Goal: Information Seeking & Learning: Learn about a topic

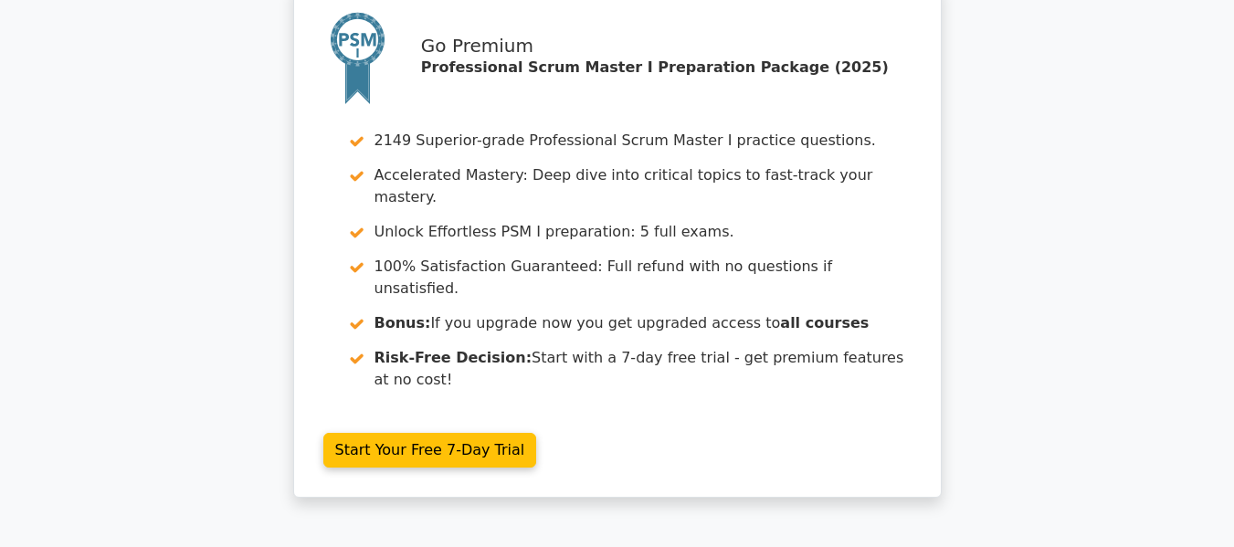
scroll to position [4948, 0]
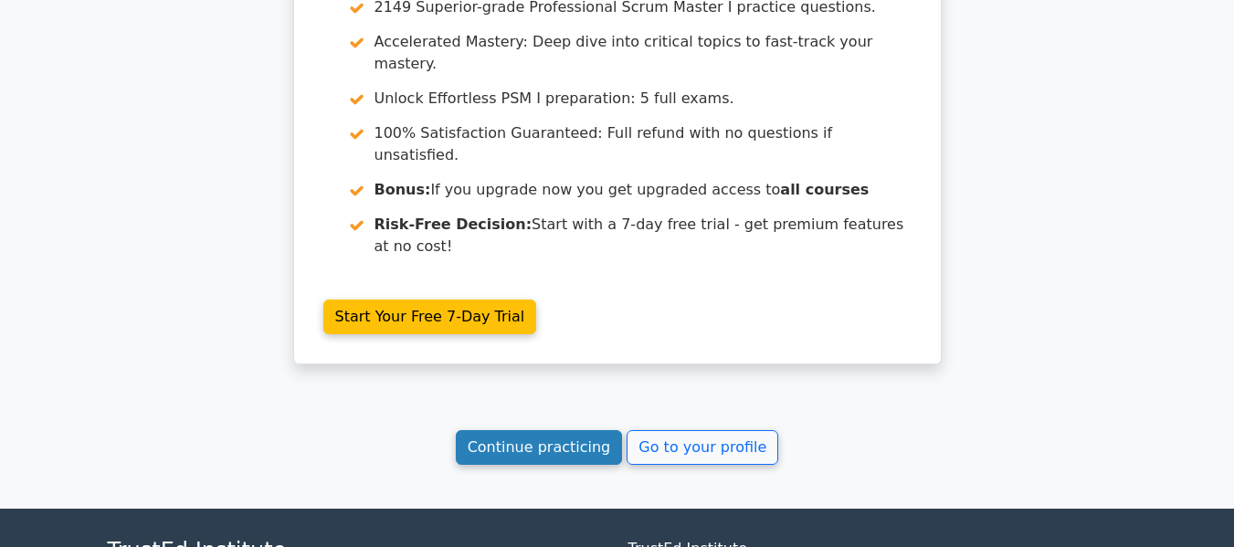
click at [572, 430] on link "Continue practicing" at bounding box center [539, 447] width 167 height 35
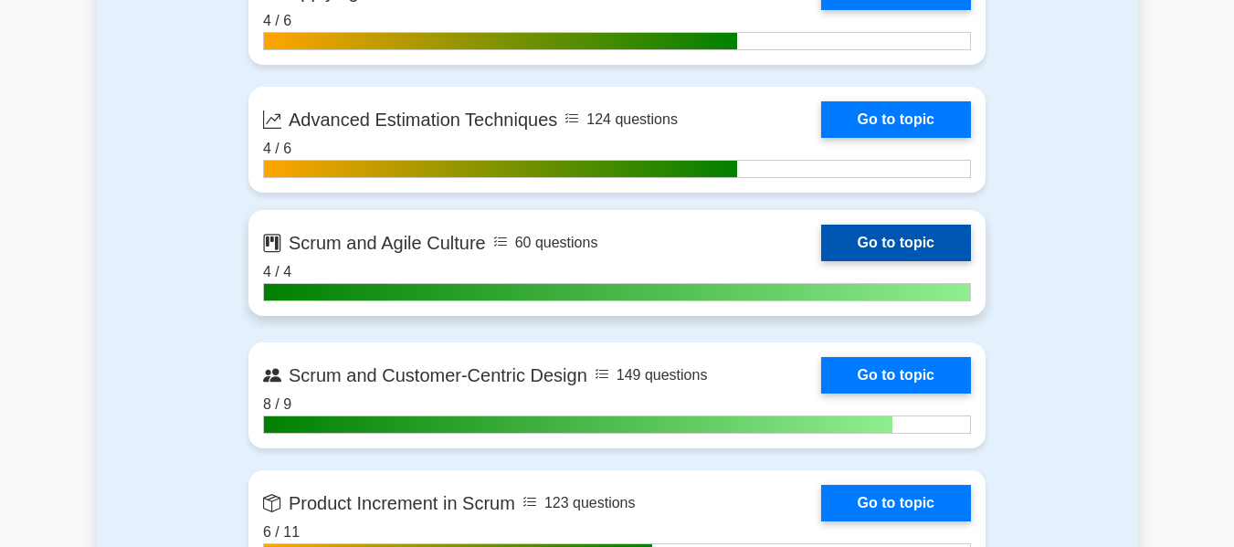
scroll to position [4062, 0]
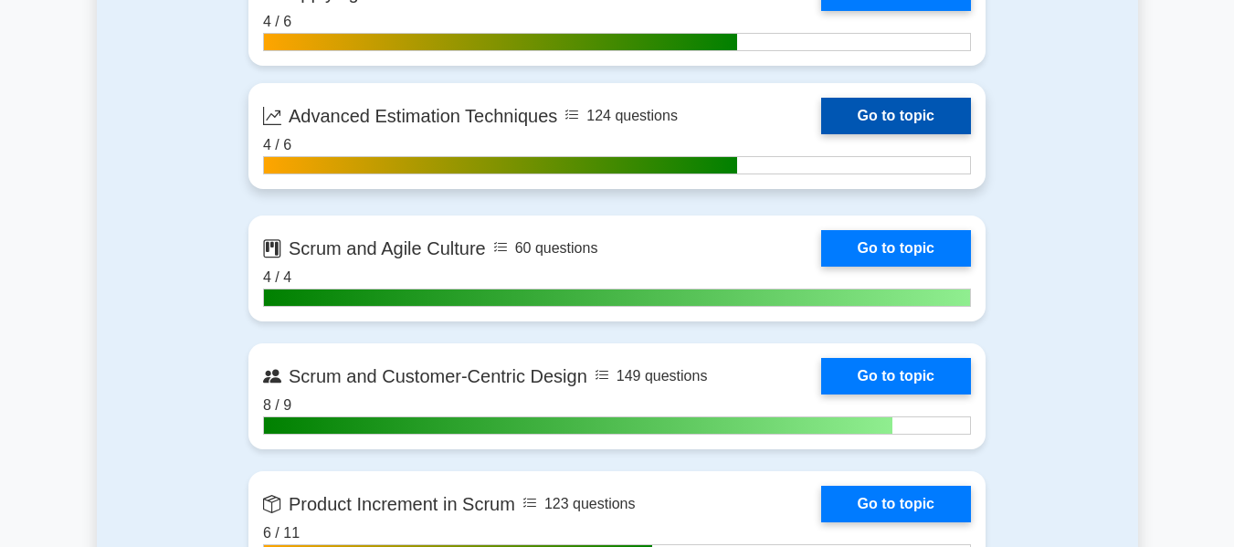
click at [863, 120] on link "Go to topic" at bounding box center [896, 116] width 150 height 37
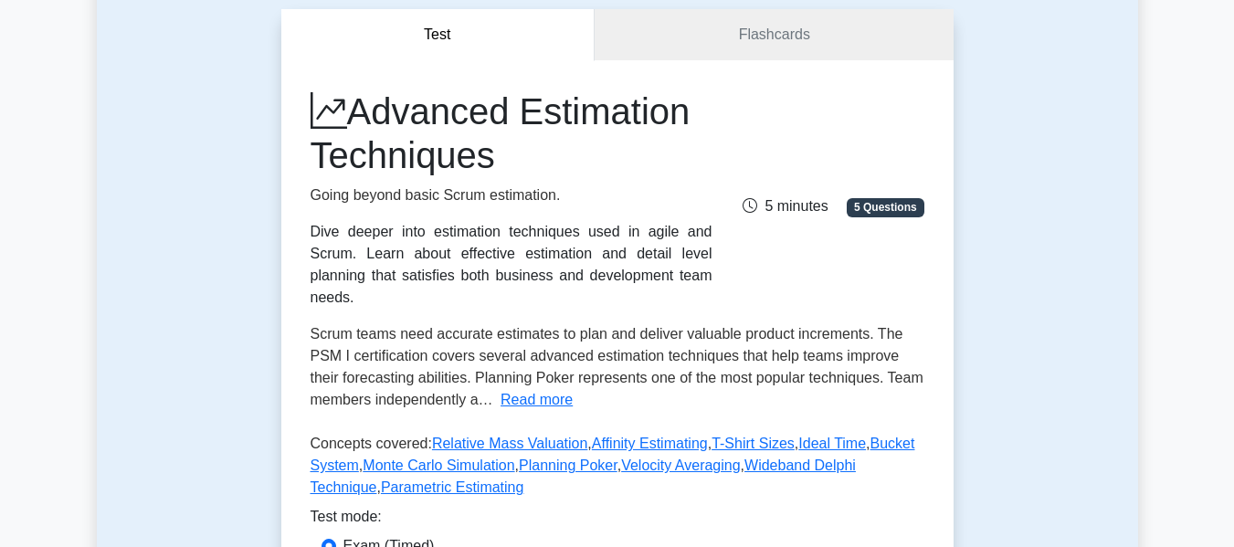
scroll to position [230, 0]
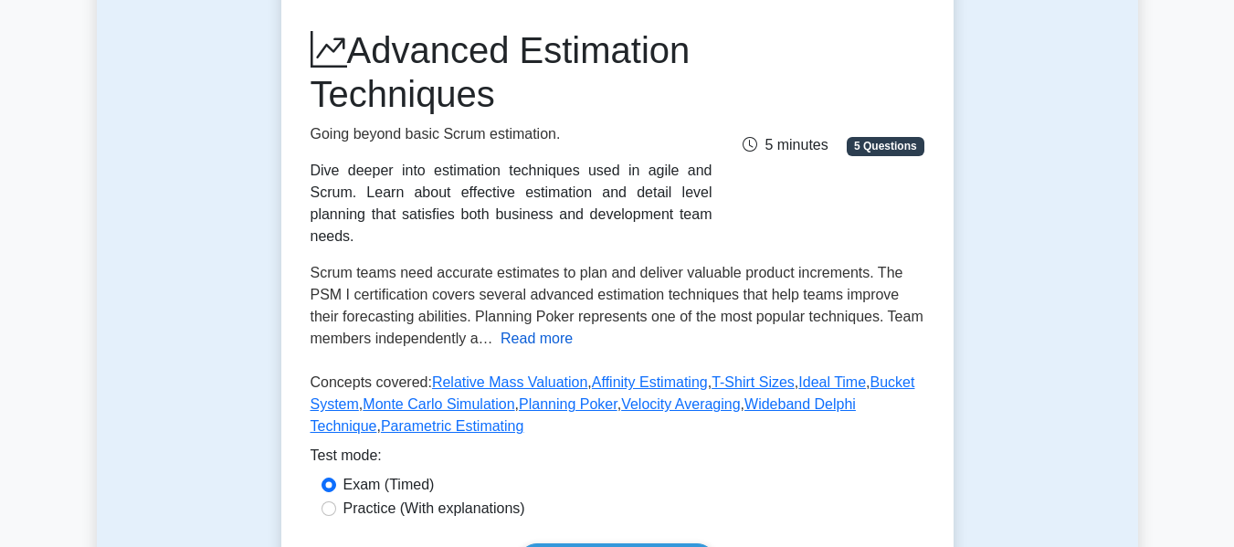
click at [550, 328] on button "Read more" at bounding box center [536, 339] width 72 height 22
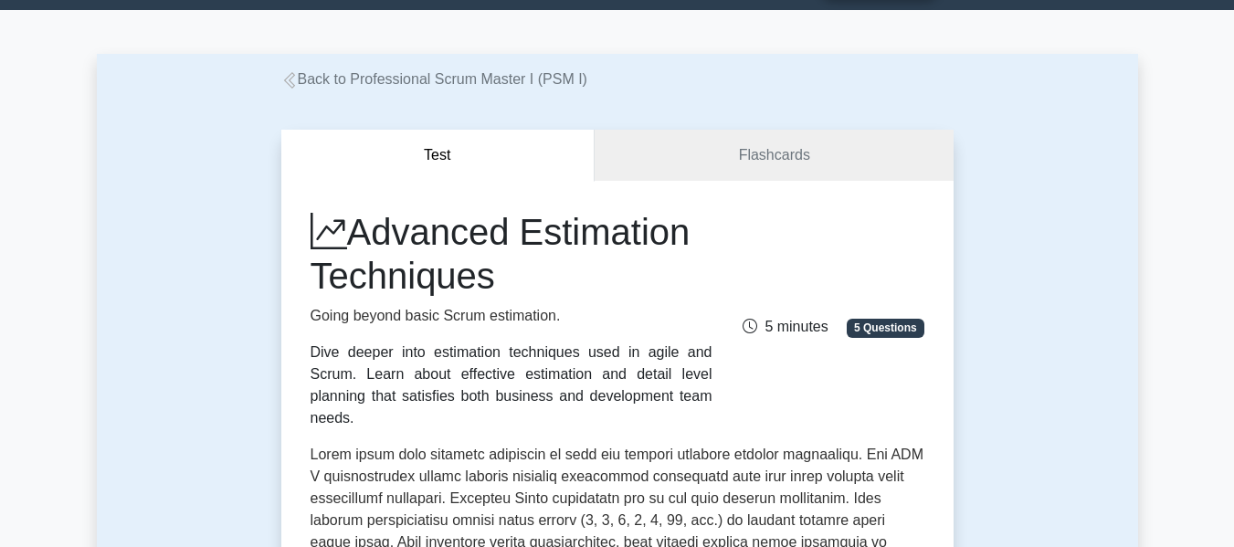
scroll to position [47, 0]
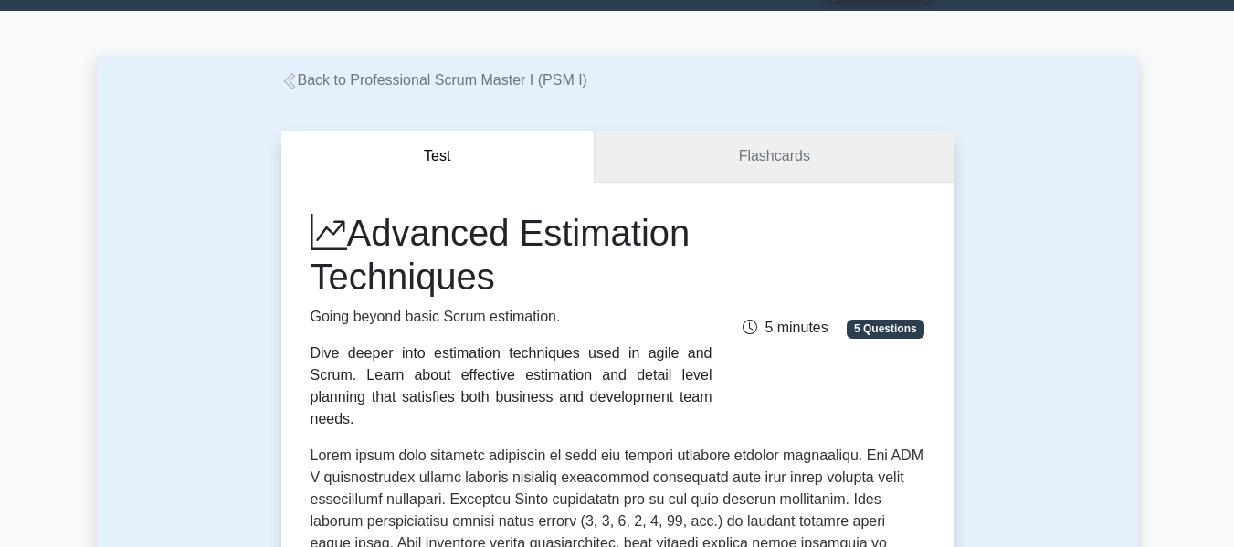
click at [729, 172] on link "Flashcards" at bounding box center [773, 157] width 358 height 52
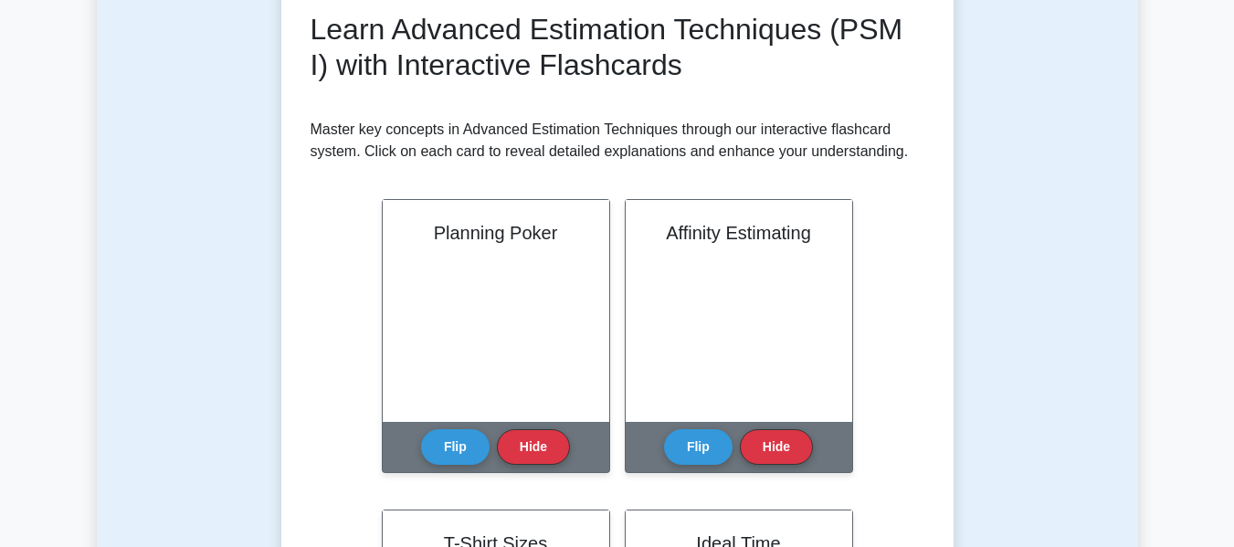
scroll to position [267, 0]
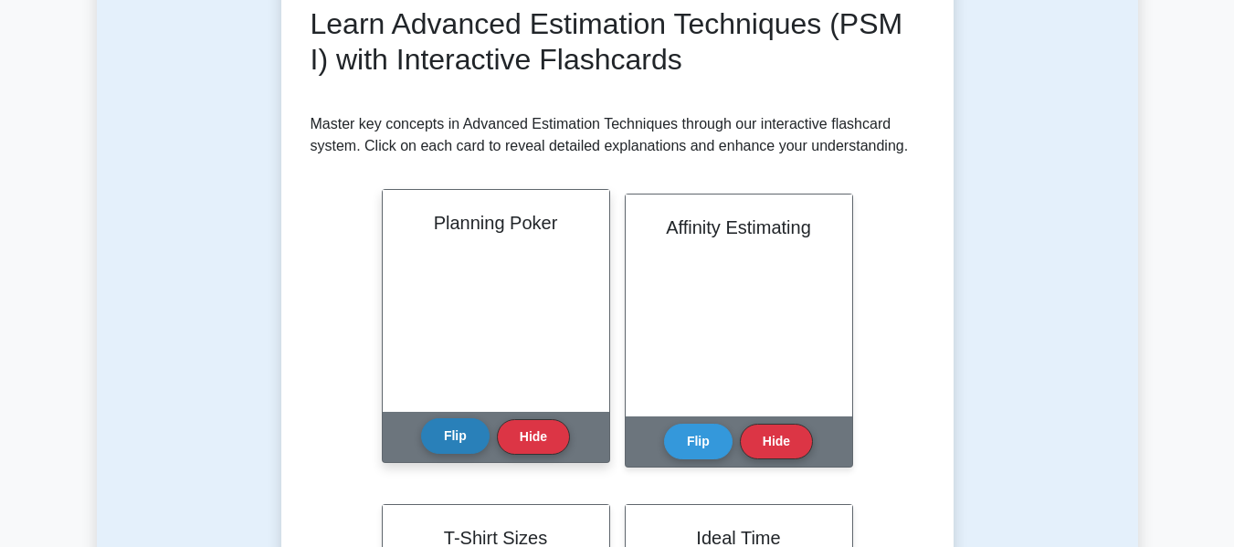
click at [456, 433] on button "Flip" at bounding box center [455, 436] width 68 height 36
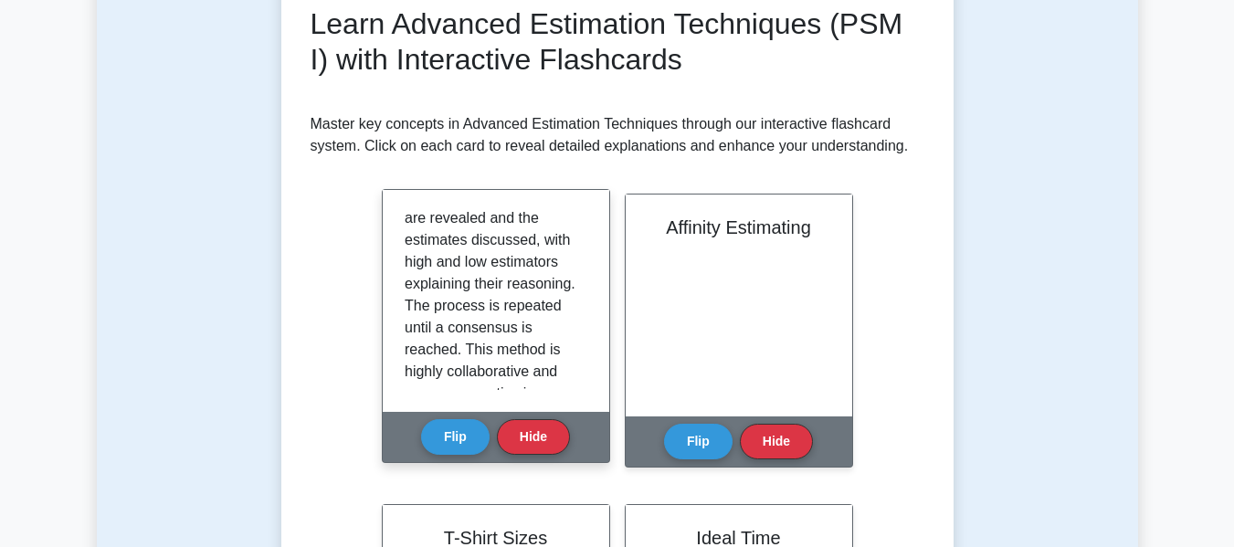
scroll to position [265, 0]
click at [531, 439] on button "Hide" at bounding box center [533, 436] width 73 height 36
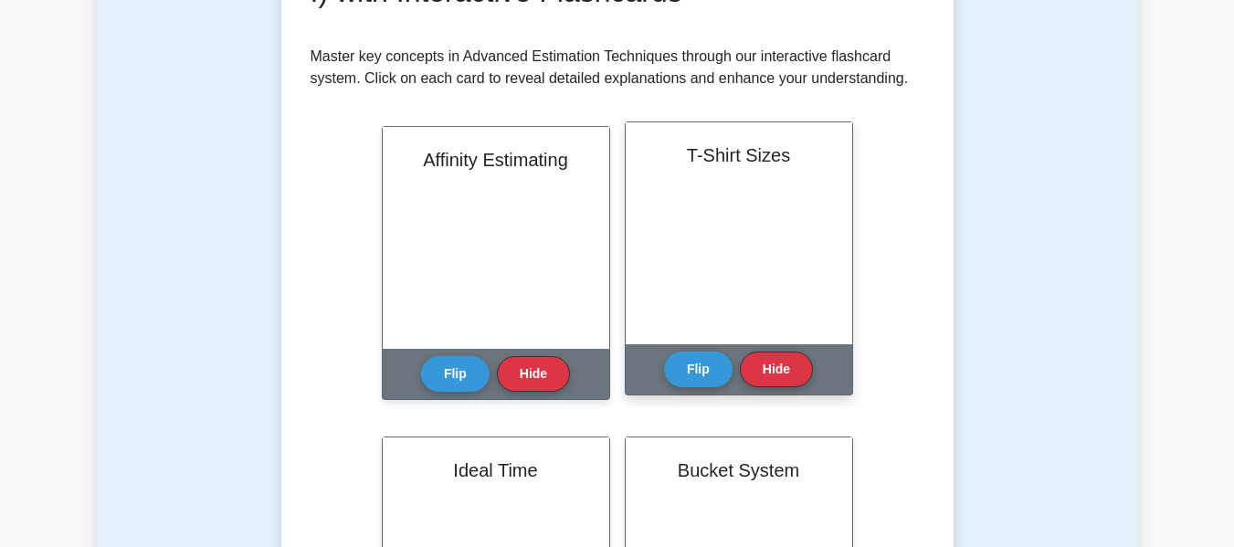
scroll to position [326, 0]
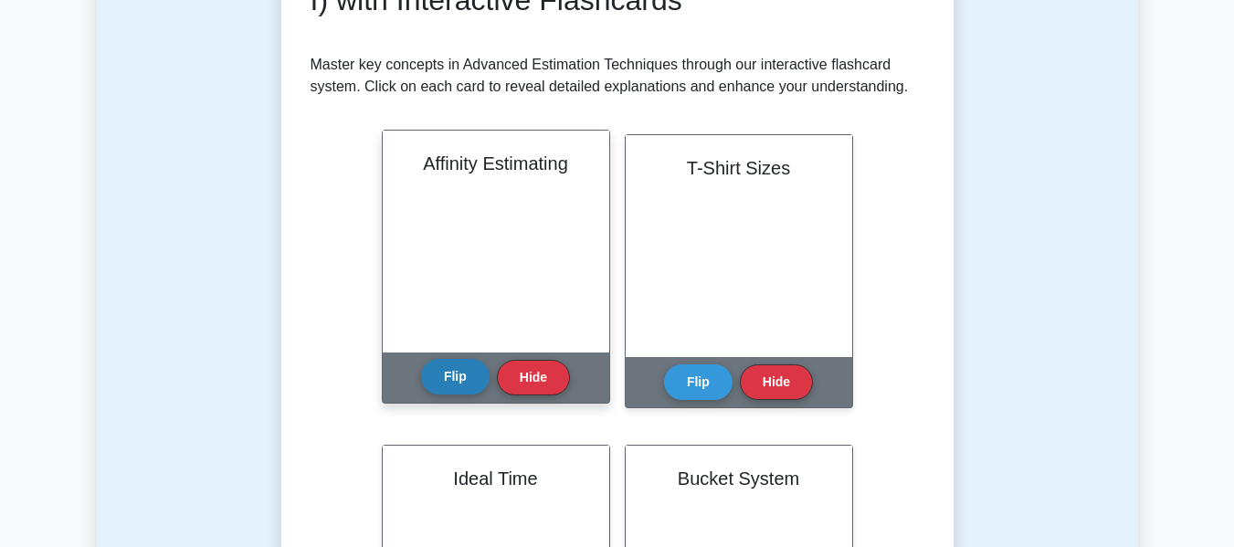
click at [464, 385] on button "Flip" at bounding box center [455, 377] width 68 height 36
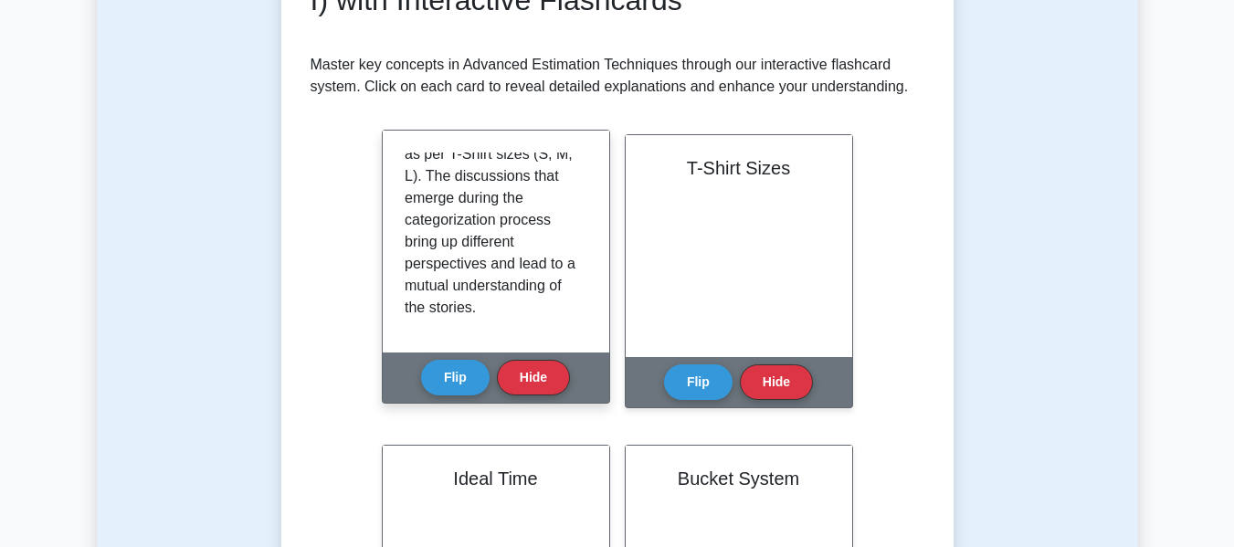
scroll to position [231, 0]
click at [523, 387] on button "Hide" at bounding box center [533, 377] width 73 height 36
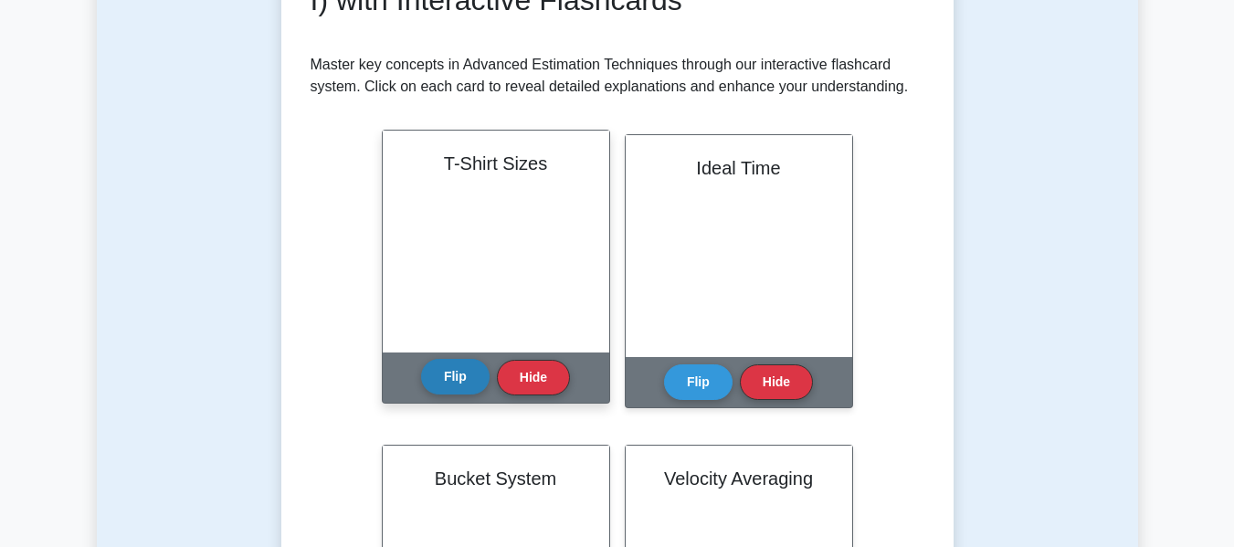
click at [456, 393] on button "Flip" at bounding box center [455, 377] width 68 height 36
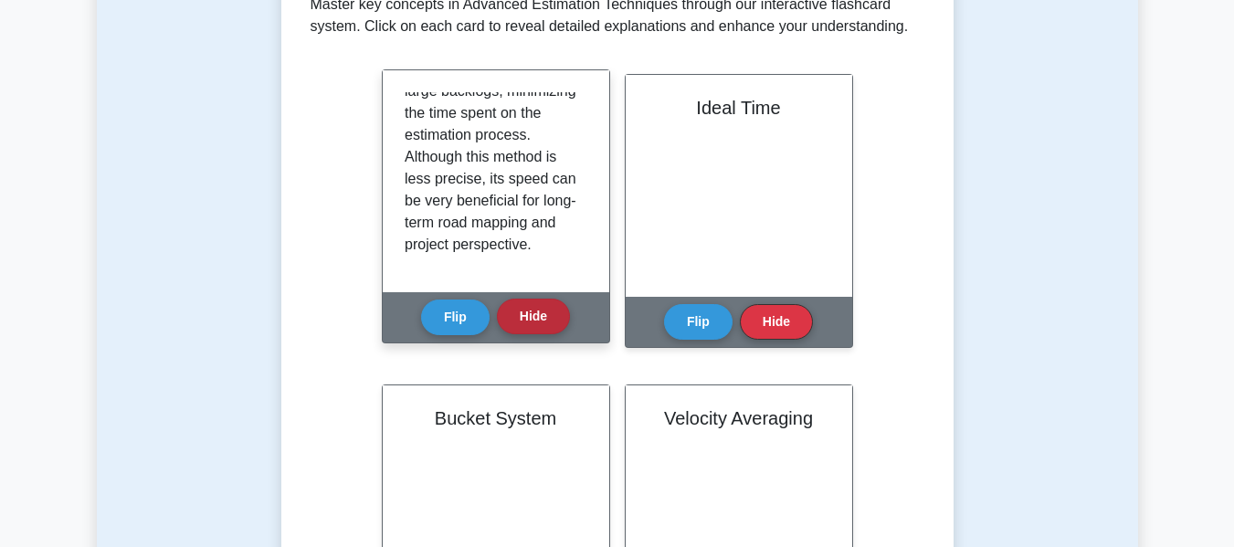
scroll to position [387, 0]
click at [516, 317] on button "Hide" at bounding box center [533, 316] width 73 height 36
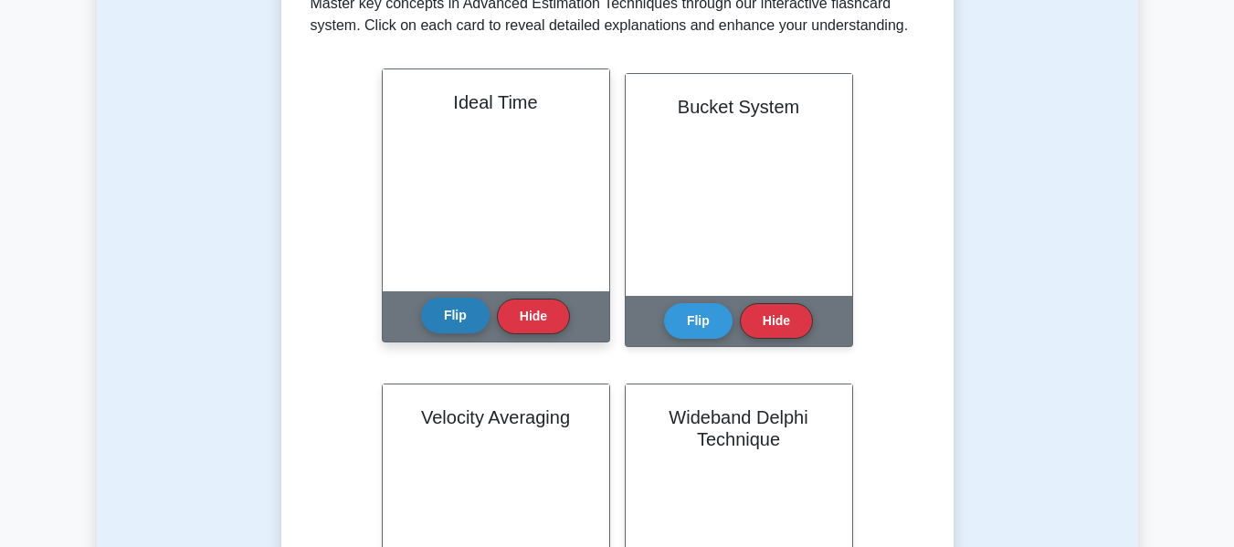
click at [454, 315] on button "Flip" at bounding box center [455, 316] width 68 height 36
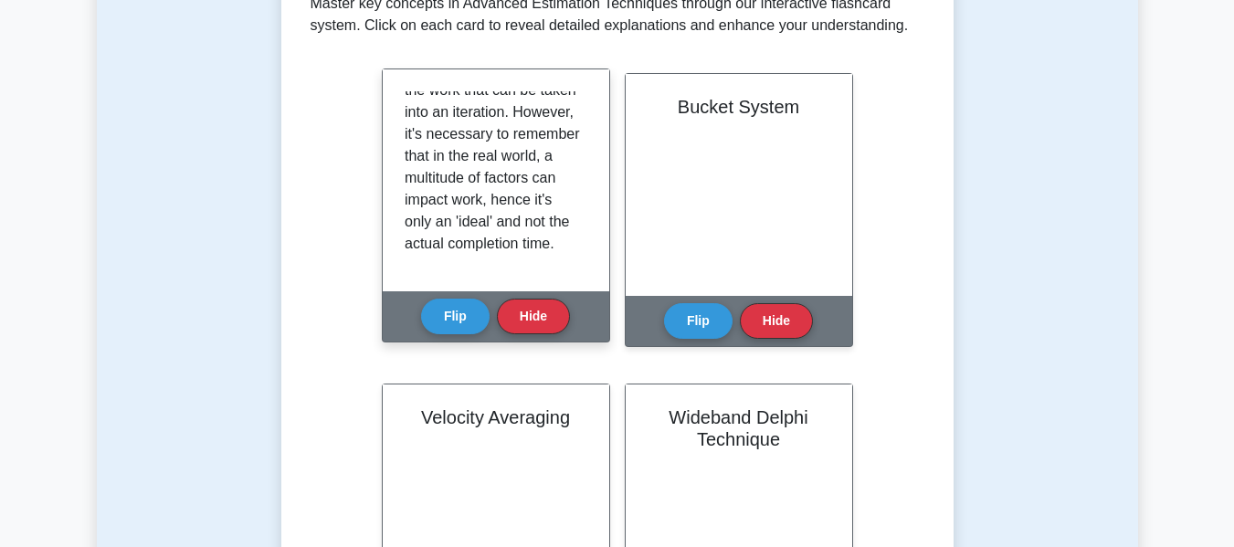
scroll to position [209, 0]
click at [457, 311] on button "Flip" at bounding box center [455, 316] width 68 height 36
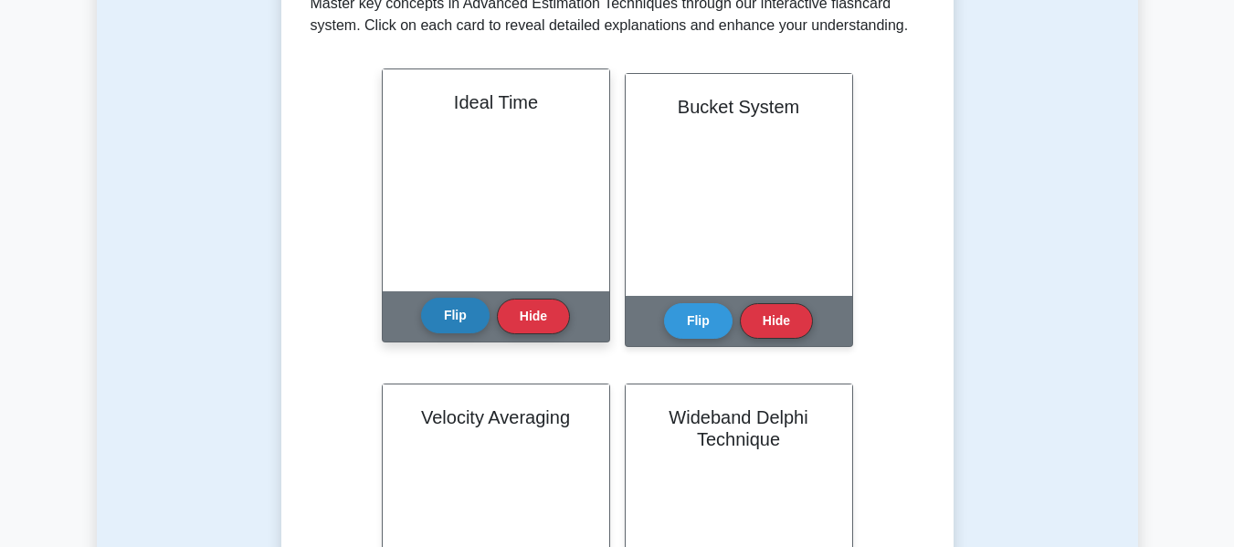
click at [457, 311] on button "Flip" at bounding box center [455, 316] width 68 height 36
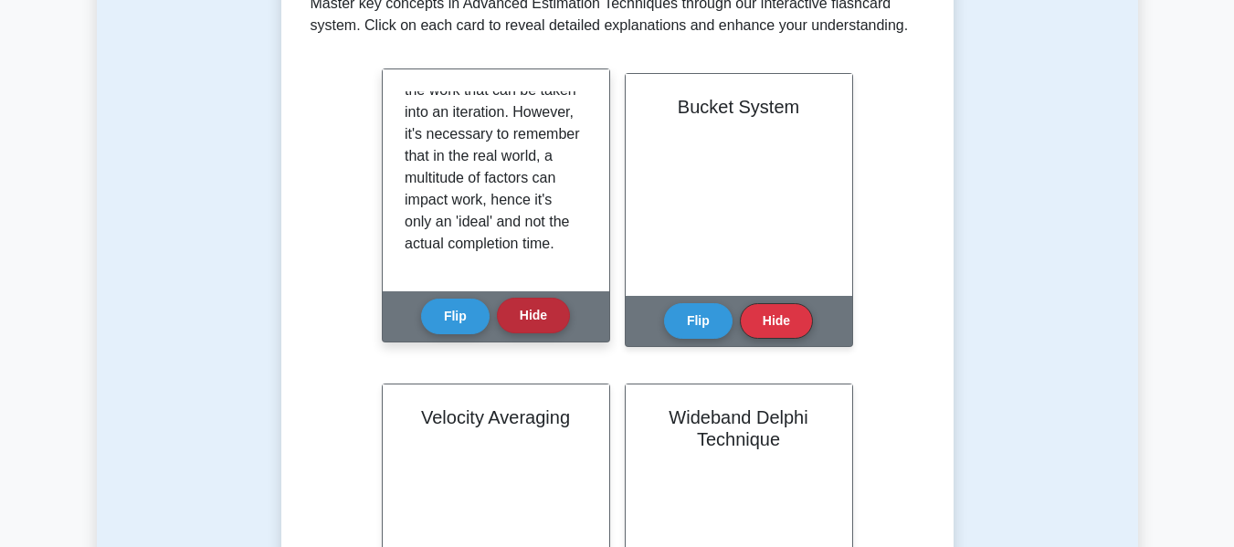
click at [516, 315] on button "Hide" at bounding box center [533, 316] width 73 height 36
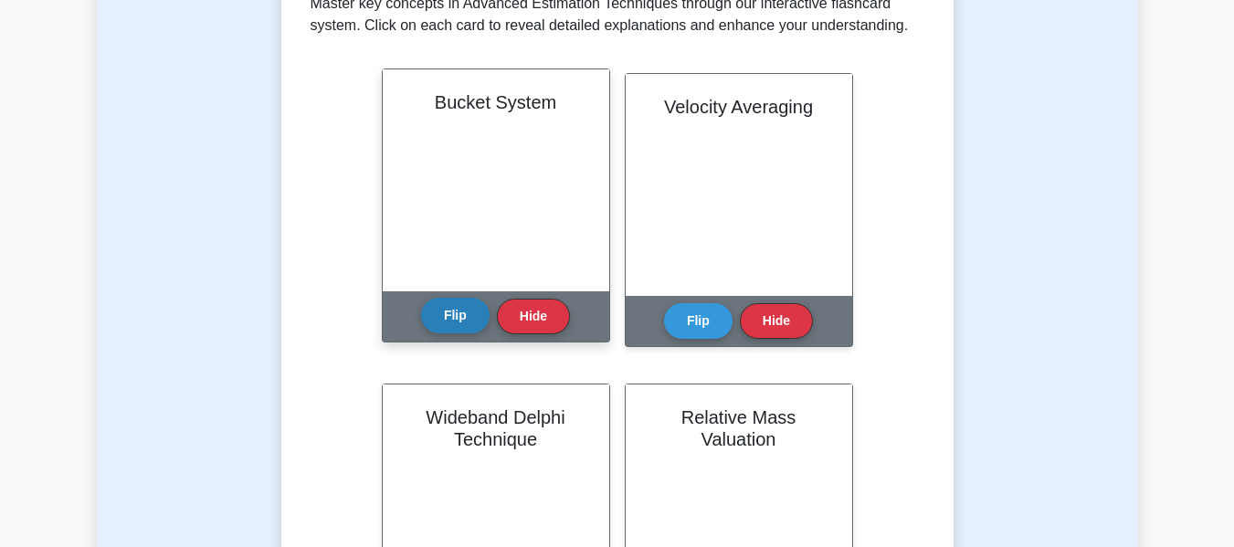
click at [468, 322] on button "Flip" at bounding box center [455, 316] width 68 height 36
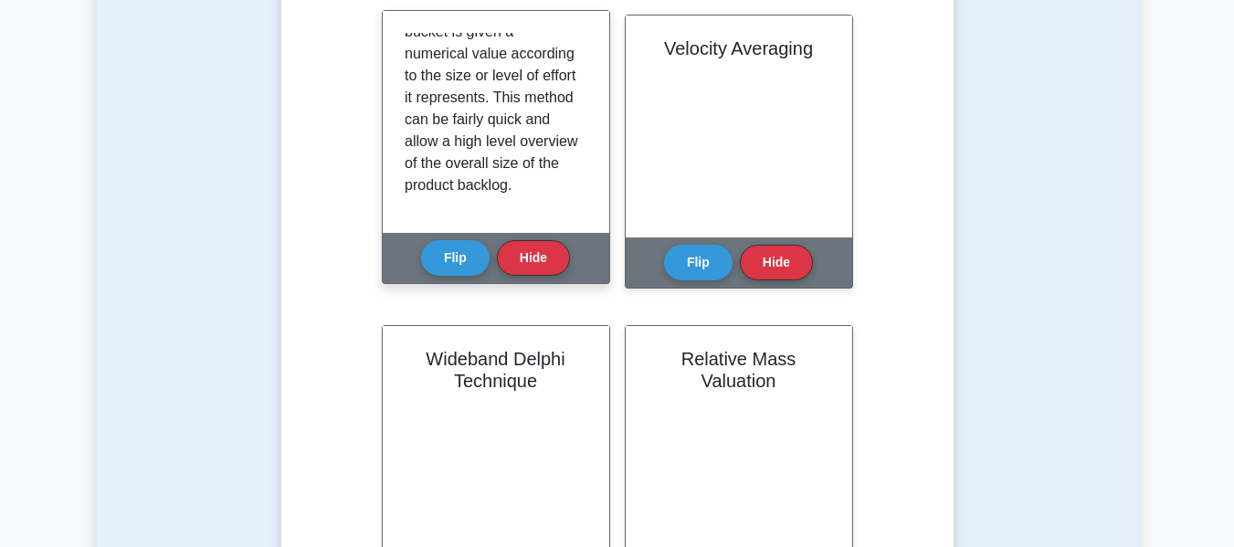
scroll to position [453, 0]
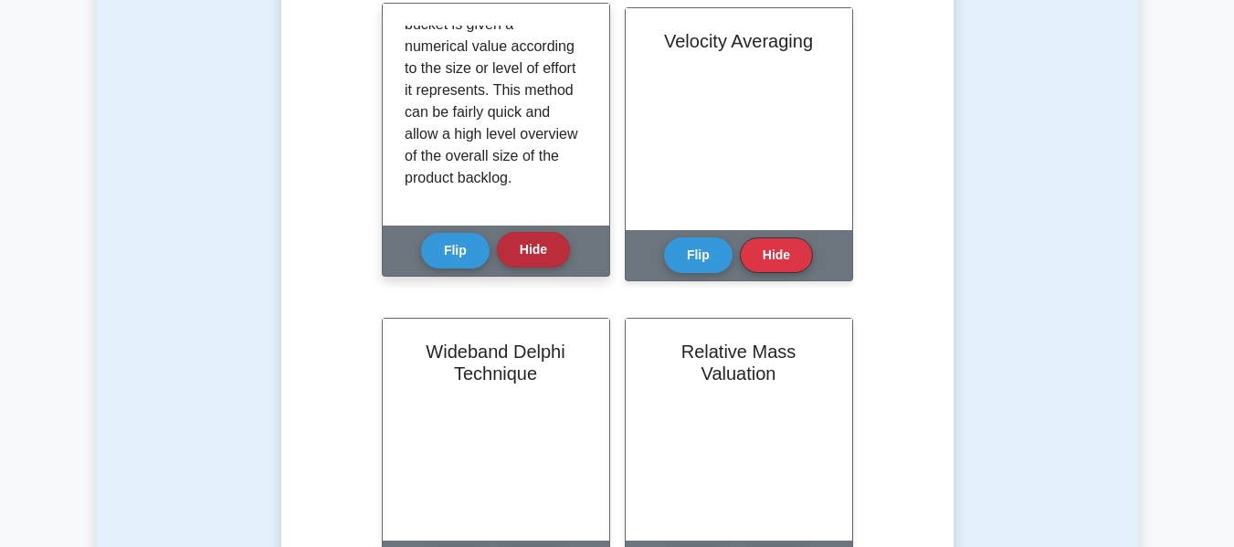
click at [510, 247] on button "Hide" at bounding box center [533, 250] width 73 height 36
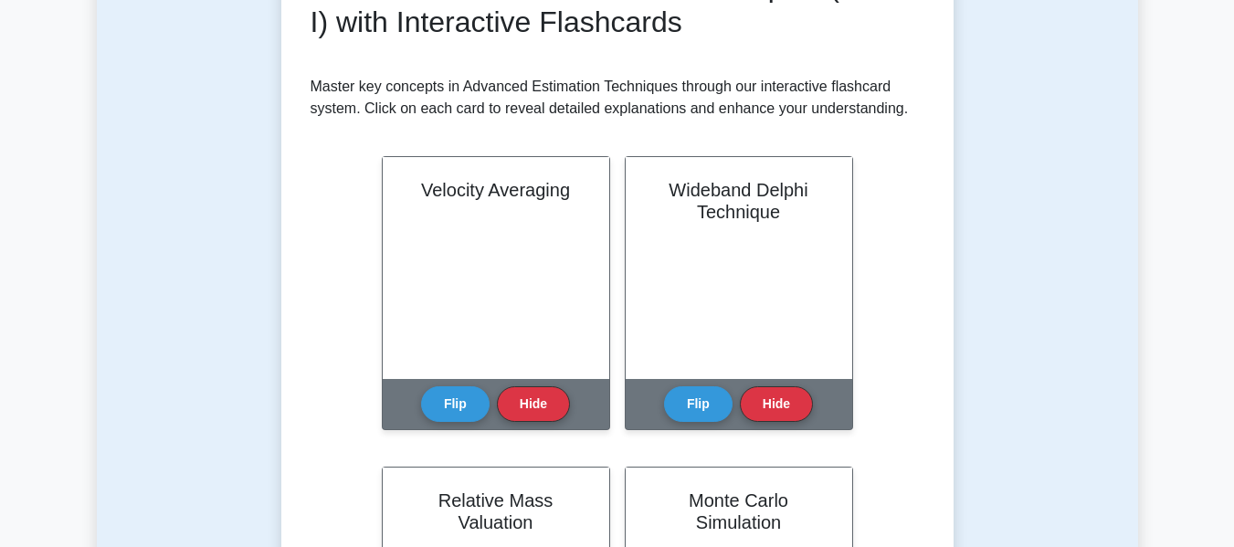
scroll to position [303, 0]
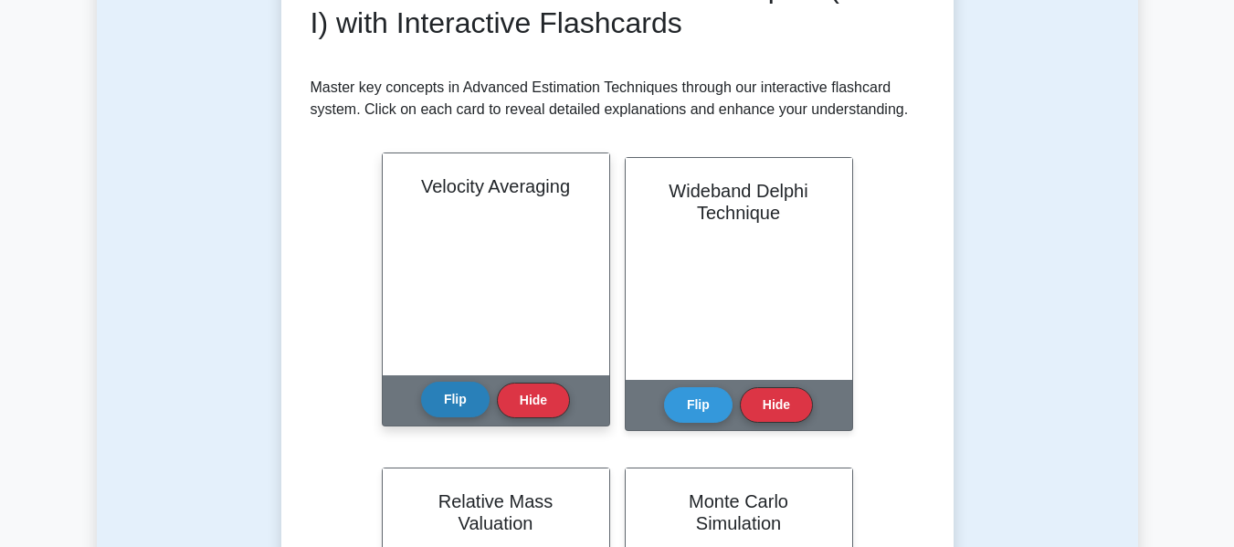
click at [475, 408] on button "Flip" at bounding box center [455, 400] width 68 height 36
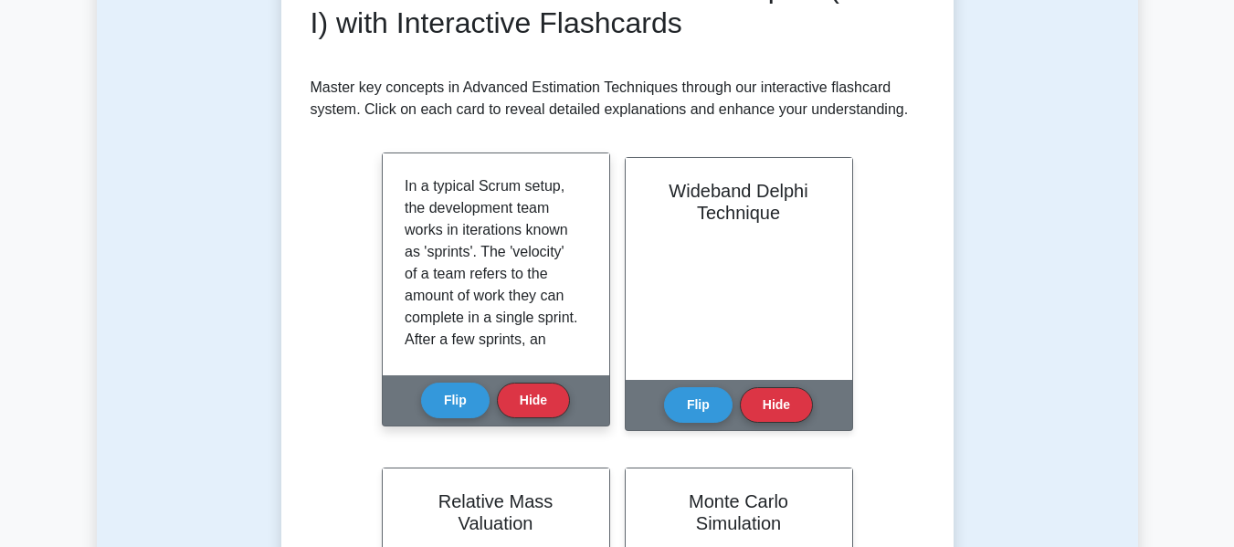
click at [515, 356] on div "In a typical Scrum setup, the development team works in iterations known as 'sp…" at bounding box center [496, 264] width 226 height 222
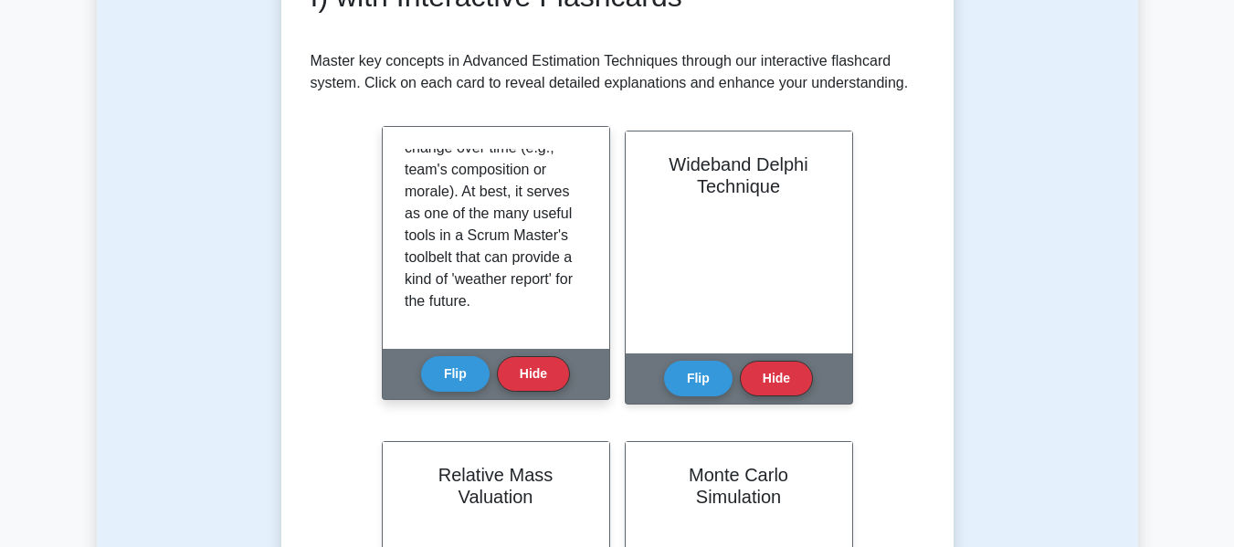
scroll to position [332, 0]
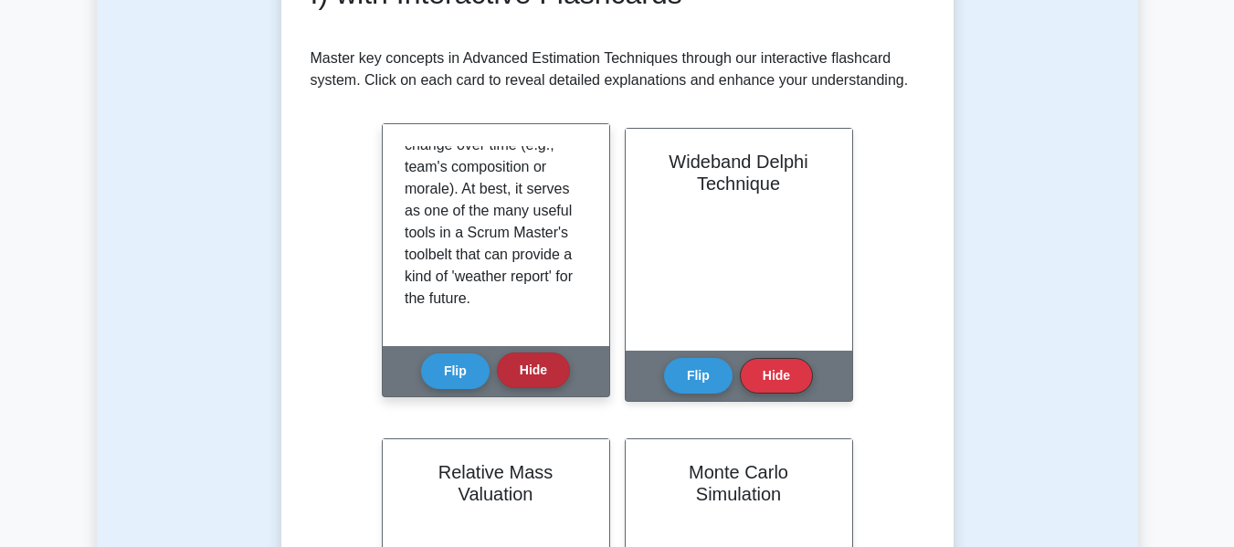
click at [522, 381] on button "Hide" at bounding box center [533, 370] width 73 height 36
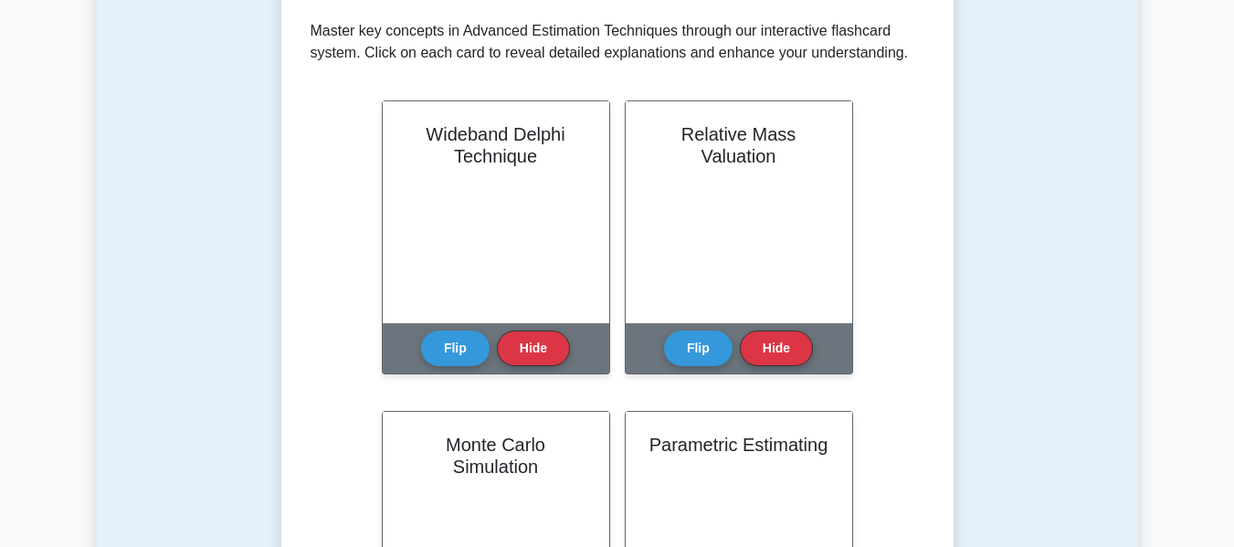
scroll to position [357, 0]
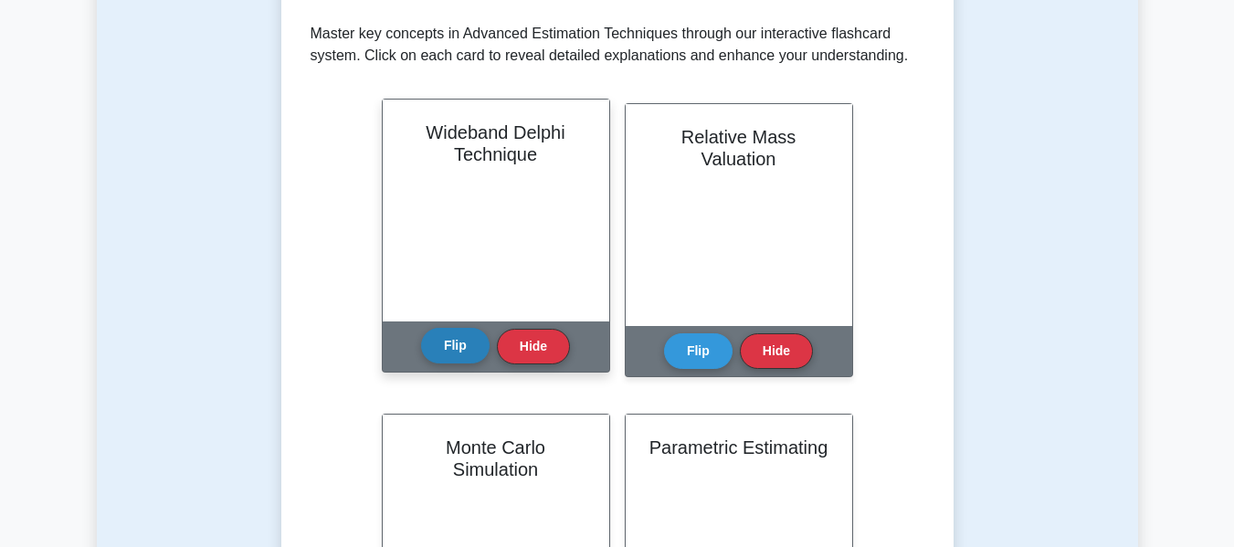
click at [461, 349] on button "Flip" at bounding box center [455, 346] width 68 height 36
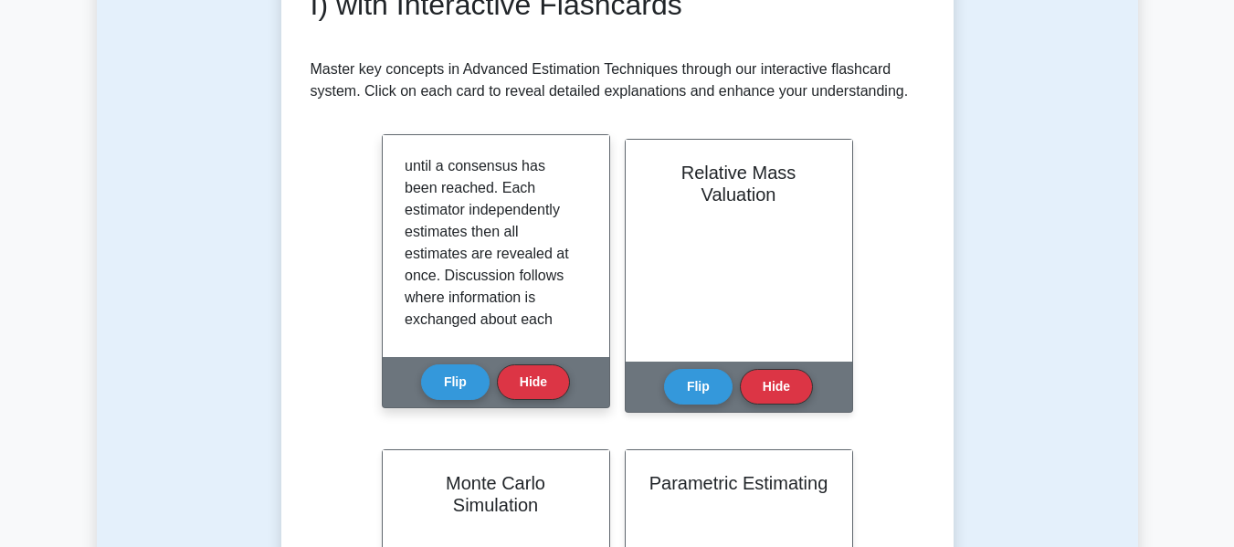
scroll to position [134, 0]
click at [537, 387] on button "Hide" at bounding box center [533, 381] width 73 height 36
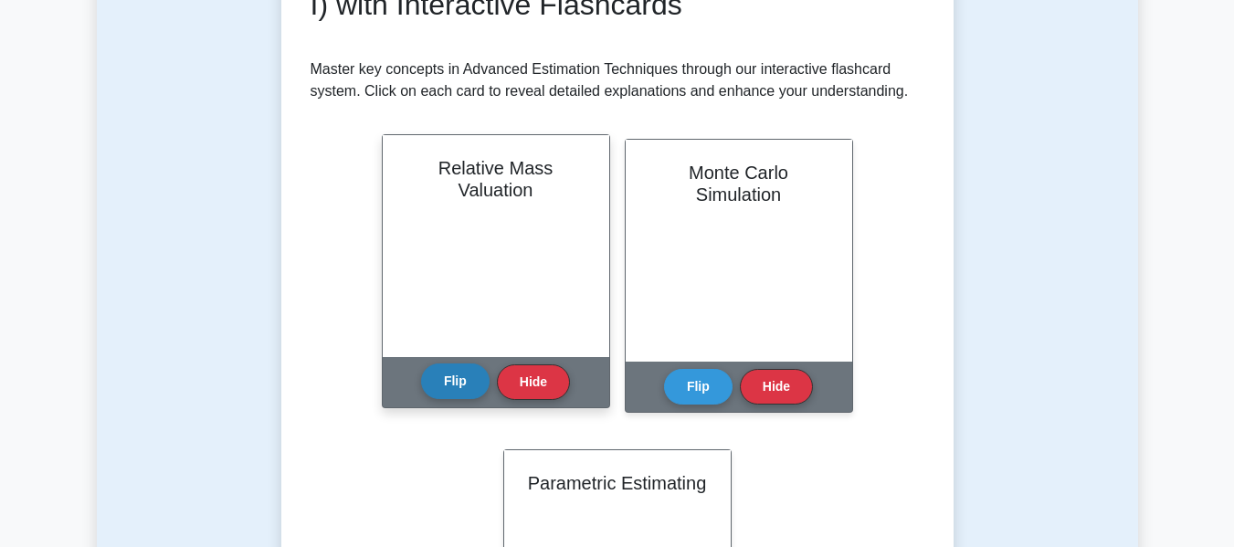
click at [477, 388] on button "Flip" at bounding box center [455, 381] width 68 height 36
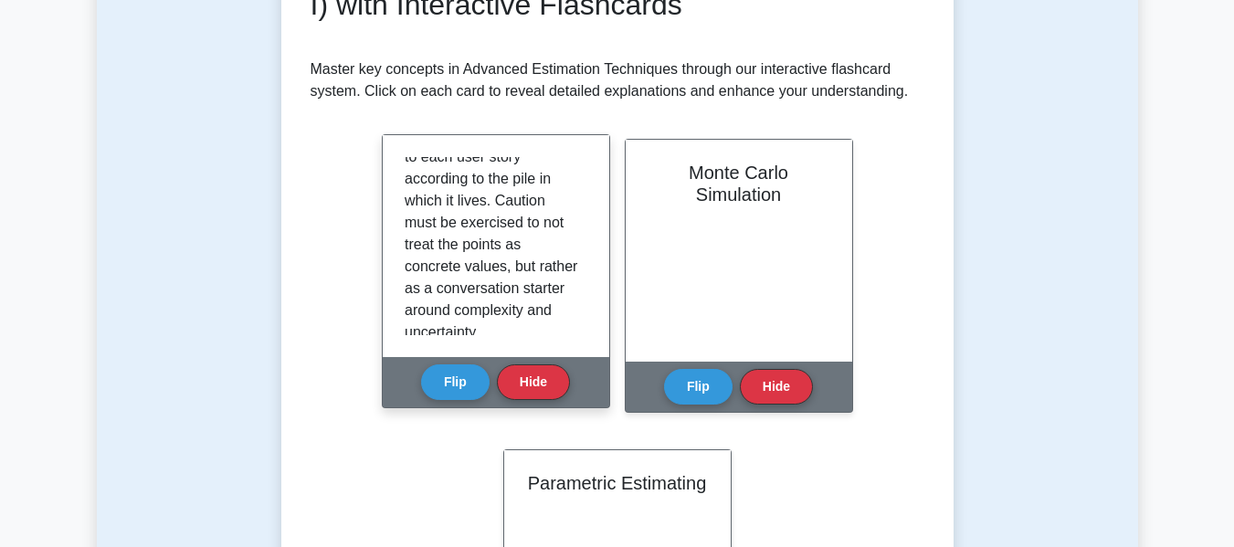
scroll to position [231, 0]
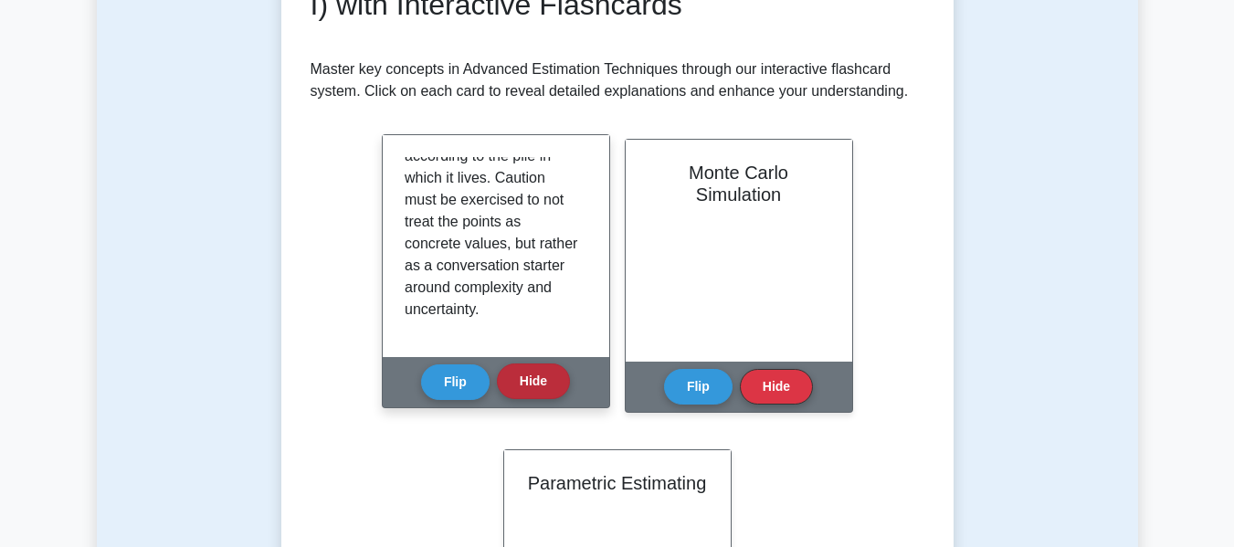
click at [526, 394] on button "Hide" at bounding box center [533, 381] width 73 height 36
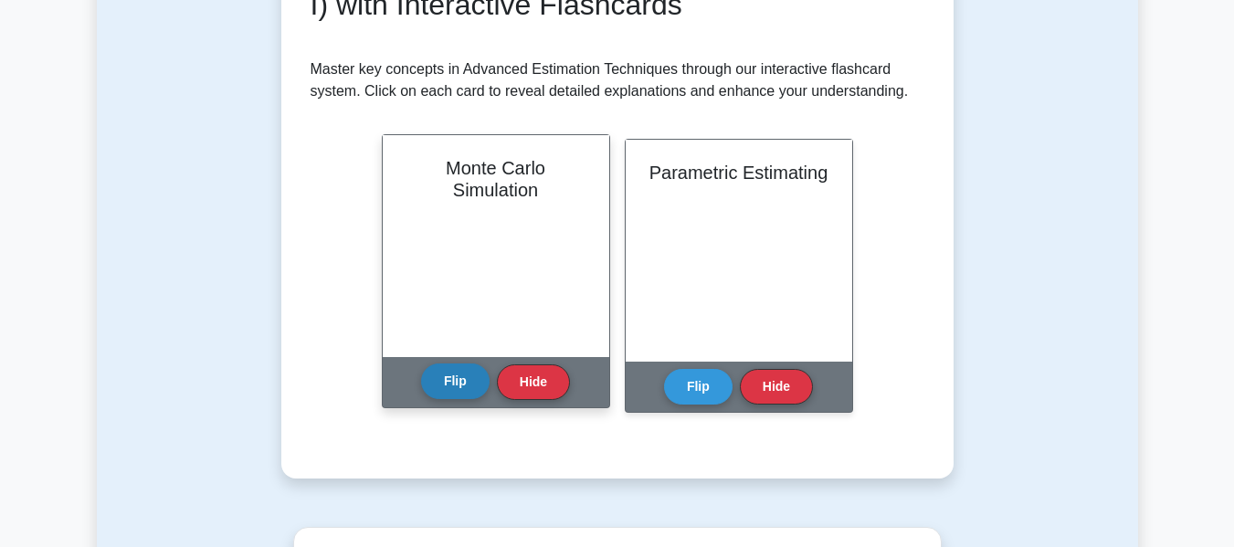
click at [458, 384] on button "Flip" at bounding box center [455, 381] width 68 height 36
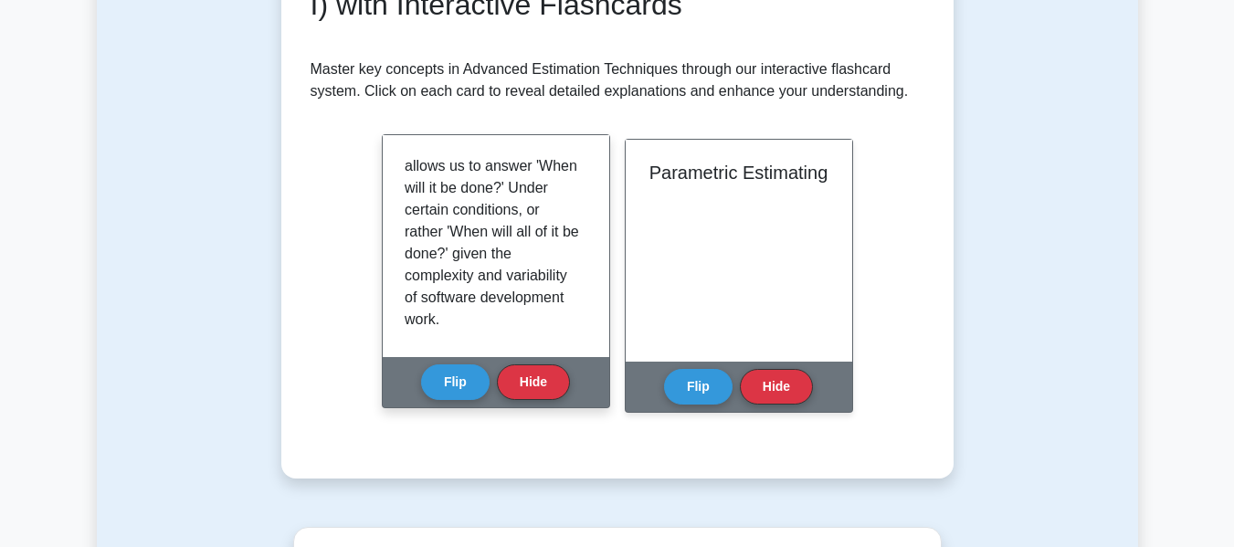
scroll to position [319, 0]
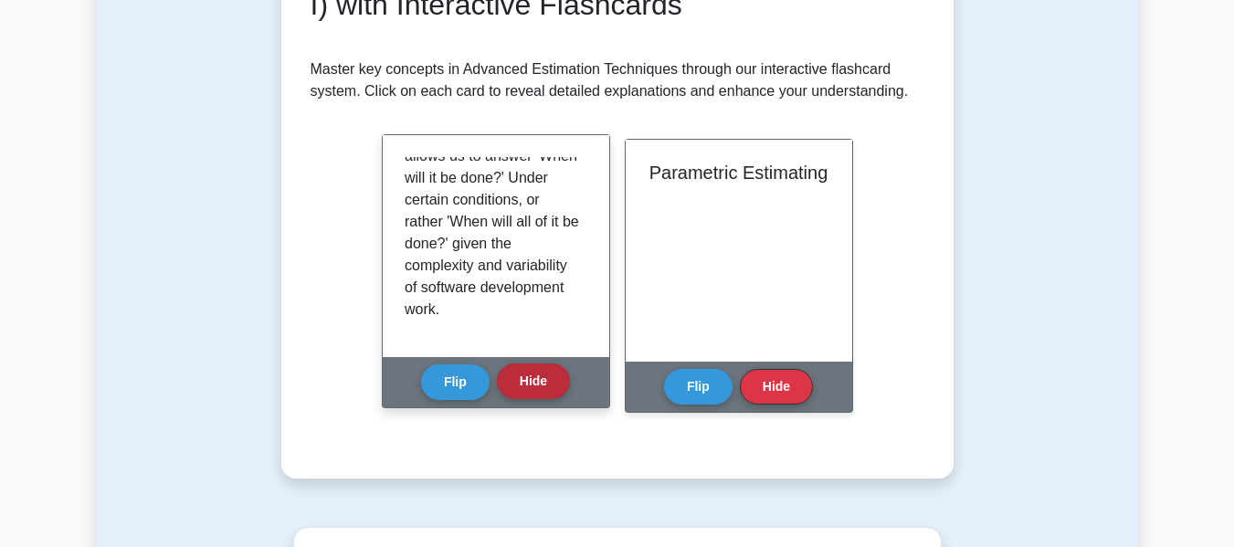
click at [535, 376] on button "Hide" at bounding box center [533, 381] width 73 height 36
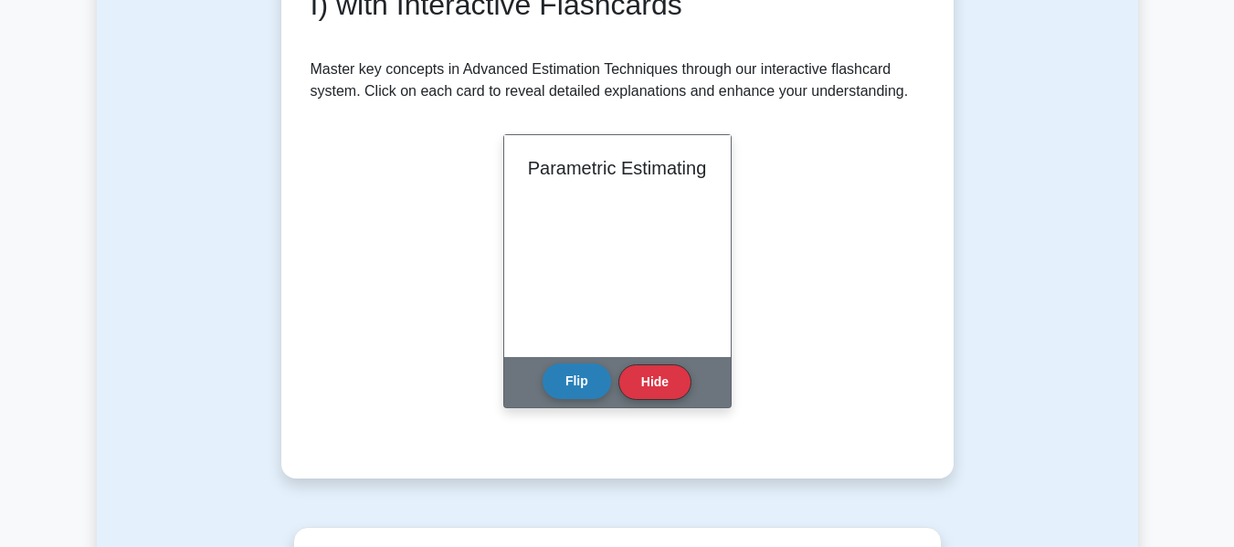
click at [573, 381] on button "Flip" at bounding box center [576, 381] width 68 height 36
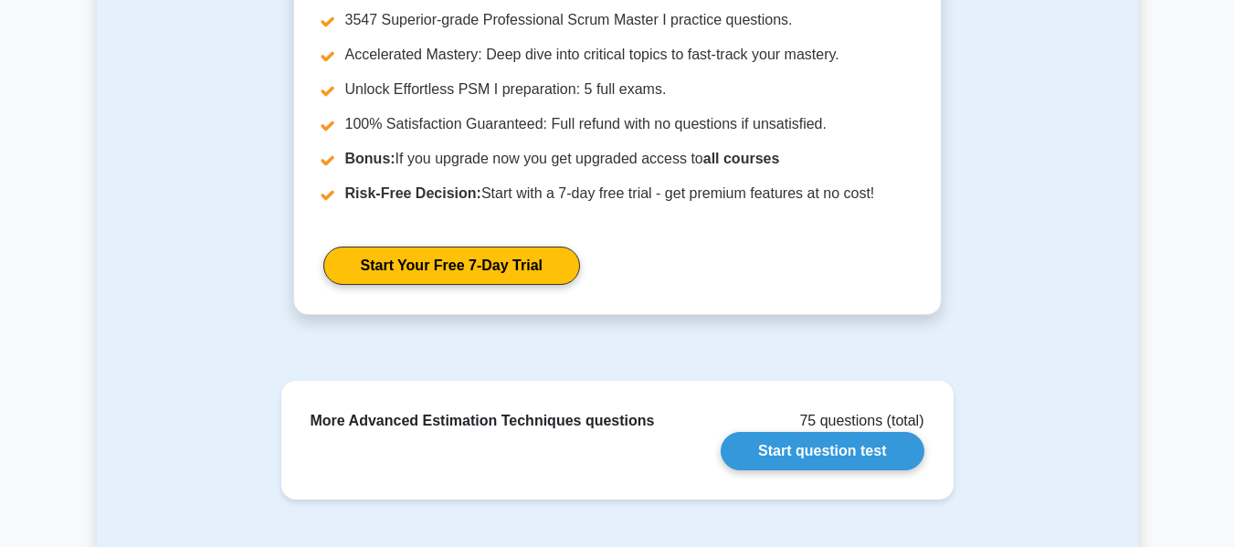
scroll to position [1249, 0]
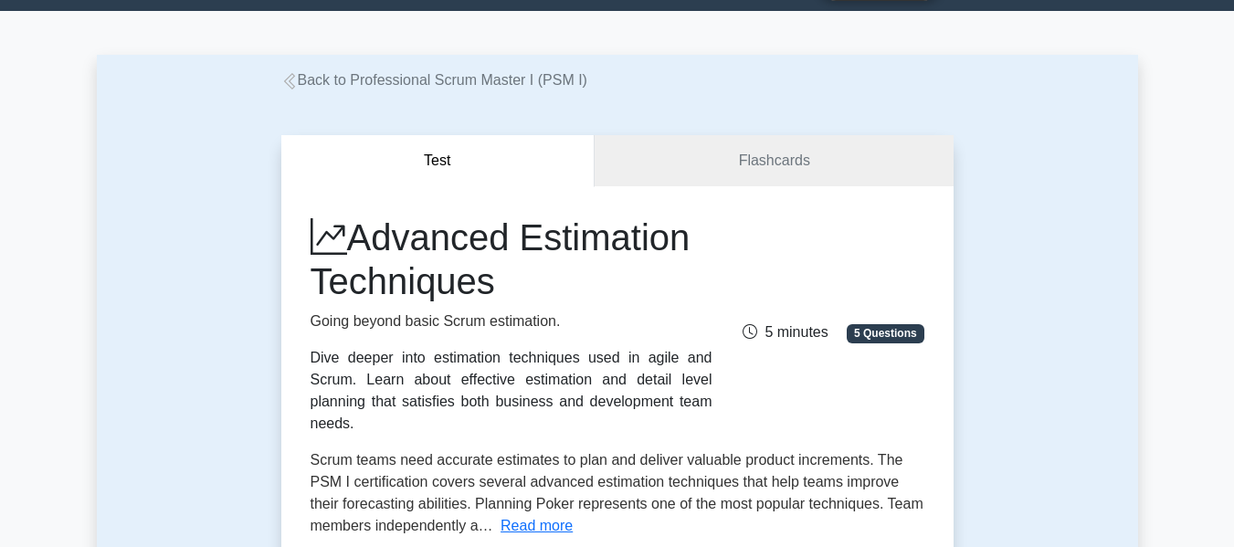
click at [293, 78] on icon at bounding box center [288, 81] width 11 height 16
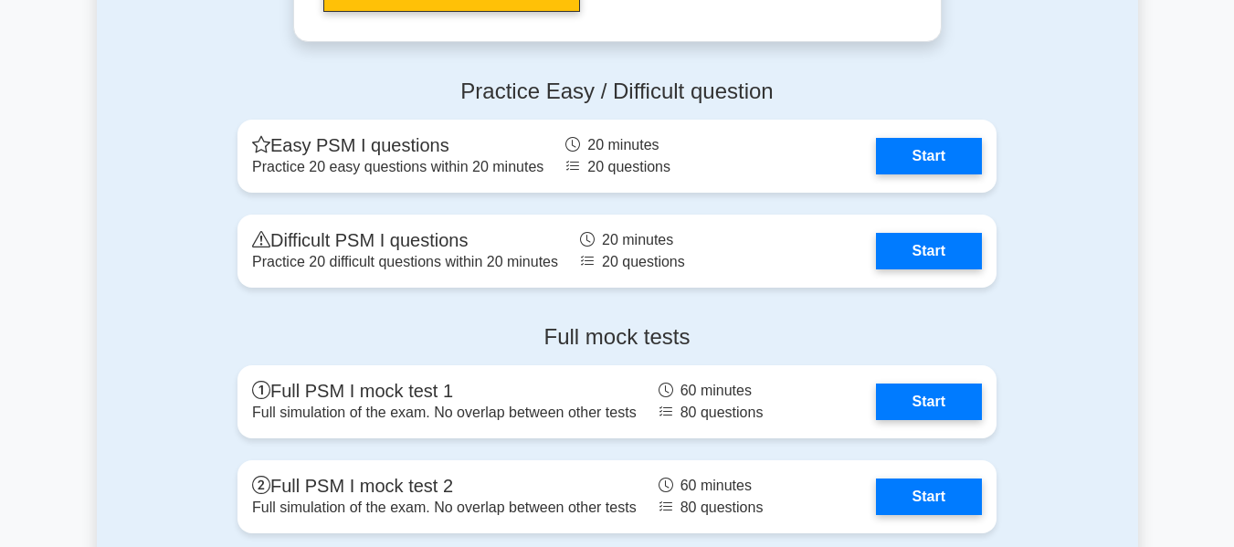
scroll to position [5524, 0]
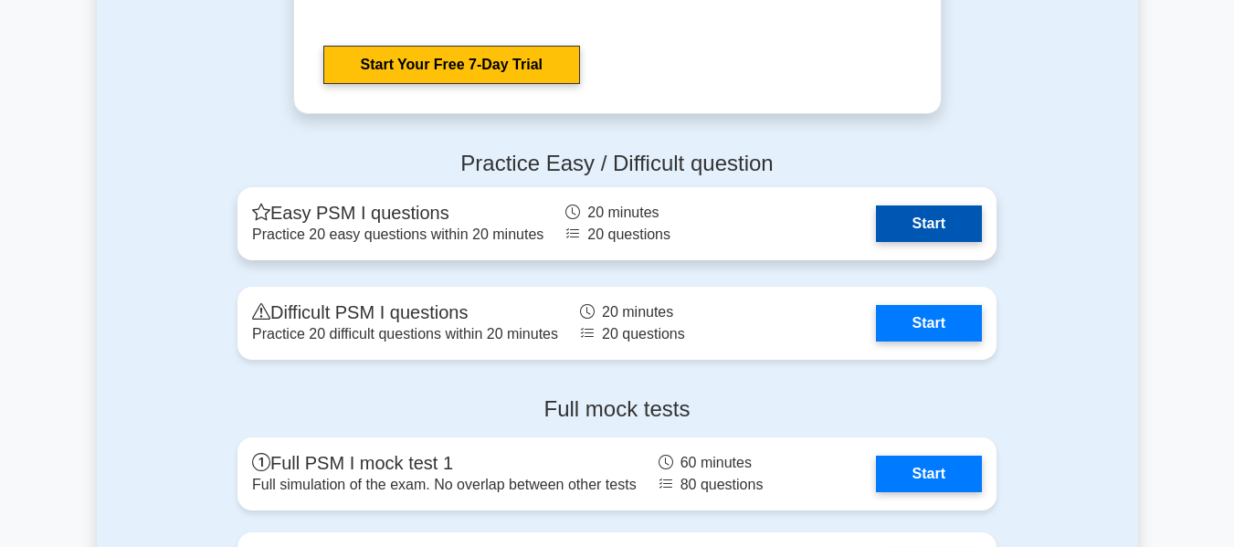
click at [916, 223] on link "Start" at bounding box center [929, 223] width 106 height 37
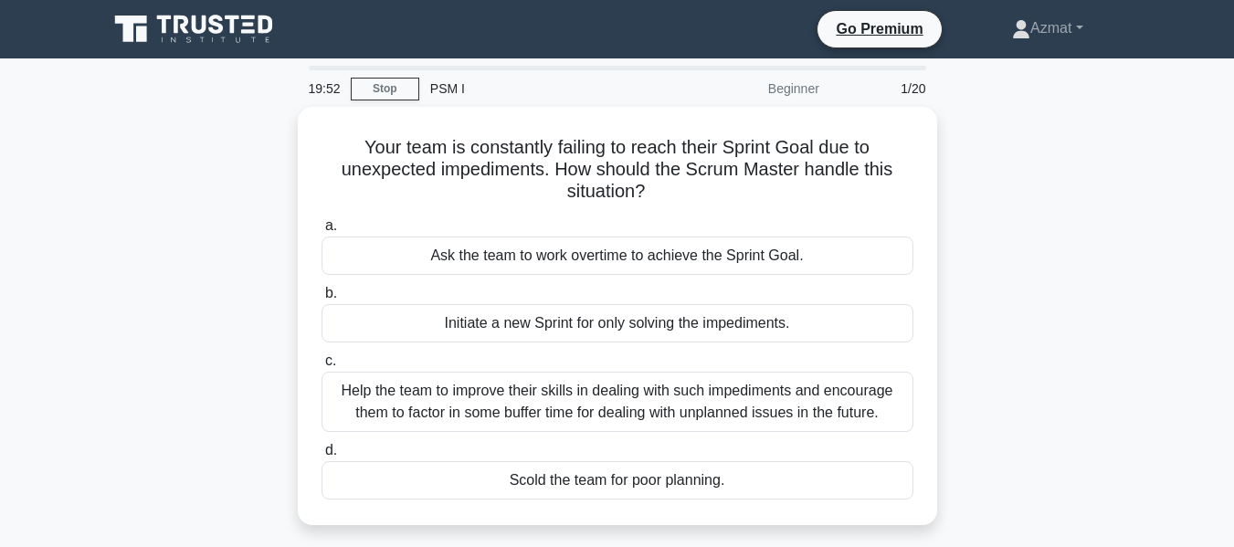
click at [916, 223] on div "a. Ask the team to work overtime to achieve the Sprint Goal." at bounding box center [617, 245] width 614 height 60
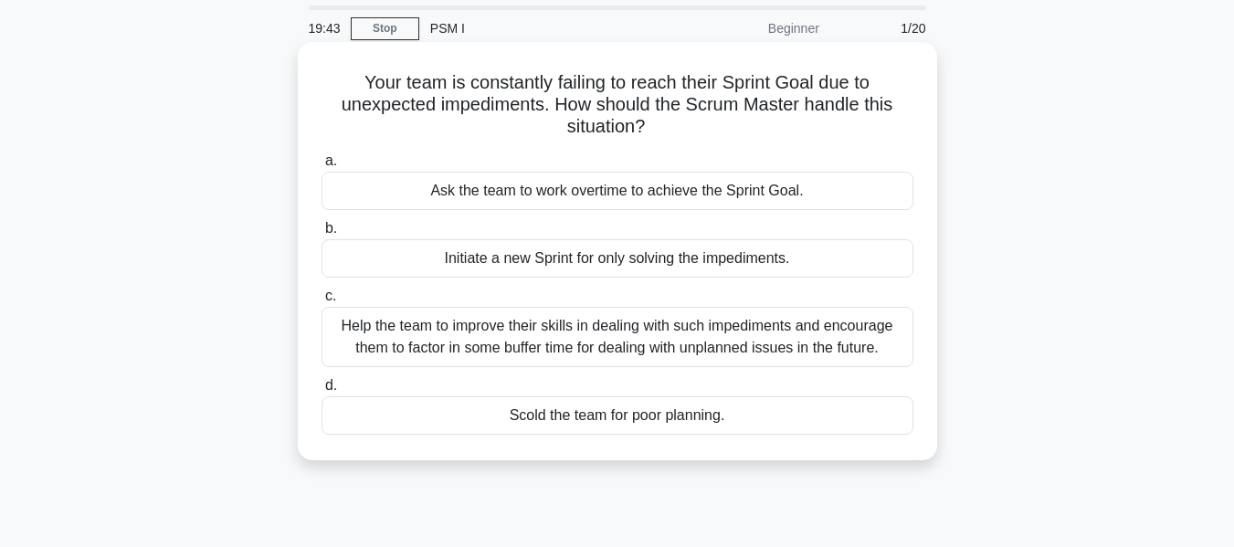
scroll to position [61, 0]
click at [689, 348] on div "Help the team to improve their skills in dealing with such impediments and enco…" at bounding box center [617, 336] width 592 height 60
click at [321, 301] on input "c. Help the team to improve their skills in dealing with such impediments and e…" at bounding box center [321, 295] width 0 height 12
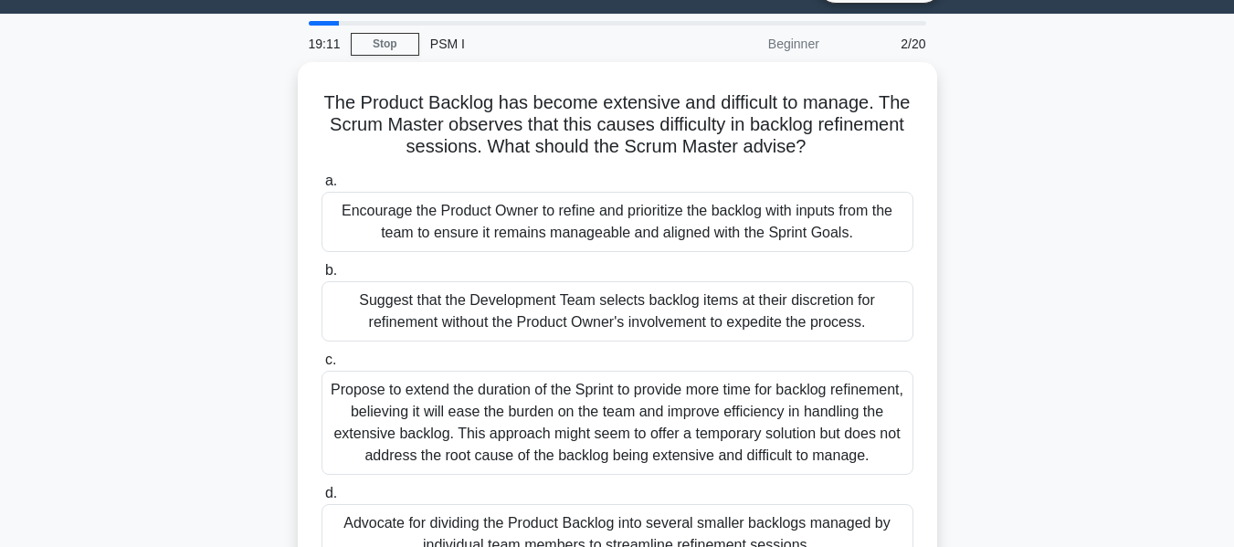
scroll to position [44, 0]
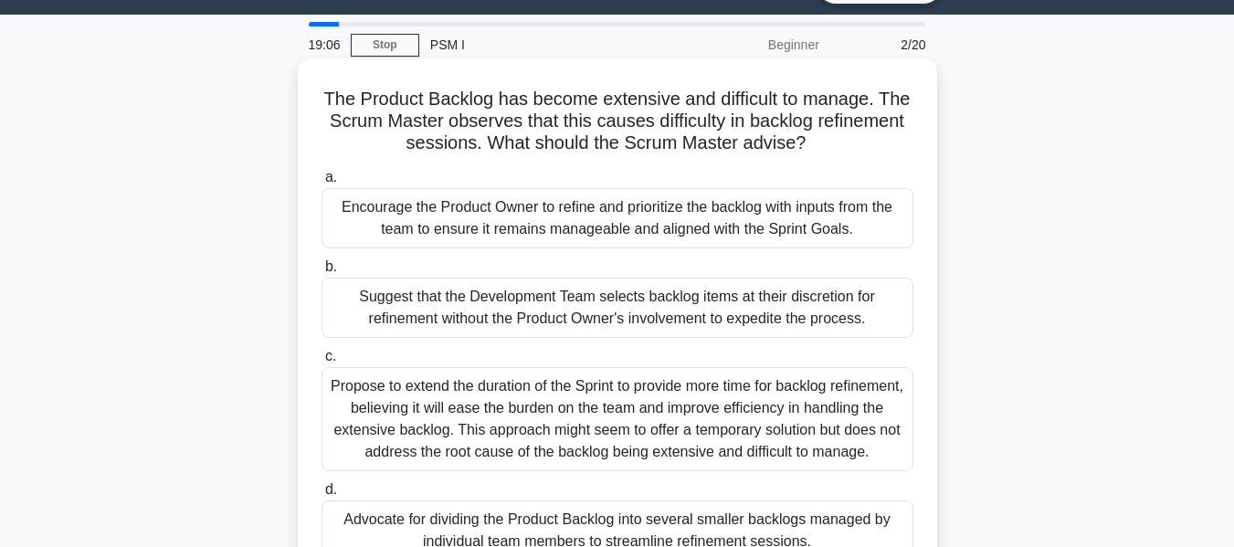
click at [678, 233] on div "Encourage the Product Owner to refine and prioritize the backlog with inputs fr…" at bounding box center [617, 218] width 592 height 60
click at [321, 184] on input "a. Encourage the Product Owner to refine and prioritize the backlog with inputs…" at bounding box center [321, 178] width 0 height 12
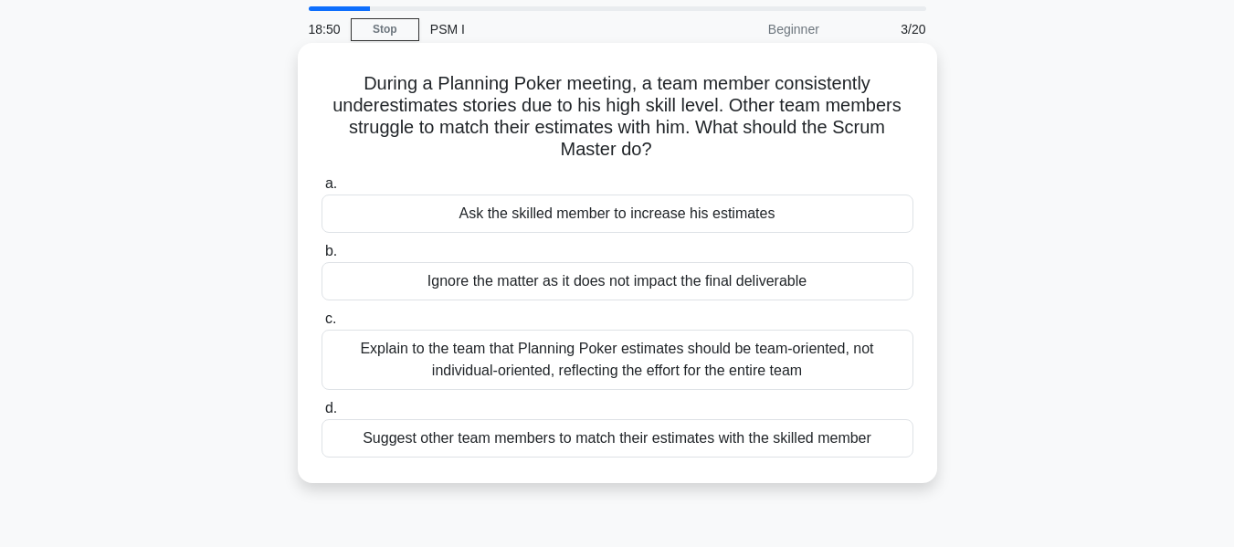
scroll to position [91, 0]
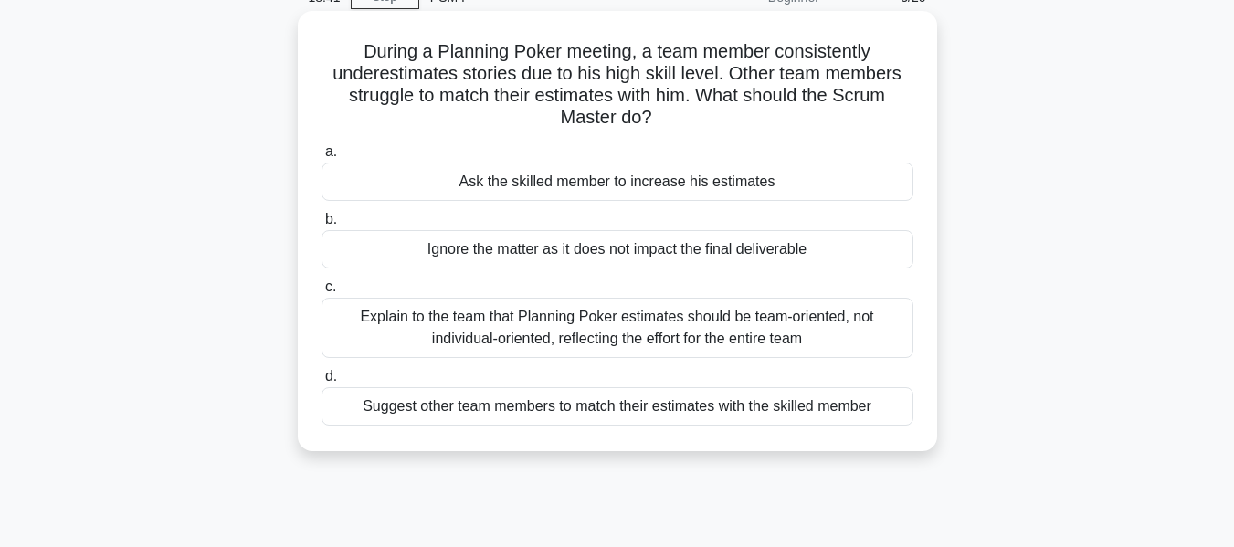
click at [704, 321] on div "Explain to the team that Planning Poker estimates should be team-oriented, not …" at bounding box center [617, 328] width 592 height 60
click at [321, 293] on input "c. Explain to the team that Planning Poker estimates should be team-oriented, n…" at bounding box center [321, 287] width 0 height 12
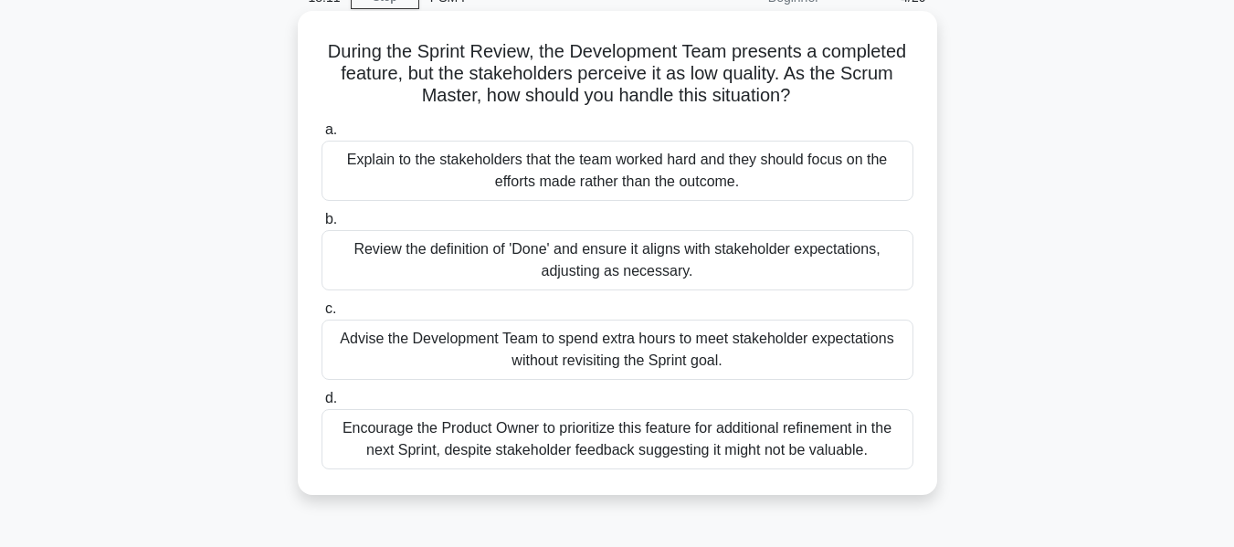
click at [594, 250] on div "Review the definition of 'Done' and ensure it aligns with stakeholder expectati…" at bounding box center [617, 260] width 592 height 60
click at [321, 226] on input "b. Review the definition of 'Done' and ensure it aligns with stakeholder expect…" at bounding box center [321, 220] width 0 height 12
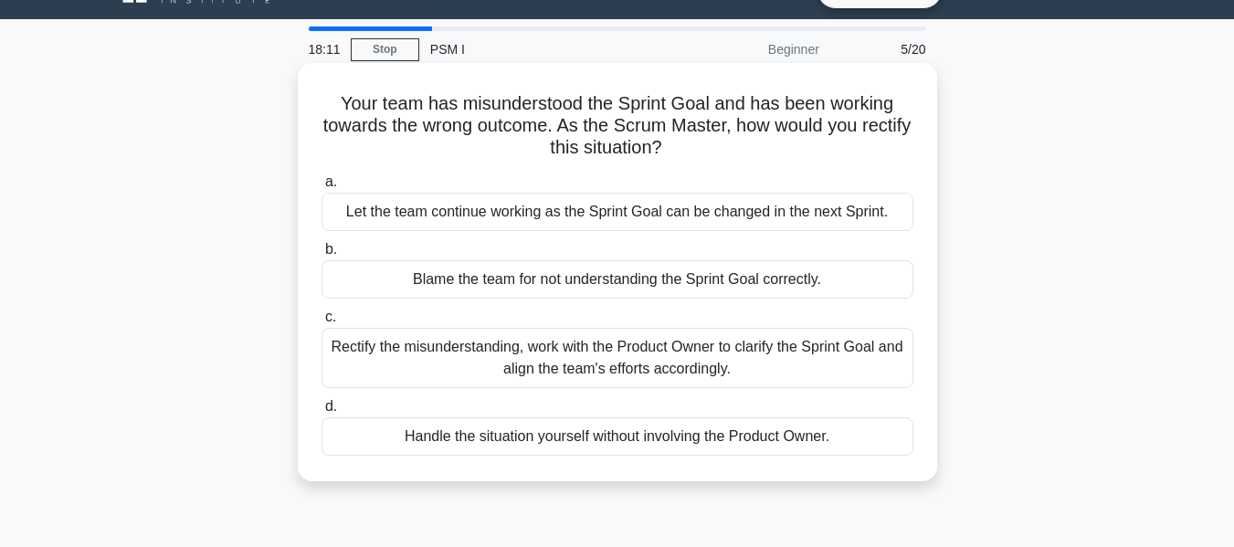
scroll to position [0, 0]
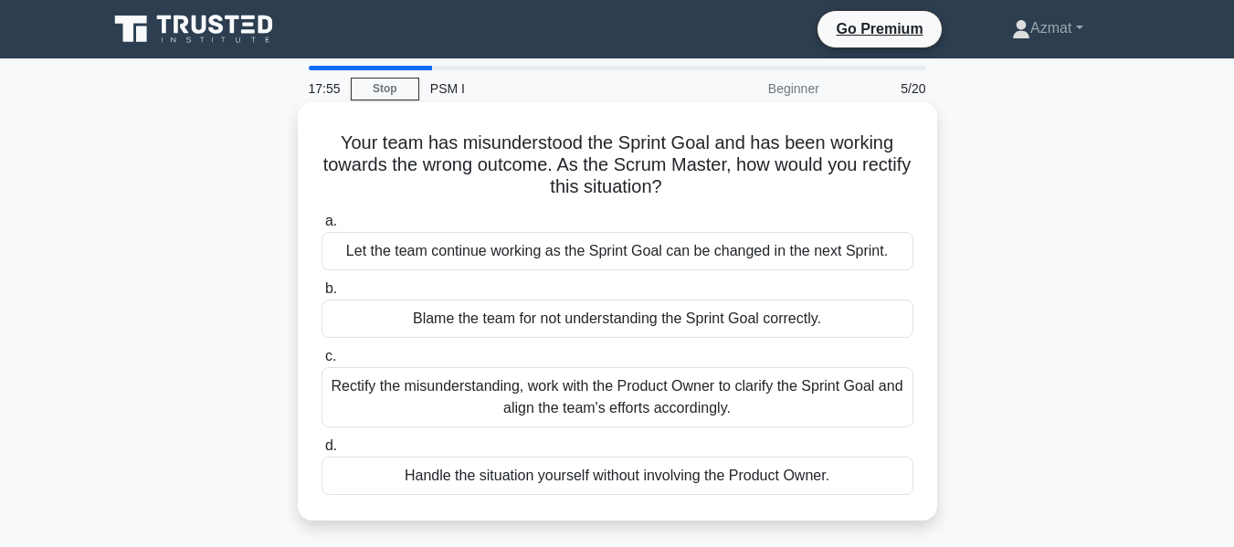
click at [767, 409] on div "Rectify the misunderstanding, work with the Product Owner to clarify the Sprint…" at bounding box center [617, 397] width 592 height 60
click at [321, 363] on input "c. Rectify the misunderstanding, work with the Product Owner to clarify the Spr…" at bounding box center [321, 357] width 0 height 12
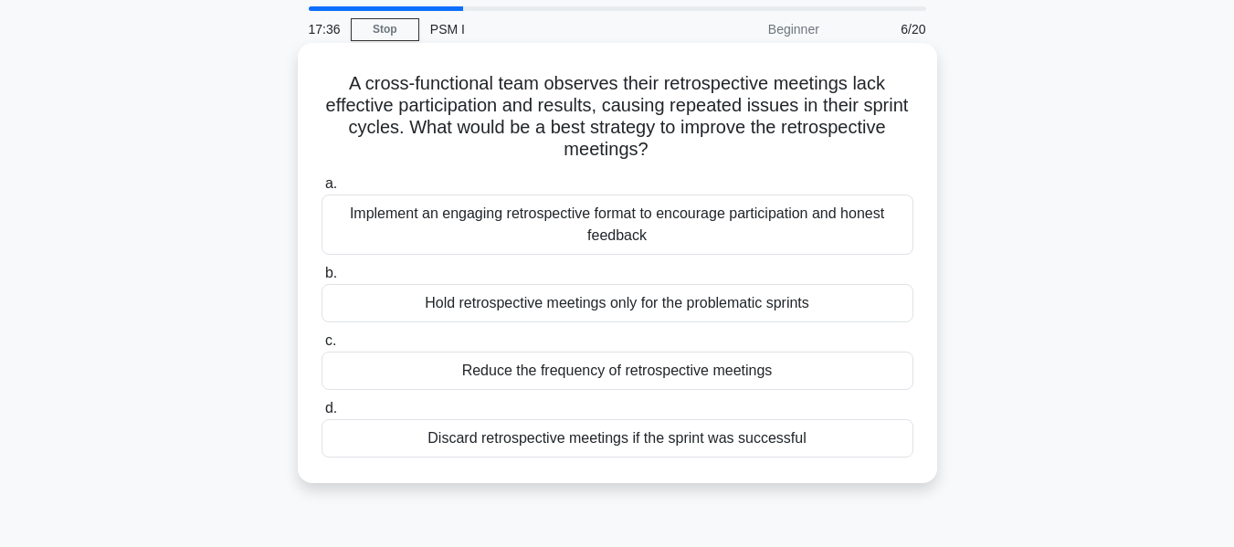
scroll to position [91, 0]
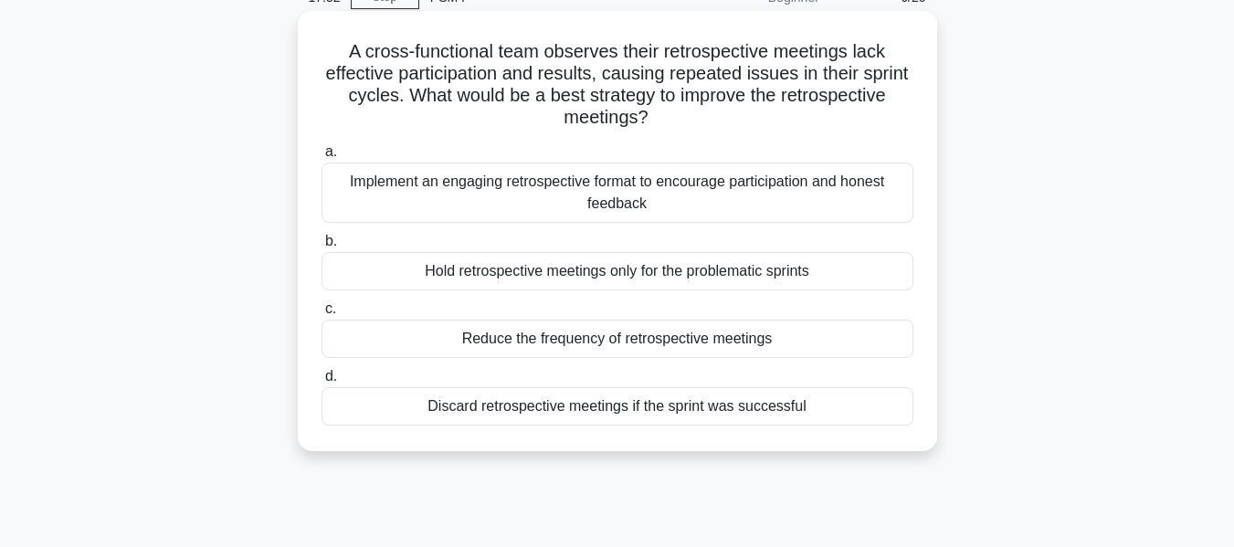
click at [512, 192] on div "Implement an engaging retrospective format to encourage participation and hones…" at bounding box center [617, 193] width 592 height 60
click at [321, 158] on input "a. Implement an engaging retrospective format to encourage participation and ho…" at bounding box center [321, 152] width 0 height 12
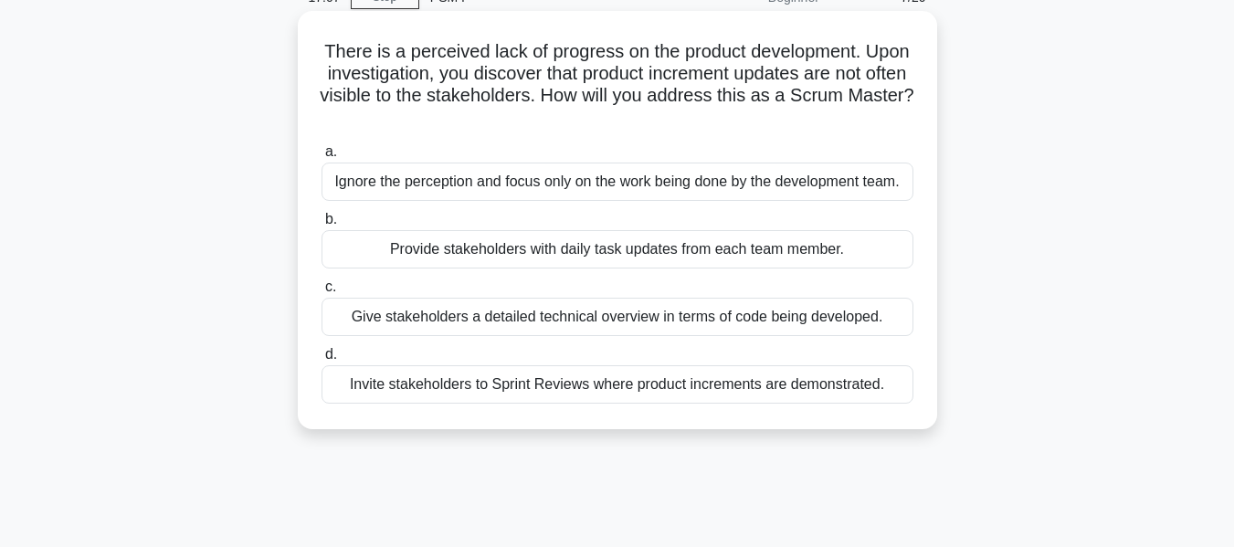
click at [783, 390] on div "Invite stakeholders to Sprint Reviews where product increments are demonstrated." at bounding box center [617, 384] width 592 height 38
click at [321, 361] on input "d. Invite stakeholders to Sprint Reviews where product increments are demonstra…" at bounding box center [321, 355] width 0 height 12
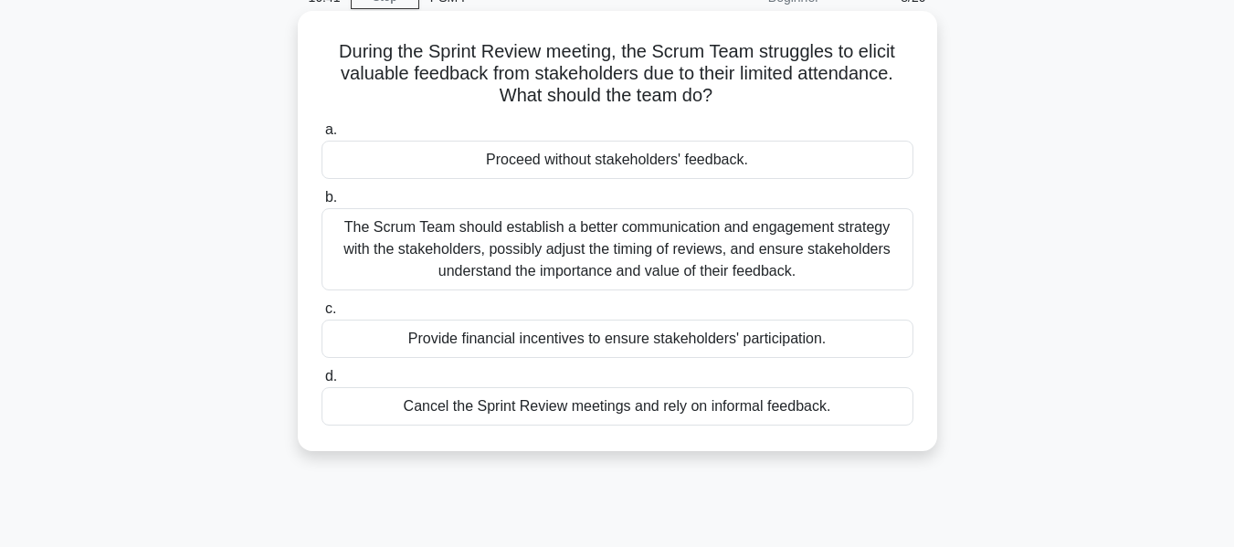
click at [565, 245] on div "The Scrum Team should establish a better communication and engagement strategy …" at bounding box center [617, 249] width 592 height 82
click at [321, 204] on input "b. The Scrum Team should establish a better communication and engagement strate…" at bounding box center [321, 198] width 0 height 12
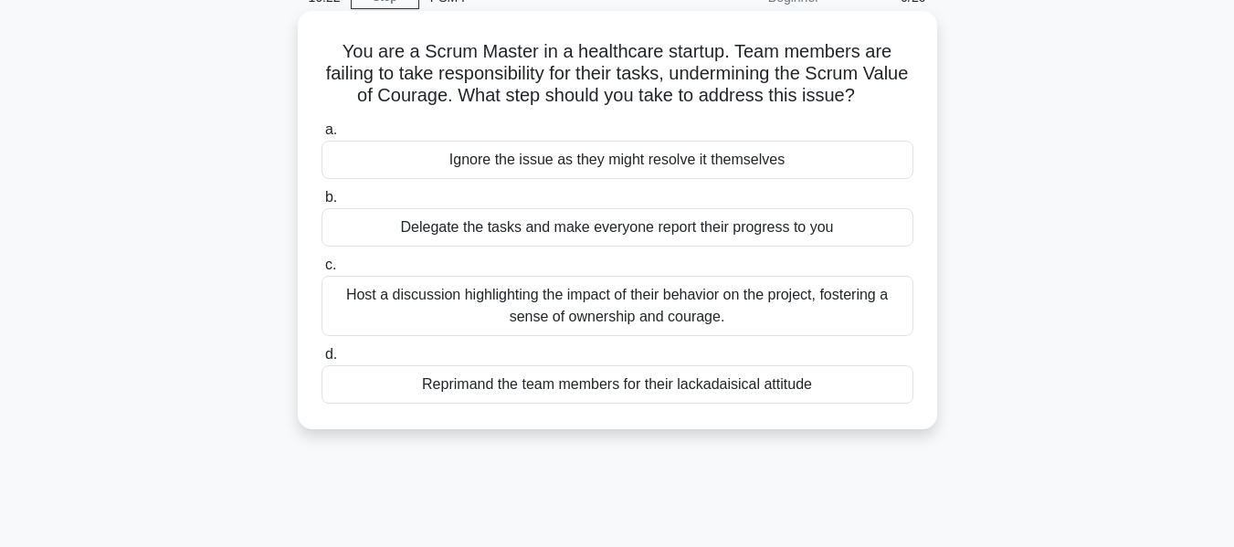
click at [794, 331] on div "Host a discussion highlighting the impact of their behavior on the project, fos…" at bounding box center [617, 306] width 592 height 60
click at [321, 271] on input "c. Host a discussion highlighting the impact of their behavior on the project, …" at bounding box center [321, 265] width 0 height 12
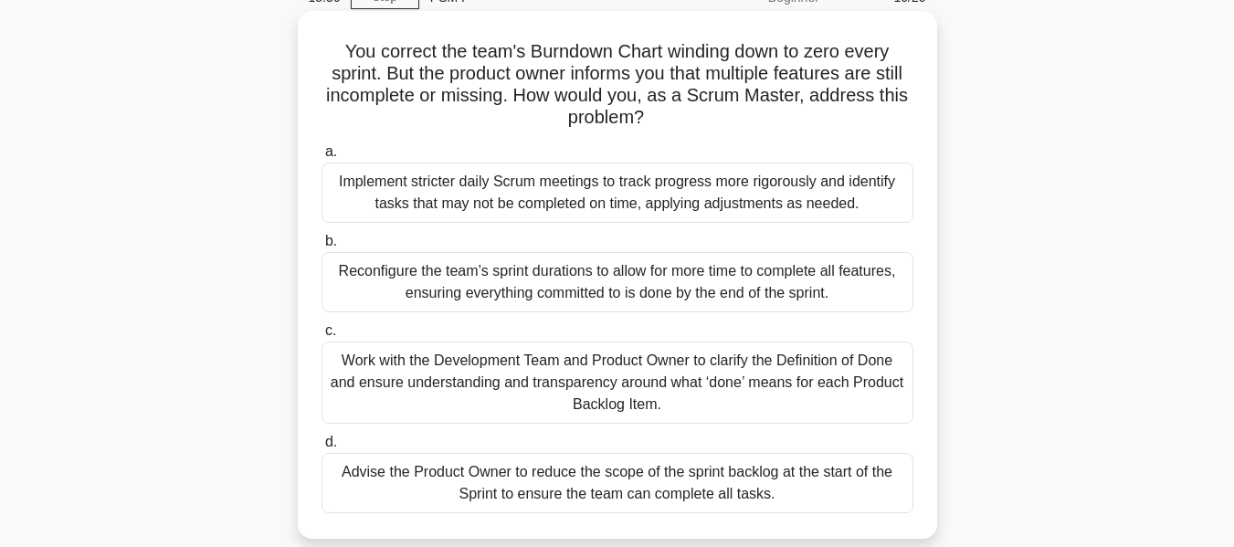
click at [662, 413] on div "Work with the Development Team and Product Owner to clarify the Definition of D…" at bounding box center [617, 383] width 592 height 82
click at [321, 337] on input "c. Work with the Development Team and Product Owner to clarify the Definition o…" at bounding box center [321, 331] width 0 height 12
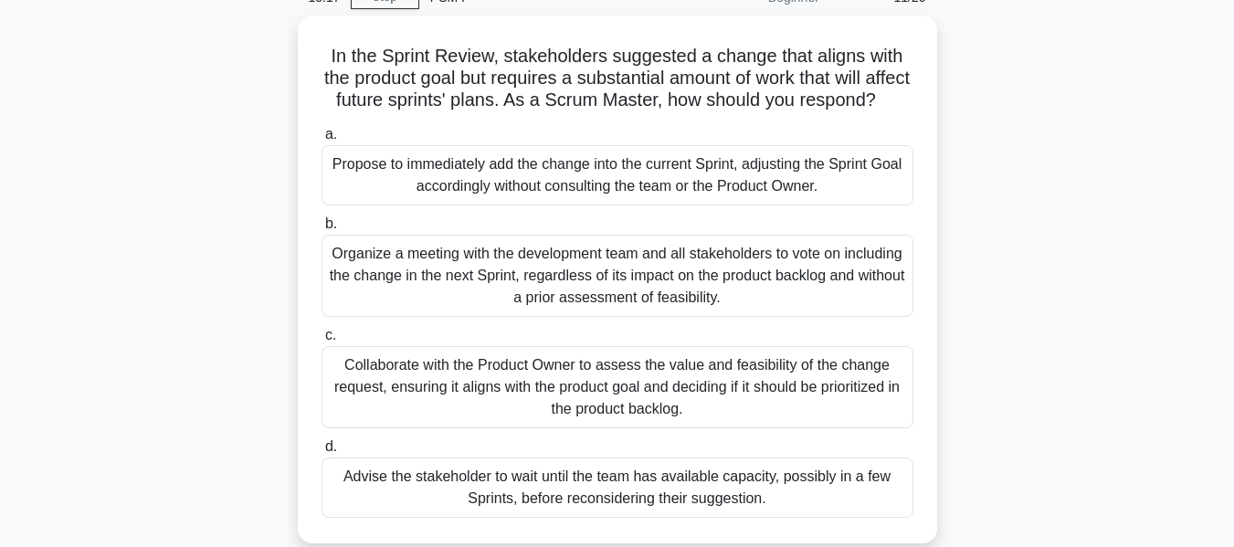
scroll to position [183, 0]
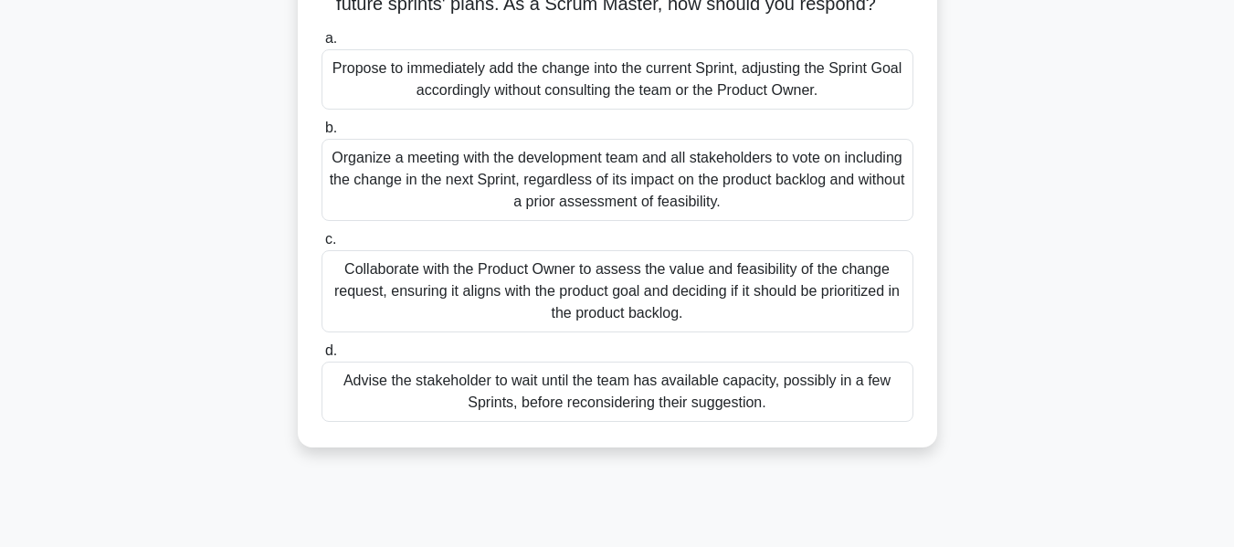
click at [793, 320] on div "Collaborate with the Product Owner to assess the value and feasibility of the c…" at bounding box center [617, 291] width 592 height 82
click at [321, 246] on input "c. Collaborate with the Product Owner to assess the value and feasibility of th…" at bounding box center [321, 240] width 0 height 12
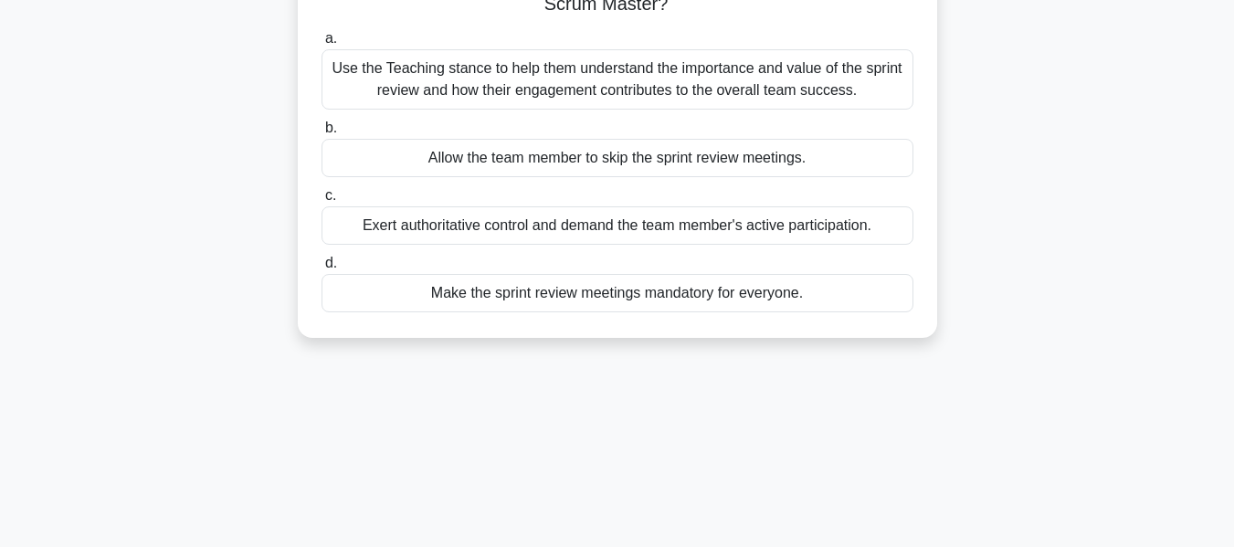
scroll to position [0, 0]
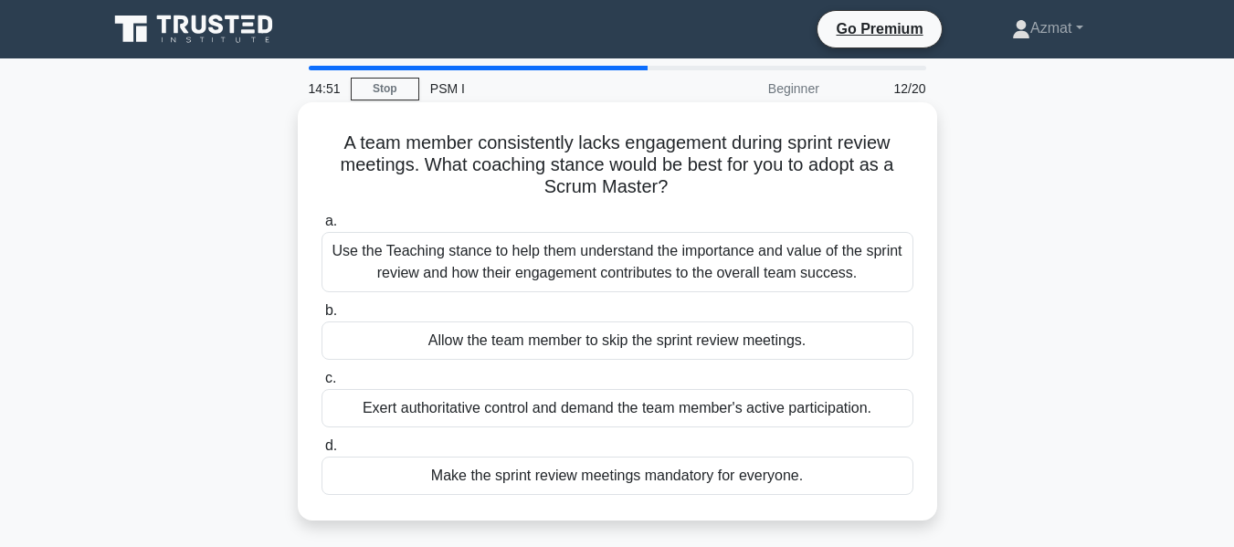
click at [678, 278] on div "Use the Teaching stance to help them understand the importance and value of the…" at bounding box center [617, 262] width 592 height 60
click at [321, 227] on input "a. Use the Teaching stance to help them understand the importance and value of …" at bounding box center [321, 221] width 0 height 12
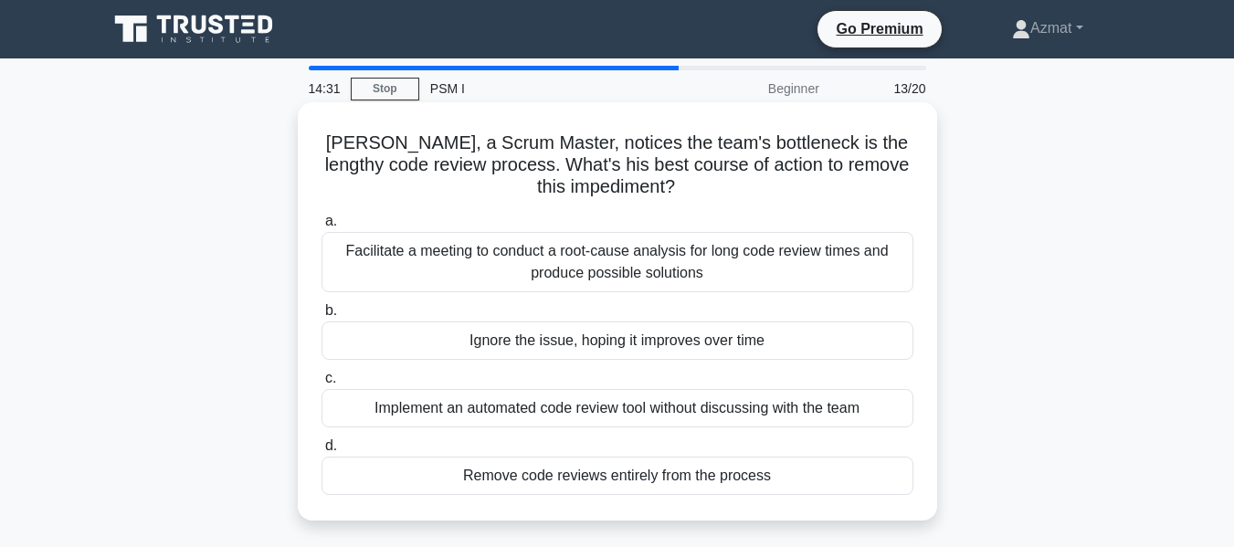
click at [588, 273] on div "Facilitate a meeting to conduct a root-cause analysis for long code review time…" at bounding box center [617, 262] width 592 height 60
click at [321, 227] on input "a. Facilitate a meeting to conduct a root-cause analysis for long code review t…" at bounding box center [321, 221] width 0 height 12
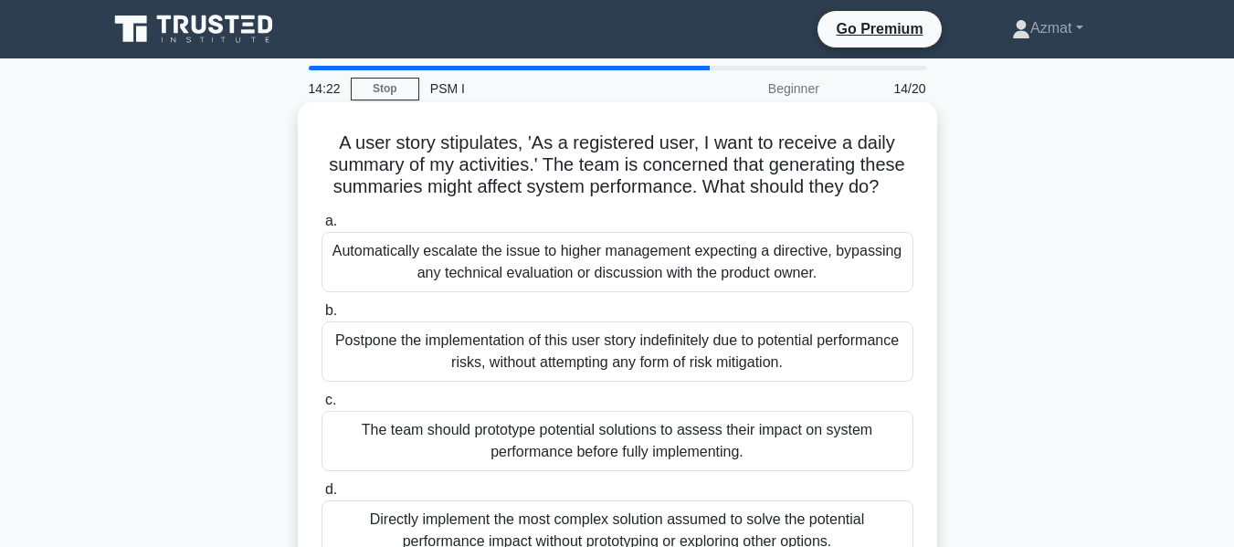
scroll to position [91, 0]
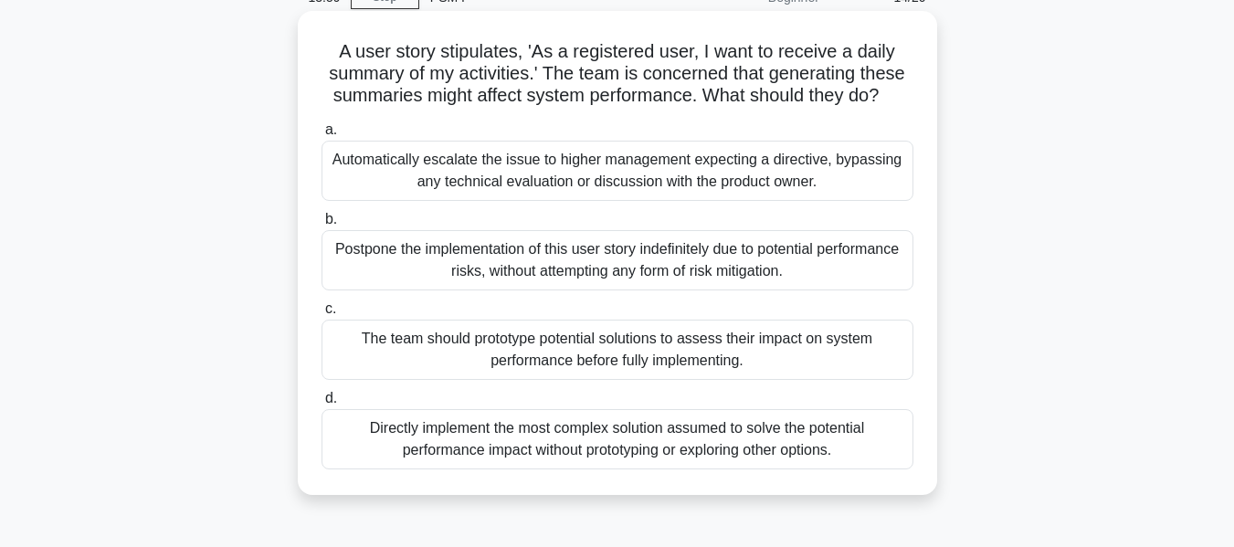
click at [533, 355] on div "The team should prototype potential solutions to assess their impact on system …" at bounding box center [617, 350] width 592 height 60
click at [321, 315] on input "c. The team should prototype potential solutions to assess their impact on syst…" at bounding box center [321, 309] width 0 height 12
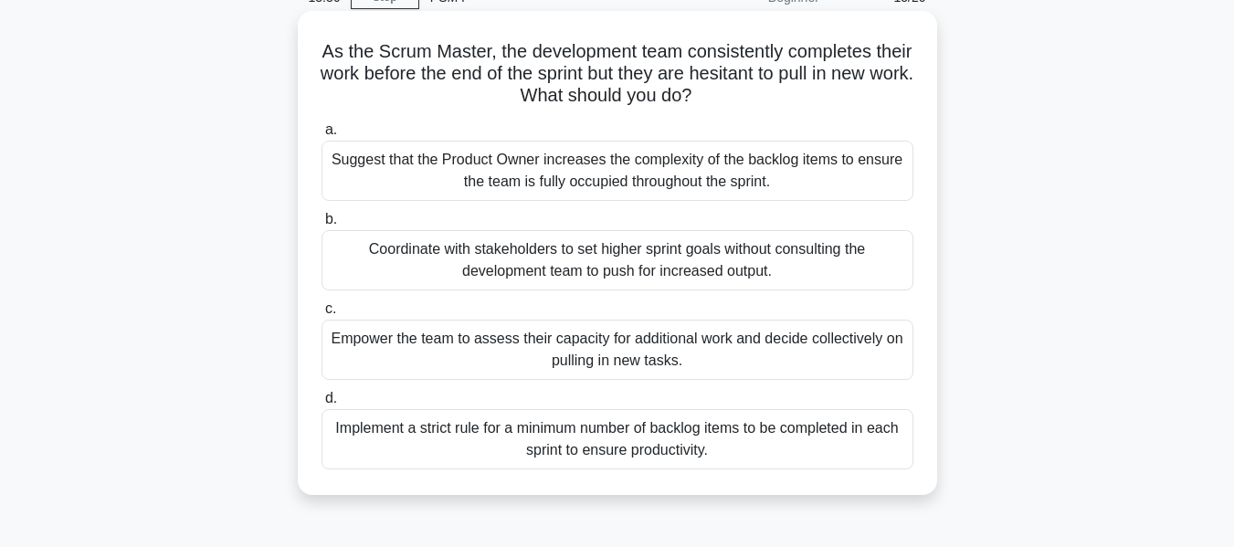
click at [532, 357] on div "Empower the team to assess their capacity for additional work and decide collec…" at bounding box center [617, 350] width 592 height 60
click at [321, 315] on input "c. Empower the team to assess their capacity for additional work and decide col…" at bounding box center [321, 309] width 0 height 12
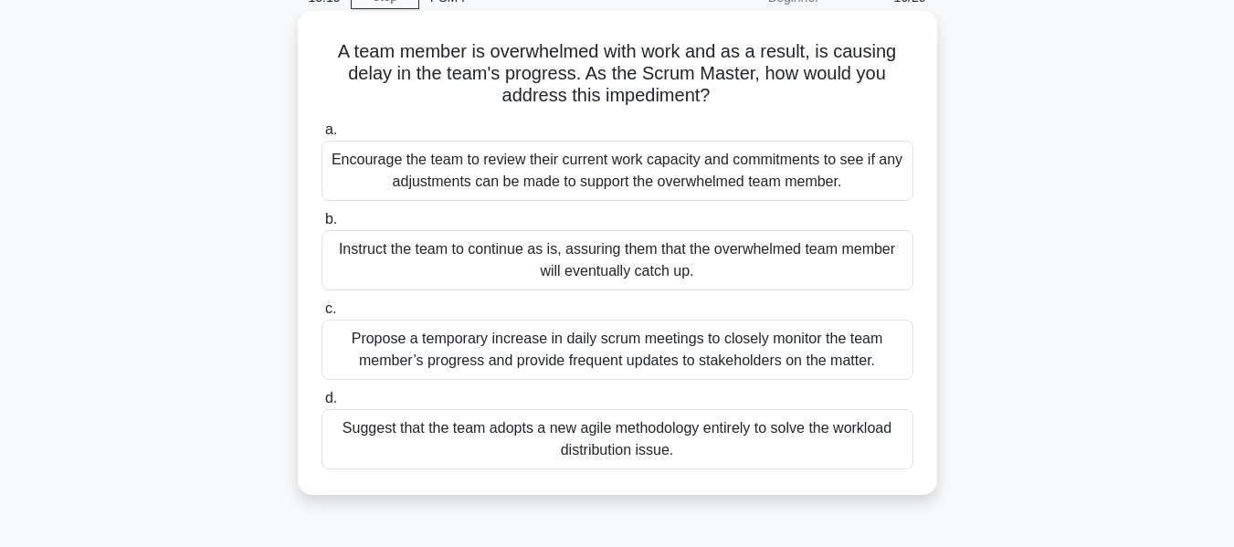
scroll to position [0, 0]
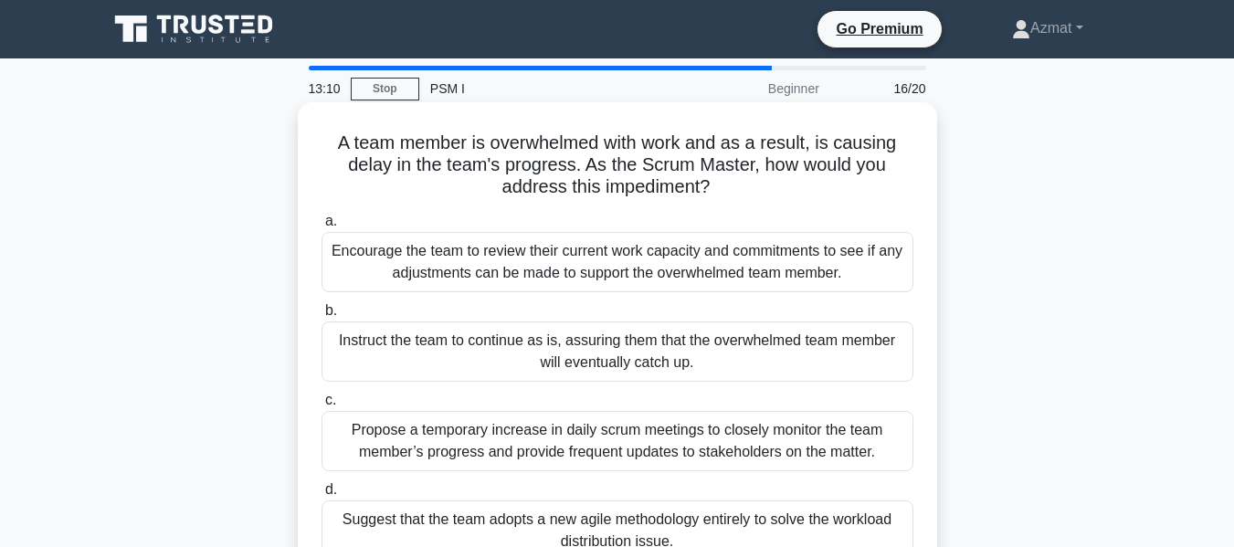
click at [489, 280] on div "Encourage the team to review their current work capacity and commitments to see…" at bounding box center [617, 262] width 592 height 60
click at [321, 227] on input "a. Encourage the team to review their current work capacity and commitments to …" at bounding box center [321, 221] width 0 height 12
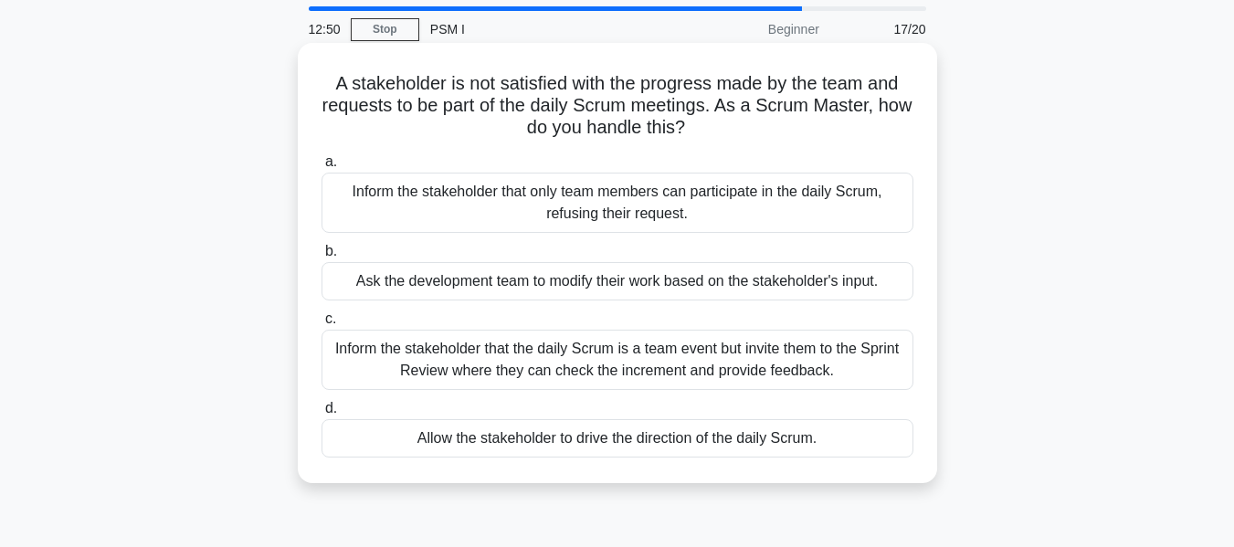
scroll to position [91, 0]
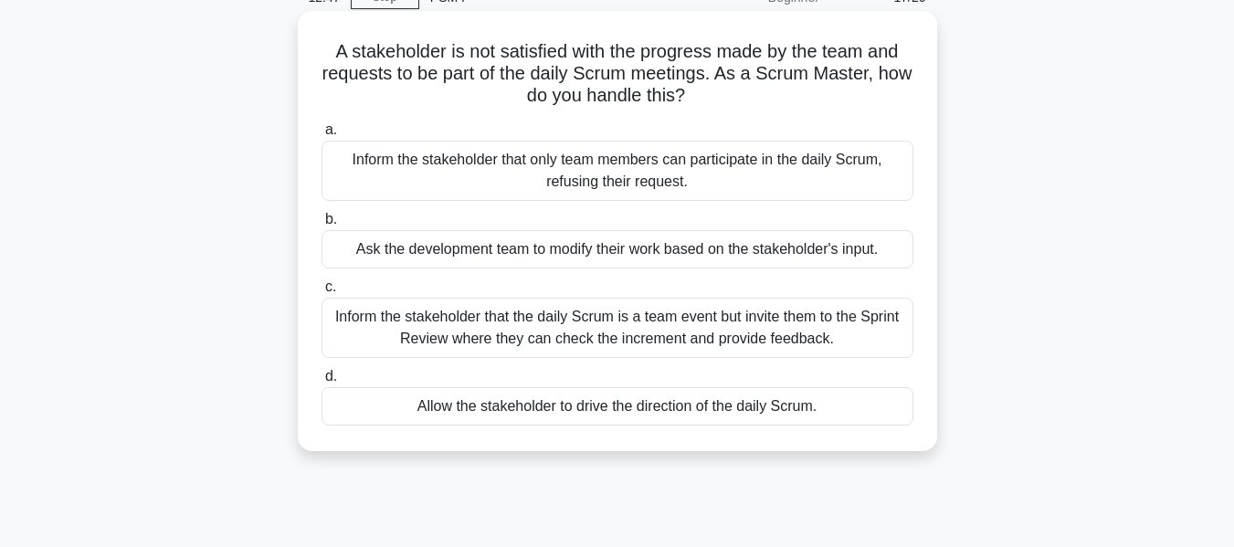
click at [515, 342] on div "Inform the stakeholder that the daily Scrum is a team event but invite them to …" at bounding box center [617, 328] width 592 height 60
click at [321, 293] on input "c. Inform the stakeholder that the daily Scrum is a team event but invite them …" at bounding box center [321, 287] width 0 height 12
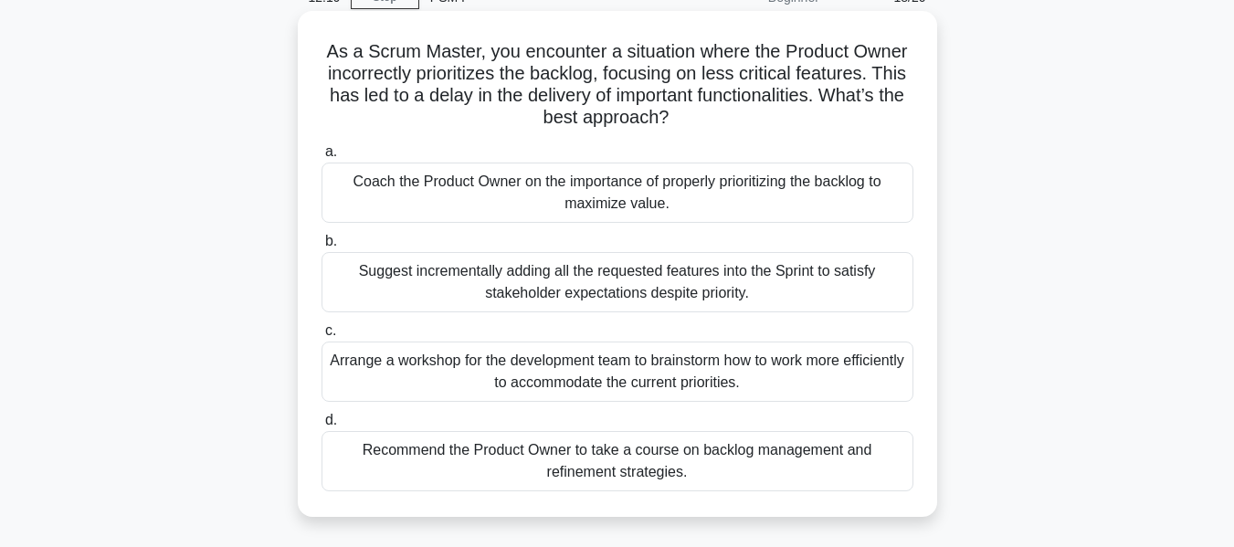
click at [719, 193] on div "Coach the Product Owner on the importance of properly prioritizing the backlog …" at bounding box center [617, 193] width 592 height 60
click at [321, 158] on input "a. Coach the Product Owner on the importance of properly prioritizing the backl…" at bounding box center [321, 152] width 0 height 12
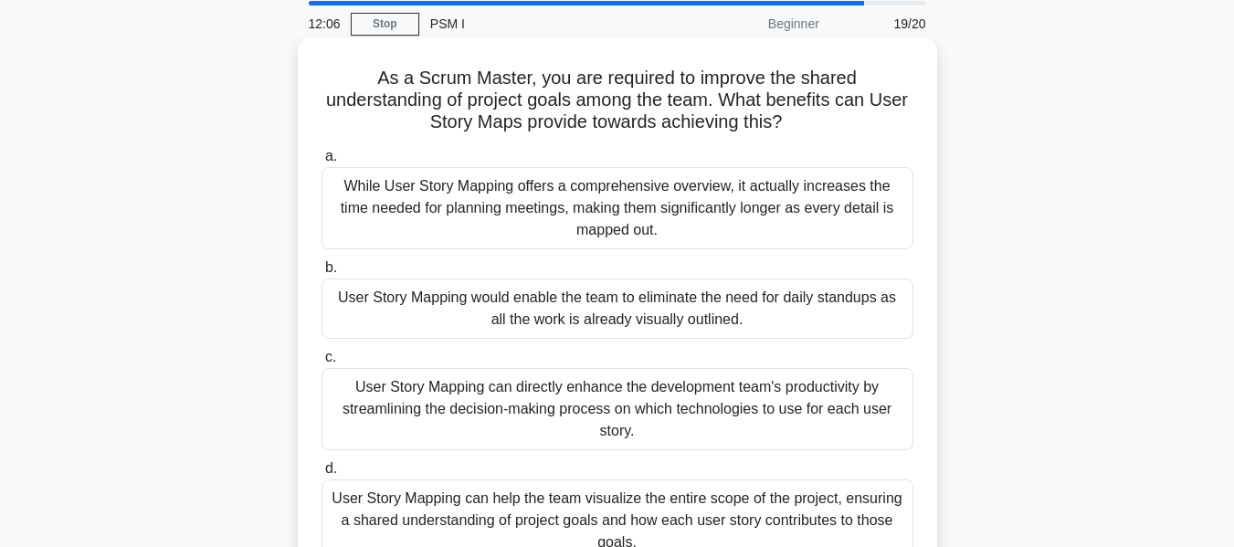
scroll to position [183, 0]
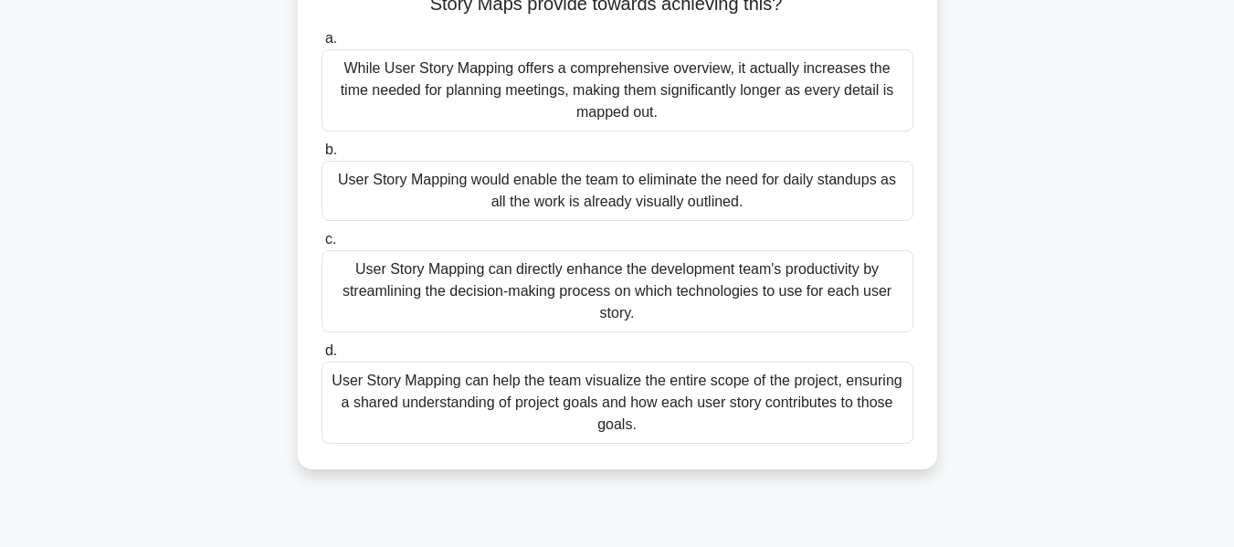
click at [712, 418] on div "User Story Mapping can help the team visualize the entire scope of the project,…" at bounding box center [617, 403] width 592 height 82
click at [321, 357] on input "d. User Story Mapping can help the team visualize the entire scope of the proje…" at bounding box center [321, 351] width 0 height 12
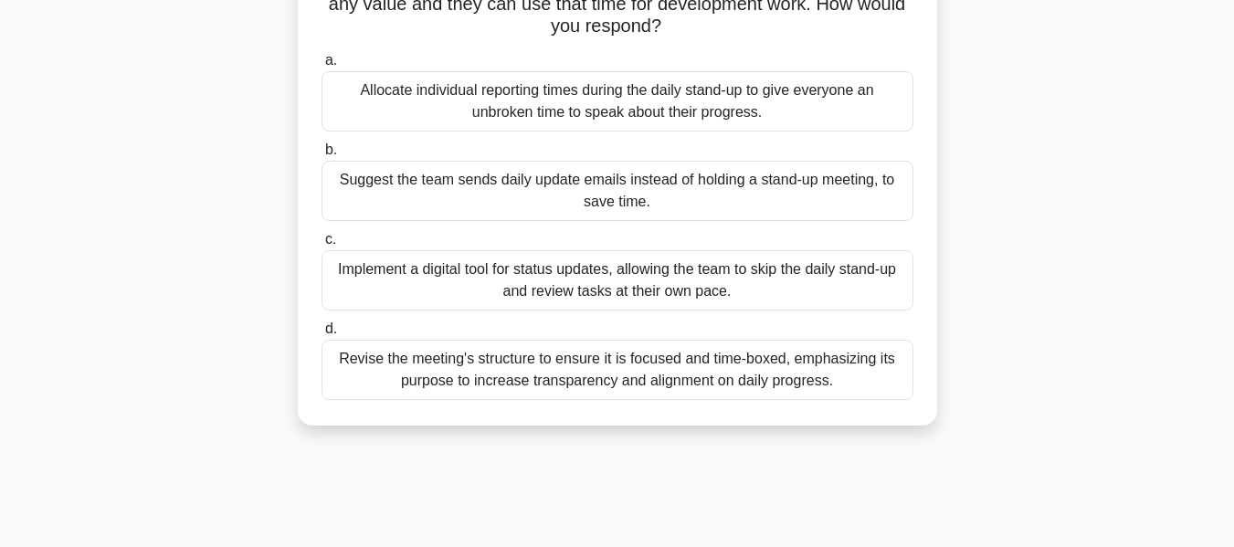
click at [718, 392] on div "Revise the meeting's structure to ensure it is focused and time-boxed, emphasiz…" at bounding box center [617, 370] width 592 height 60
click at [321, 335] on input "d. Revise the meeting's structure to ensure it is focused and time-boxed, empha…" at bounding box center [321, 329] width 0 height 12
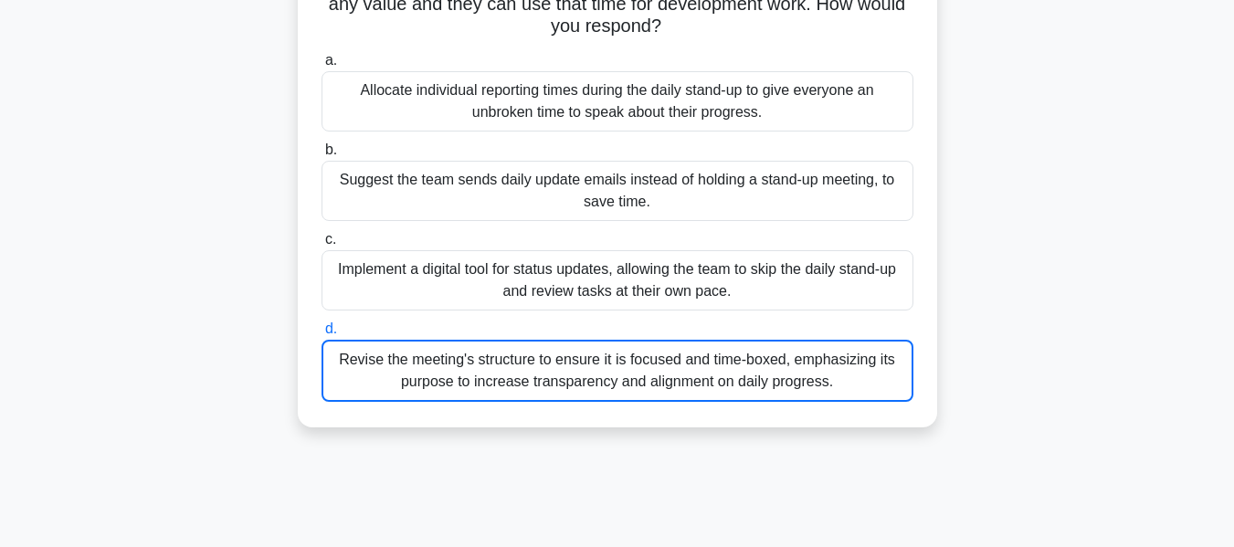
scroll to position [210, 0]
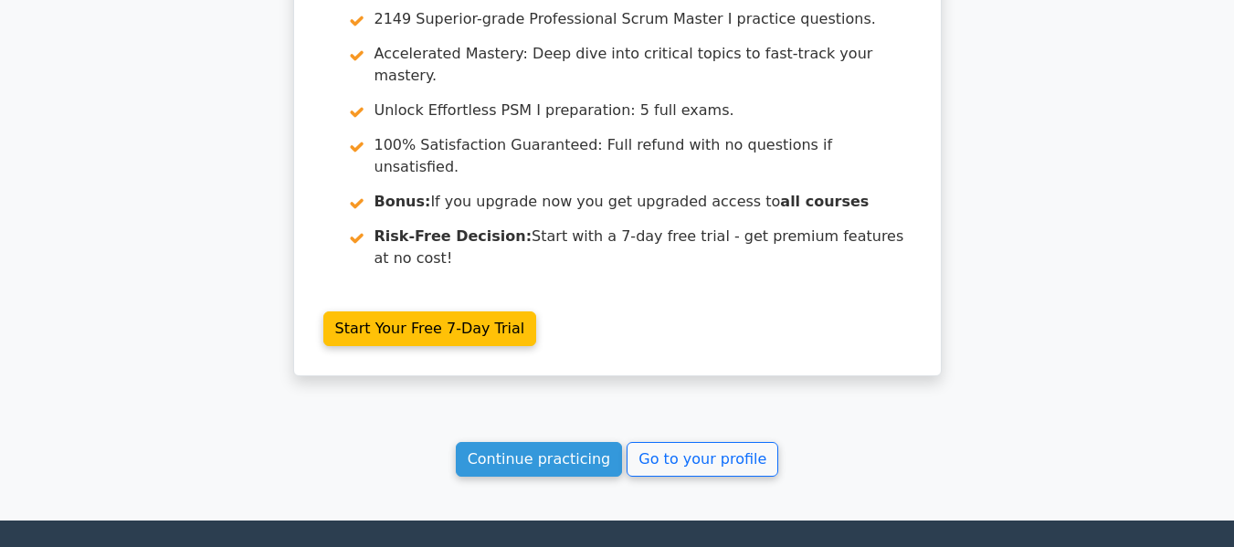
scroll to position [4069, 0]
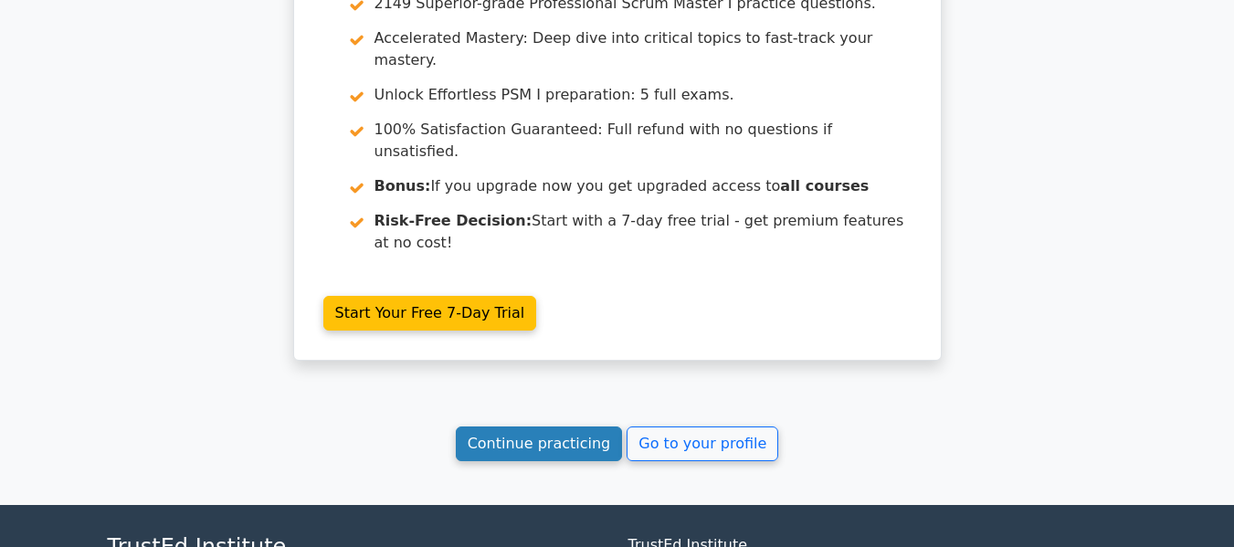
click at [546, 426] on link "Continue practicing" at bounding box center [539, 443] width 167 height 35
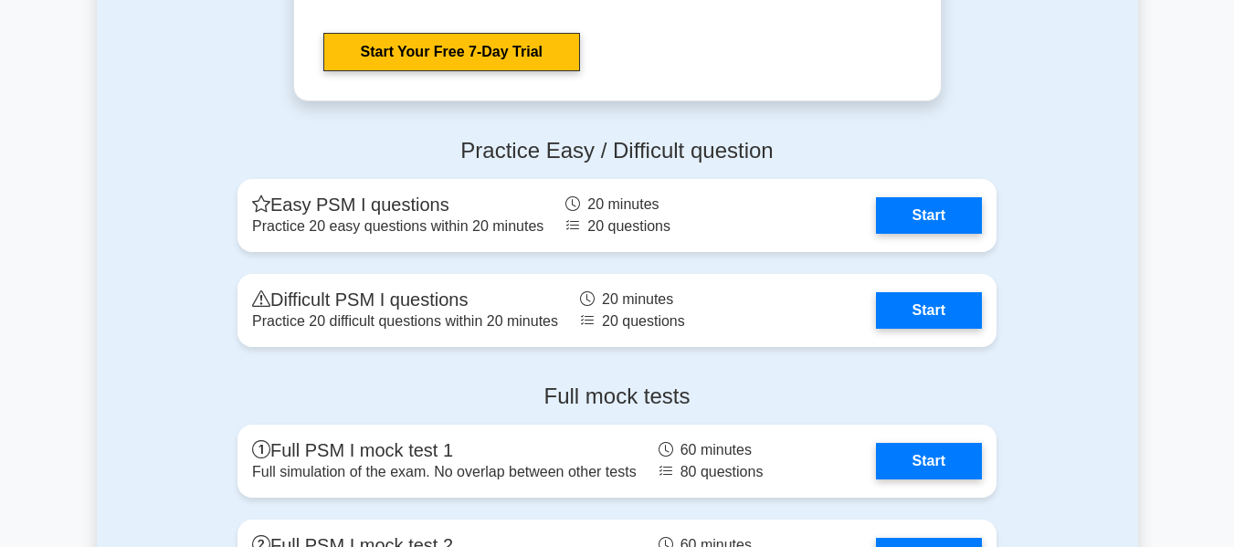
scroll to position [5570, 0]
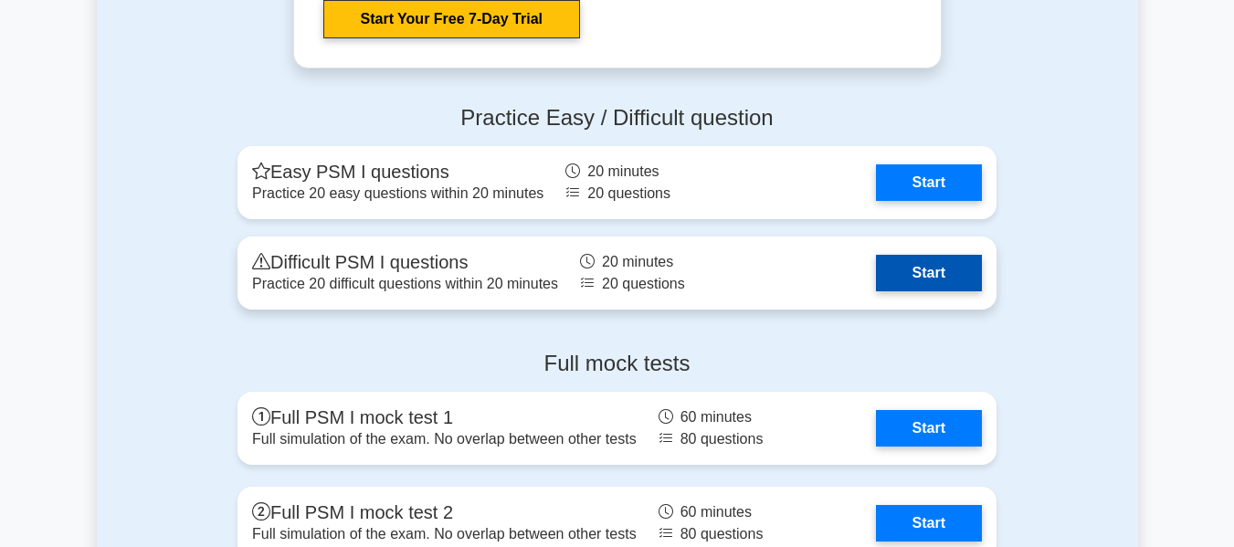
click at [930, 283] on link "Start" at bounding box center [929, 273] width 106 height 37
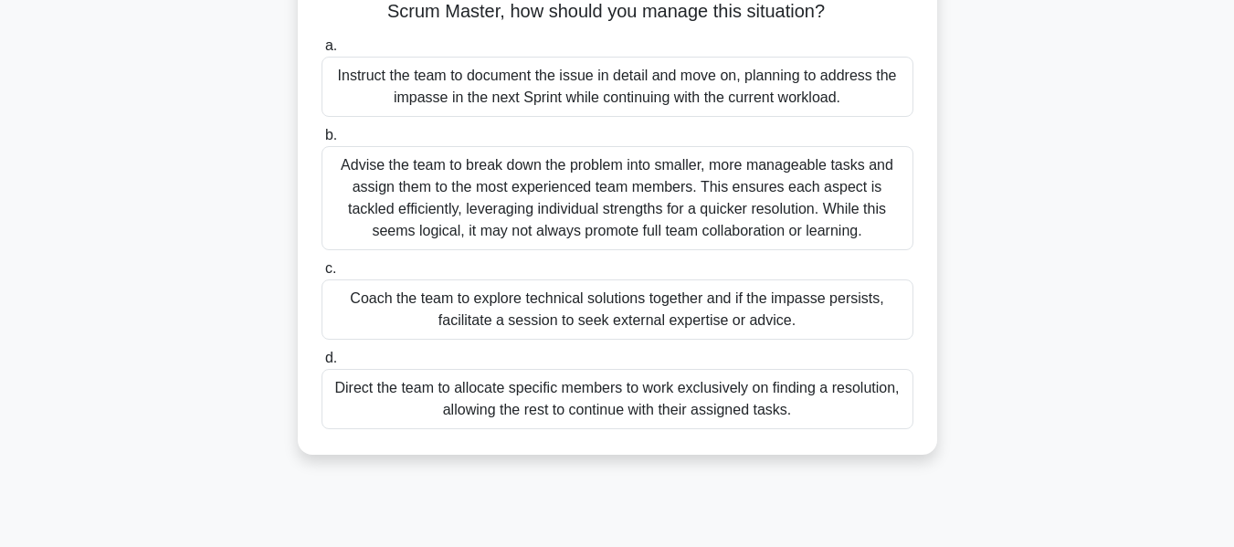
scroll to position [183, 0]
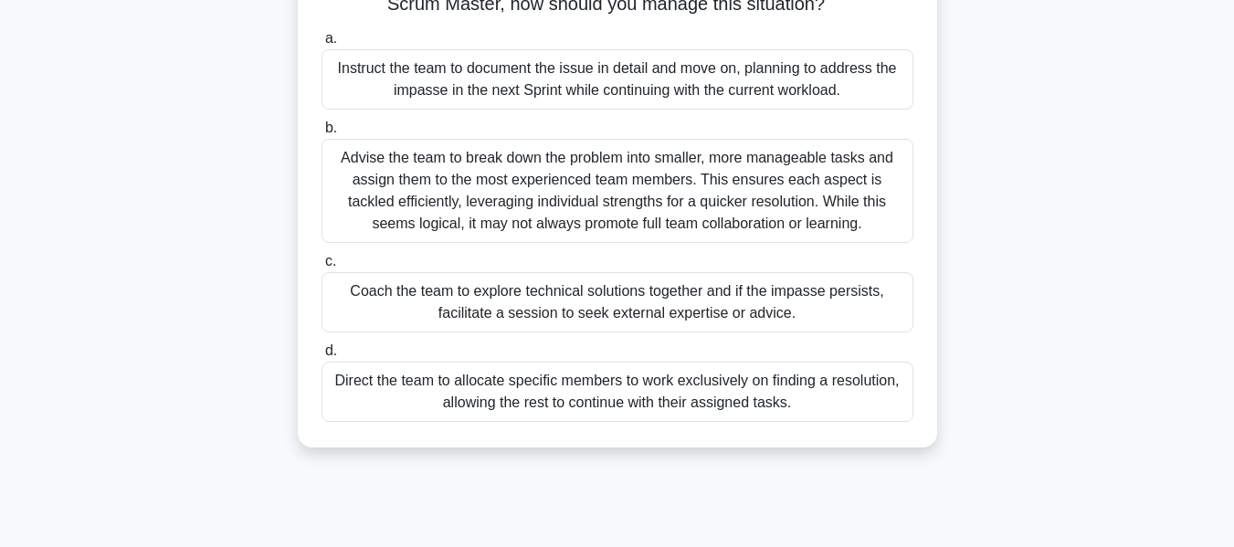
click at [716, 313] on div "Coach the team to explore technical solutions together and if the impasse persi…" at bounding box center [617, 302] width 592 height 60
click at [321, 268] on input "c. Coach the team to explore technical solutions together and if the impasse pe…" at bounding box center [321, 262] width 0 height 12
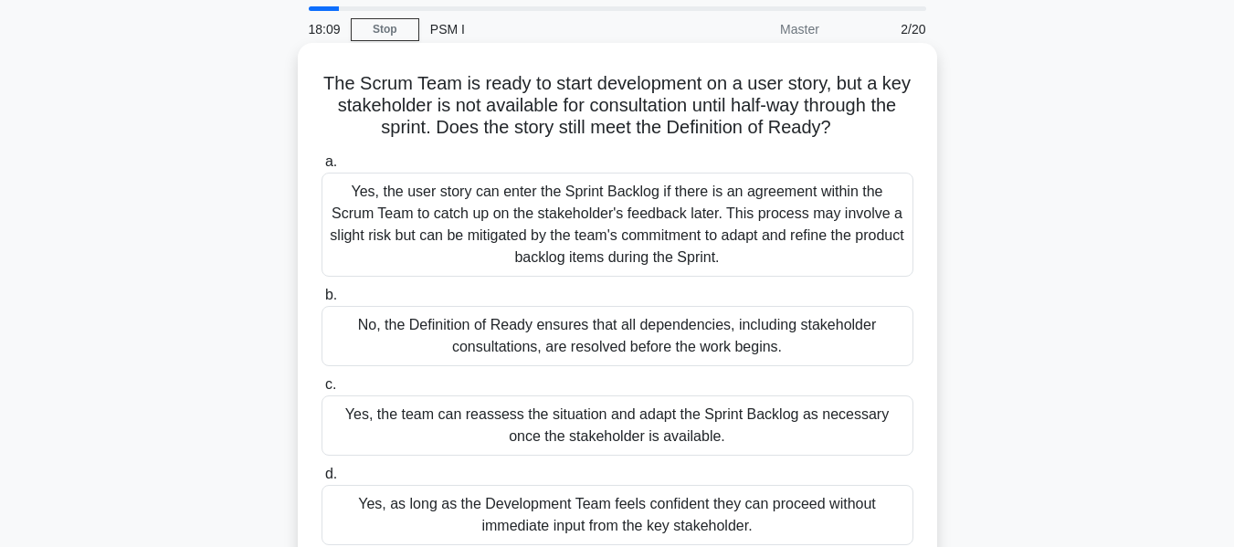
scroll to position [91, 0]
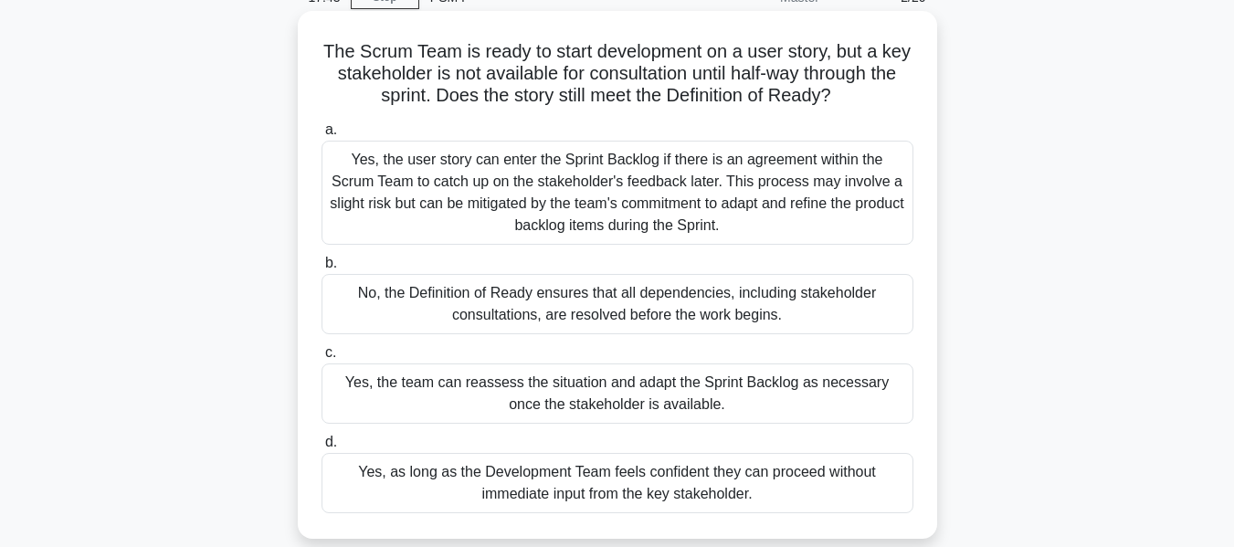
click at [666, 289] on div "No, the Definition of Ready ensures that all dependencies, including stakeholde…" at bounding box center [617, 304] width 592 height 60
click at [321, 269] on input "b. No, the Definition of Ready ensures that all dependencies, including stakeho…" at bounding box center [321, 263] width 0 height 12
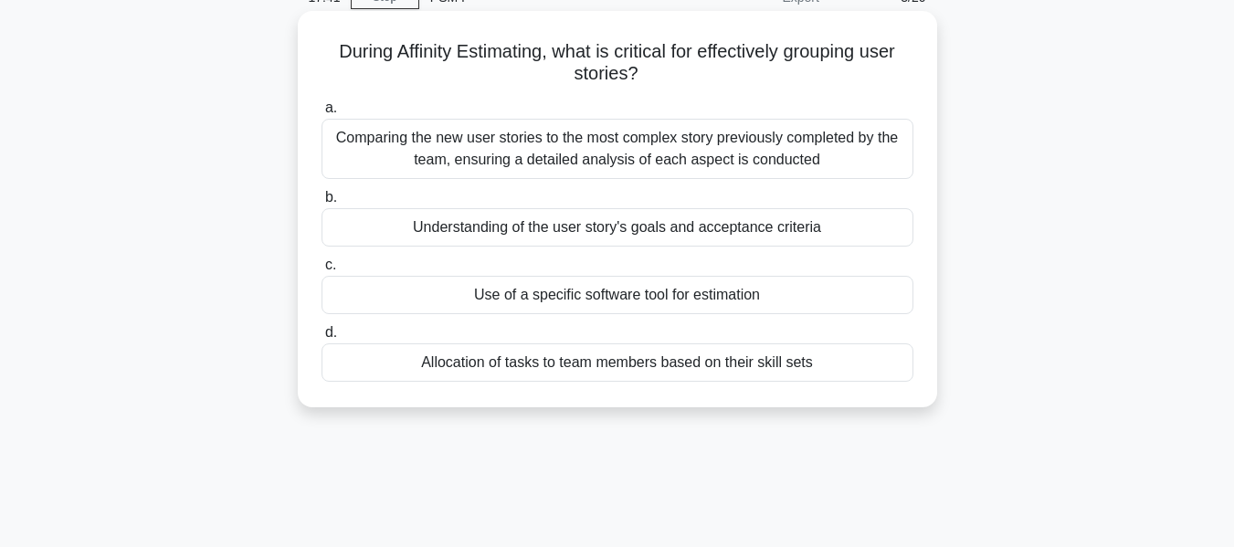
scroll to position [0, 0]
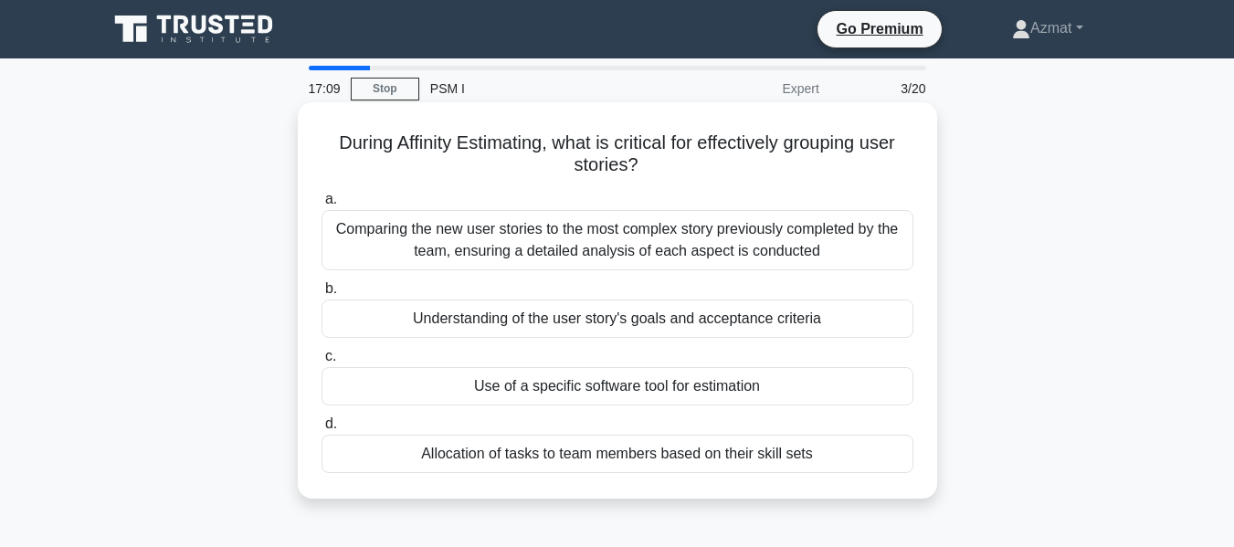
click at [537, 234] on div "Comparing the new user stories to the most complex story previously completed b…" at bounding box center [617, 240] width 592 height 60
click at [321, 205] on input "a. Comparing the new user stories to the most complex story previously complete…" at bounding box center [321, 200] width 0 height 12
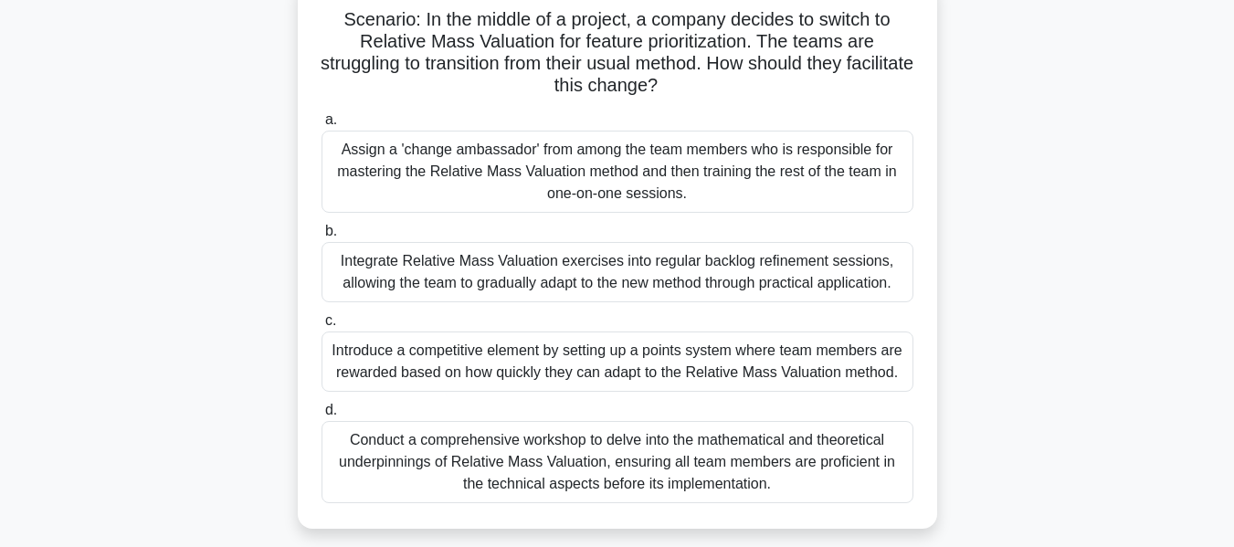
scroll to position [91, 0]
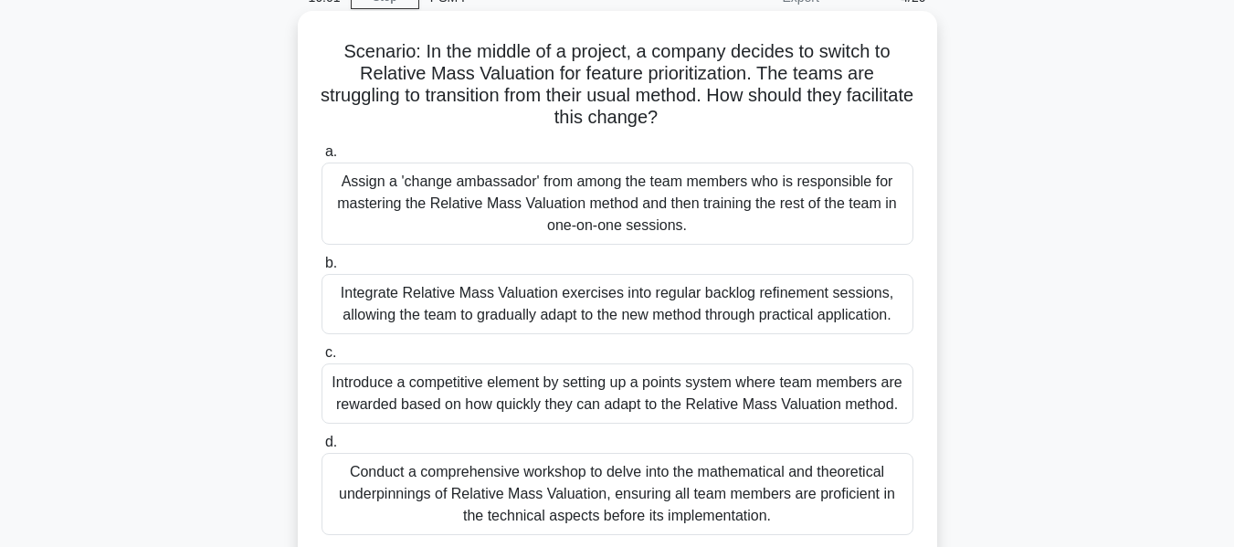
click at [751, 322] on div "Integrate Relative Mass Valuation exercises into regular backlog refinement ses…" at bounding box center [617, 304] width 592 height 60
click at [321, 269] on input "b. Integrate Relative Mass Valuation exercises into regular backlog refinement …" at bounding box center [321, 263] width 0 height 12
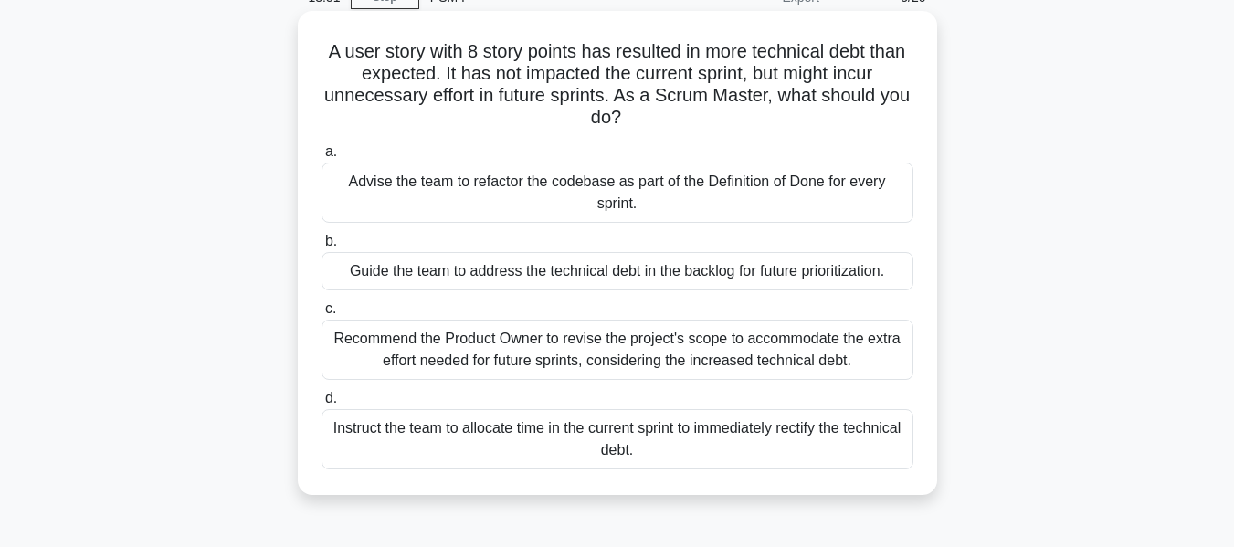
click at [617, 273] on div "Guide the team to address the technical debt in the backlog for future prioriti…" at bounding box center [617, 271] width 592 height 38
click at [321, 247] on input "b. Guide the team to address the technical debt in the backlog for future prior…" at bounding box center [321, 242] width 0 height 12
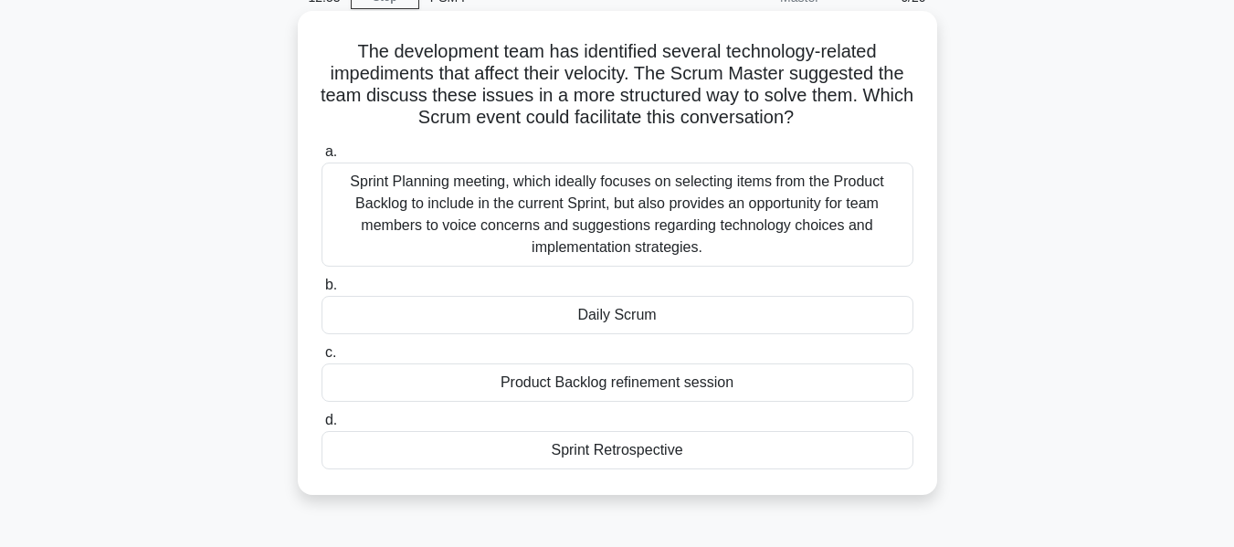
click at [799, 238] on div "Sprint Planning meeting, which ideally focuses on selecting items from the Prod…" at bounding box center [617, 215] width 592 height 104
click at [785, 247] on div "Sprint Planning meeting, which ideally focuses on selecting items from the Prod…" at bounding box center [617, 215] width 592 height 104
click at [321, 158] on input "a. Sprint Planning meeting, which ideally focuses on selecting items from the P…" at bounding box center [321, 152] width 0 height 12
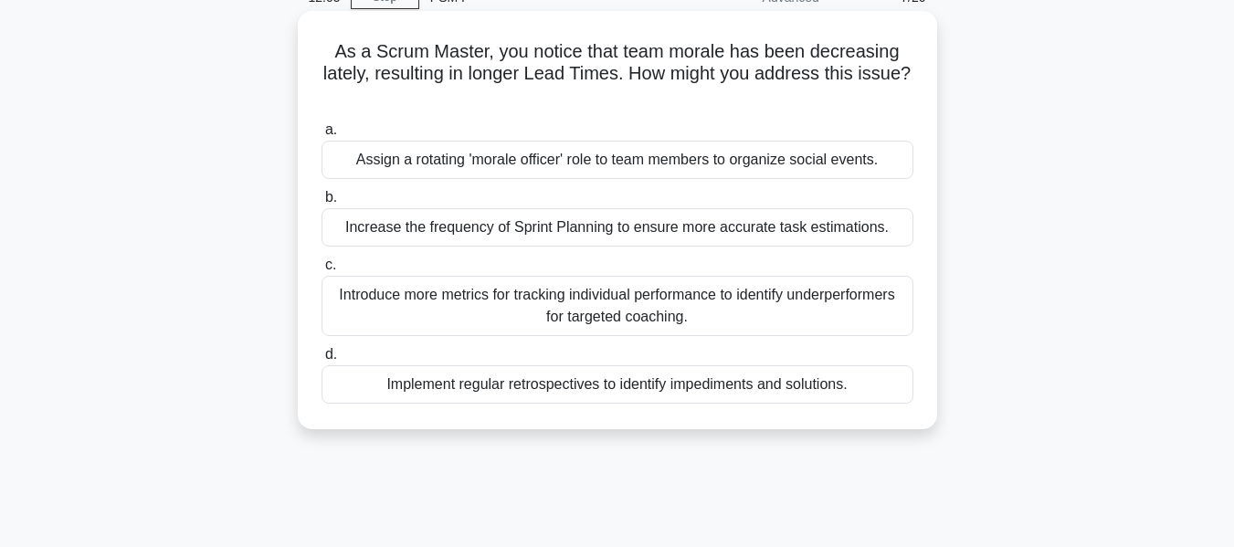
click at [621, 397] on div "Implement regular retrospectives to identify impediments and solutions." at bounding box center [617, 384] width 592 height 38
click at [321, 361] on input "d. Implement regular retrospectives to identify impediments and solutions." at bounding box center [321, 355] width 0 height 12
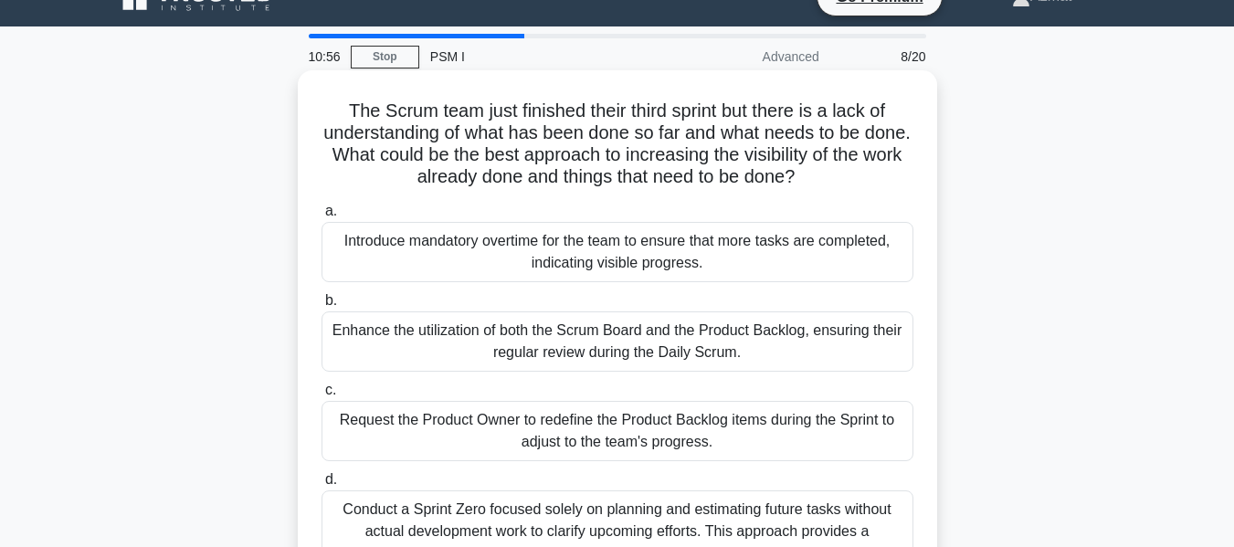
scroll to position [0, 0]
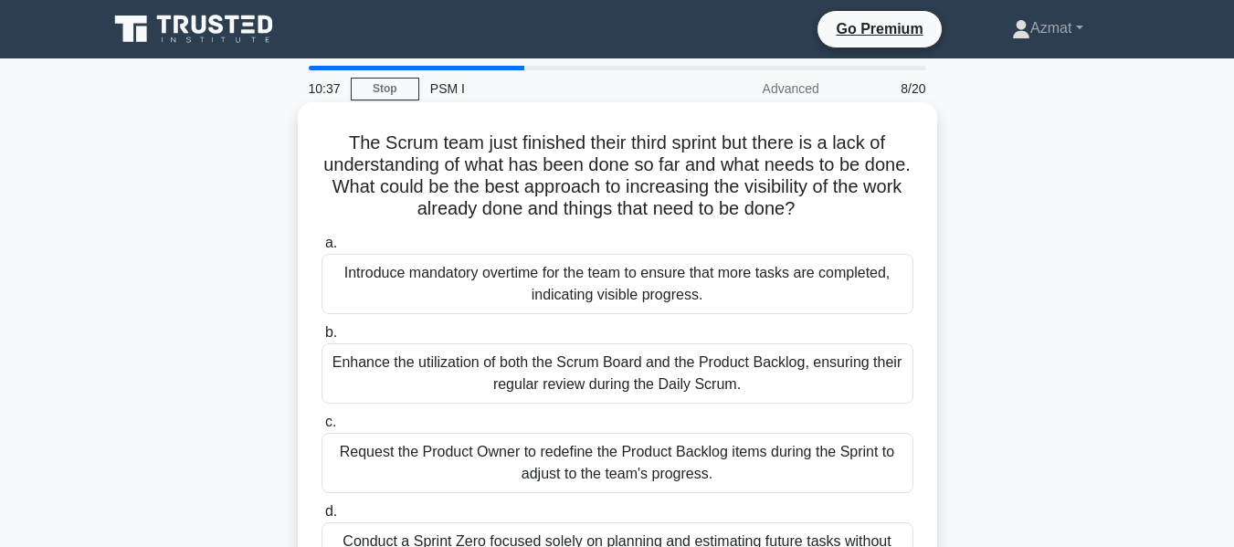
click at [473, 373] on div "Enhance the utilization of both the Scrum Board and the Product Backlog, ensuri…" at bounding box center [617, 373] width 592 height 60
click at [321, 339] on input "b. Enhance the utilization of both the Scrum Board and the Product Backlog, ens…" at bounding box center [321, 333] width 0 height 12
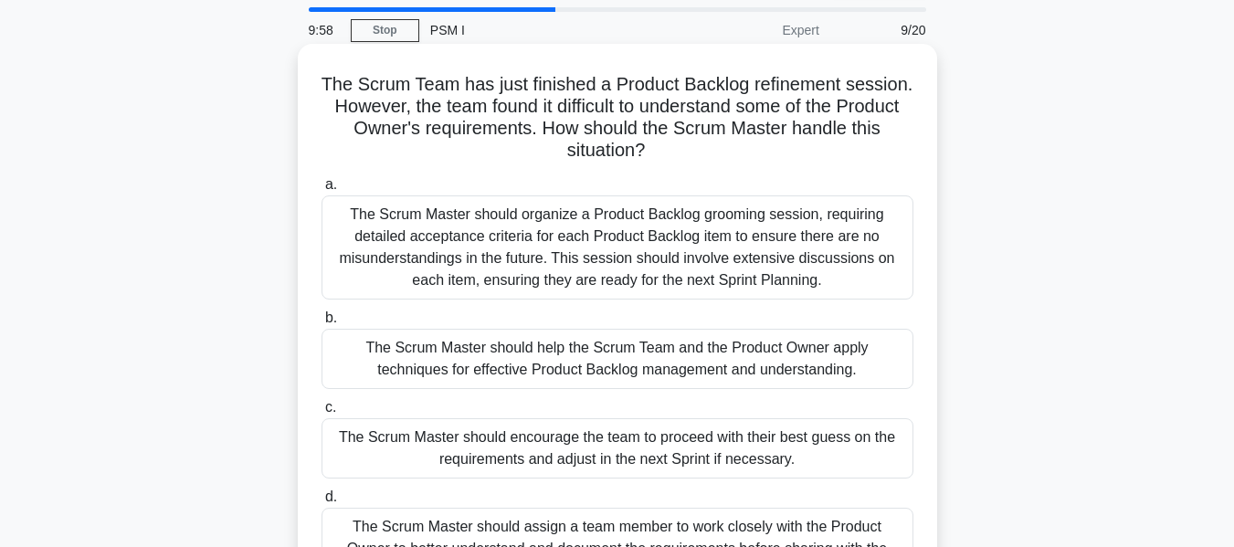
scroll to position [91, 0]
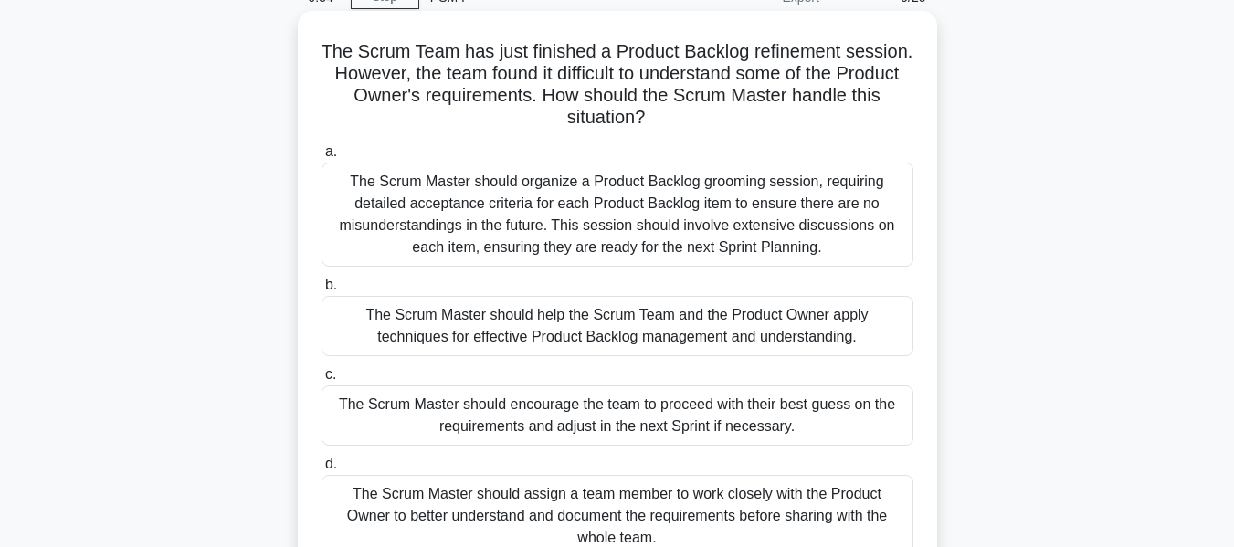
click at [594, 184] on div "The Scrum Master should organize a Product Backlog grooming session, requiring …" at bounding box center [617, 215] width 592 height 104
click at [321, 158] on input "a. The Scrum Master should organize a Product Backlog grooming session, requiri…" at bounding box center [321, 152] width 0 height 12
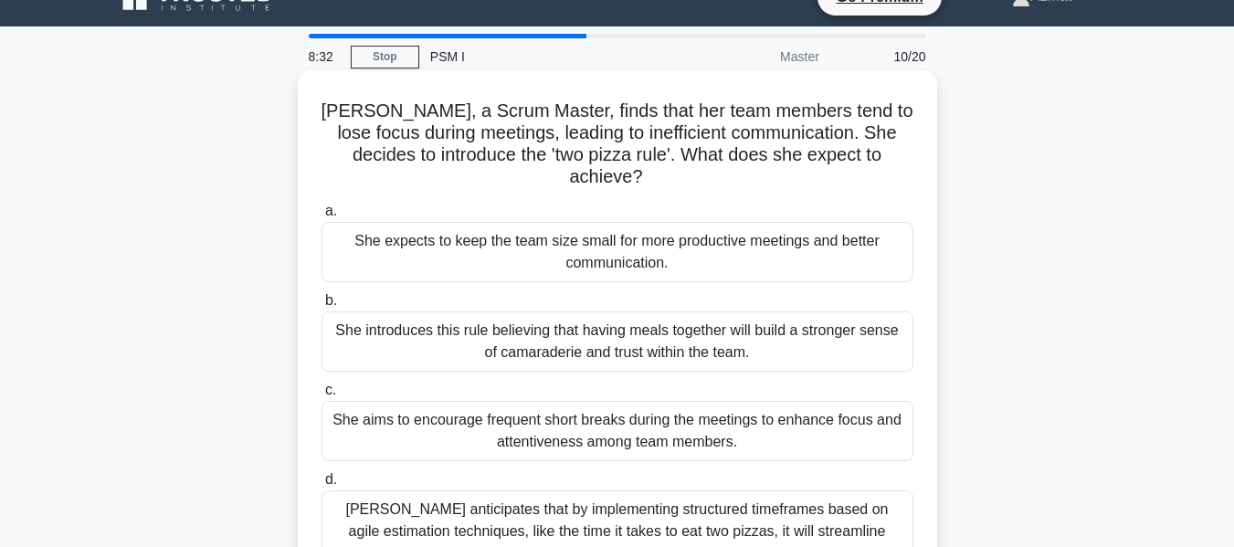
scroll to position [0, 0]
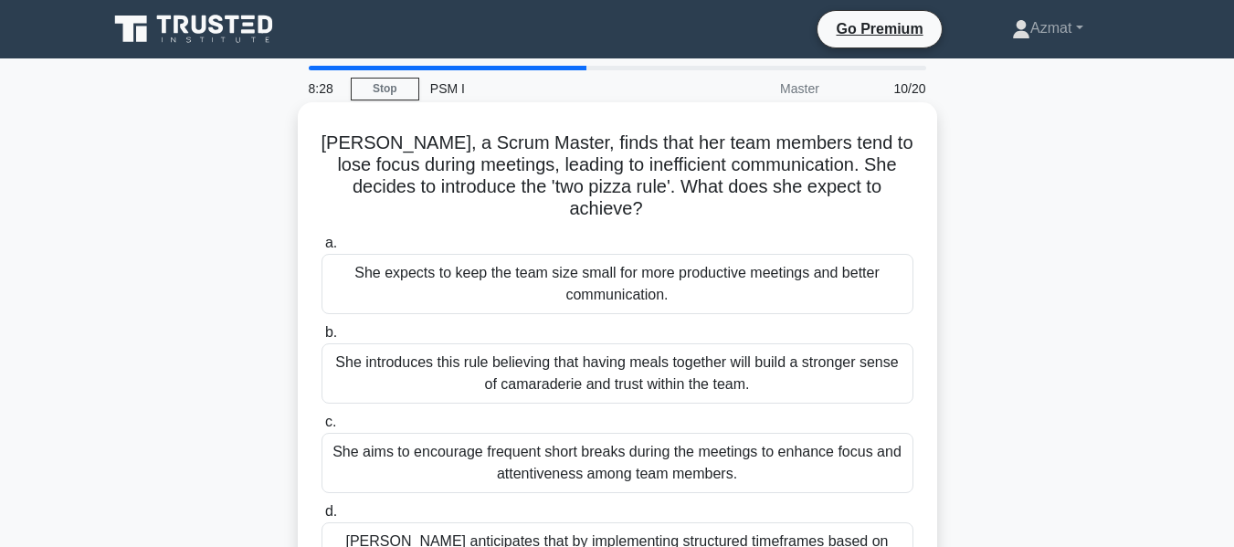
click at [685, 268] on div "She expects to keep the team size small for more productive meetings and better…" at bounding box center [617, 284] width 592 height 60
click at [321, 249] on input "a. She expects to keep the team size small for more productive meetings and bet…" at bounding box center [321, 243] width 0 height 12
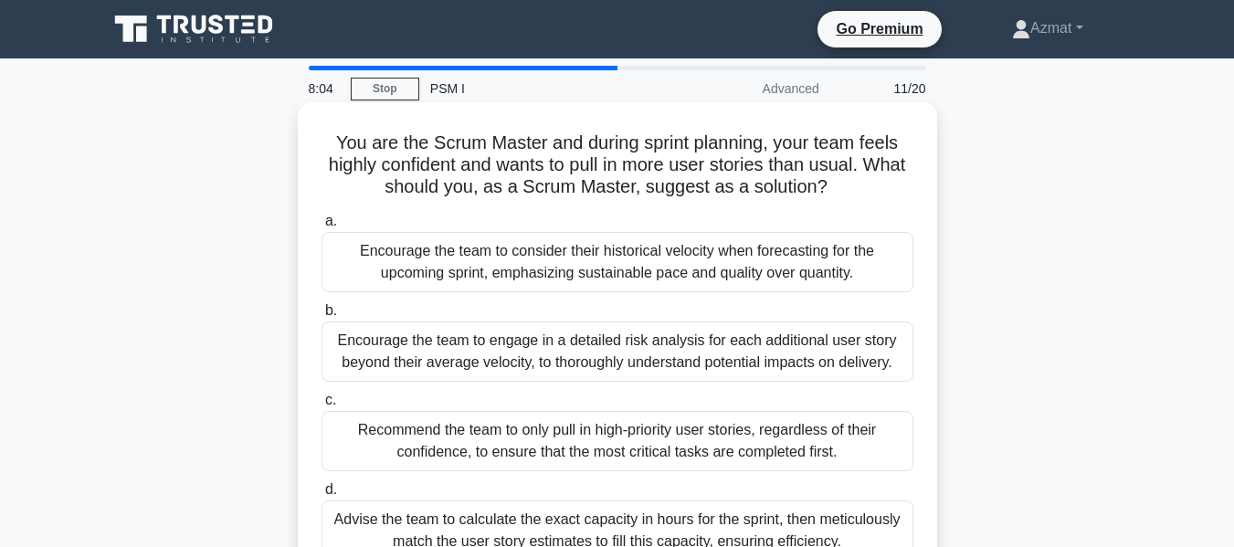
scroll to position [91, 0]
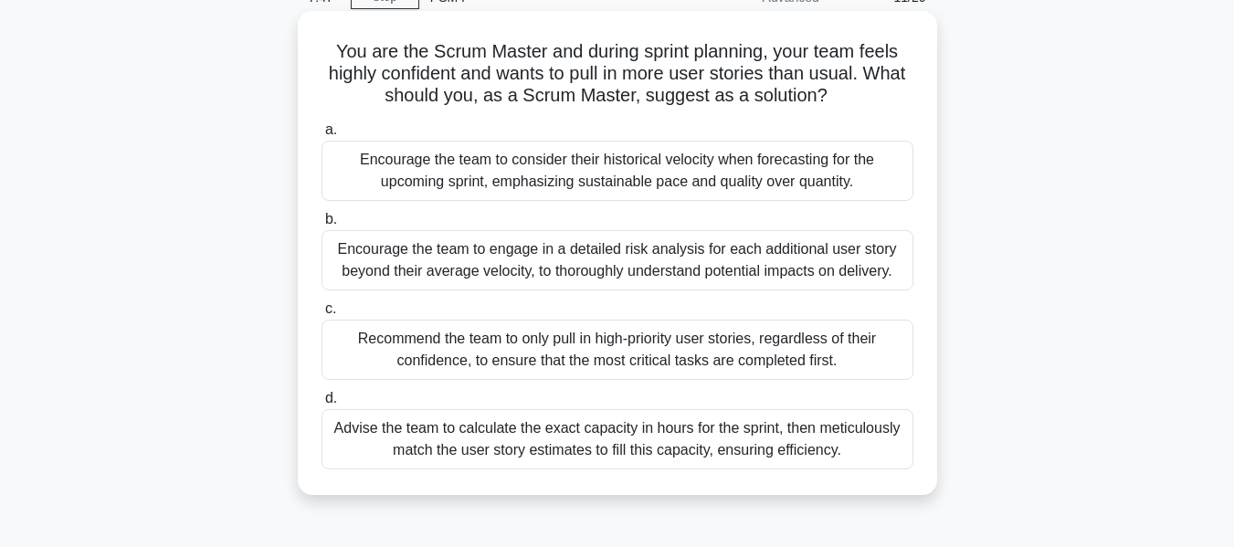
click at [494, 175] on div "Encourage the team to consider their historical velocity when forecasting for t…" at bounding box center [617, 171] width 592 height 60
click at [321, 136] on input "a. Encourage the team to consider their historical velocity when forecasting fo…" at bounding box center [321, 130] width 0 height 12
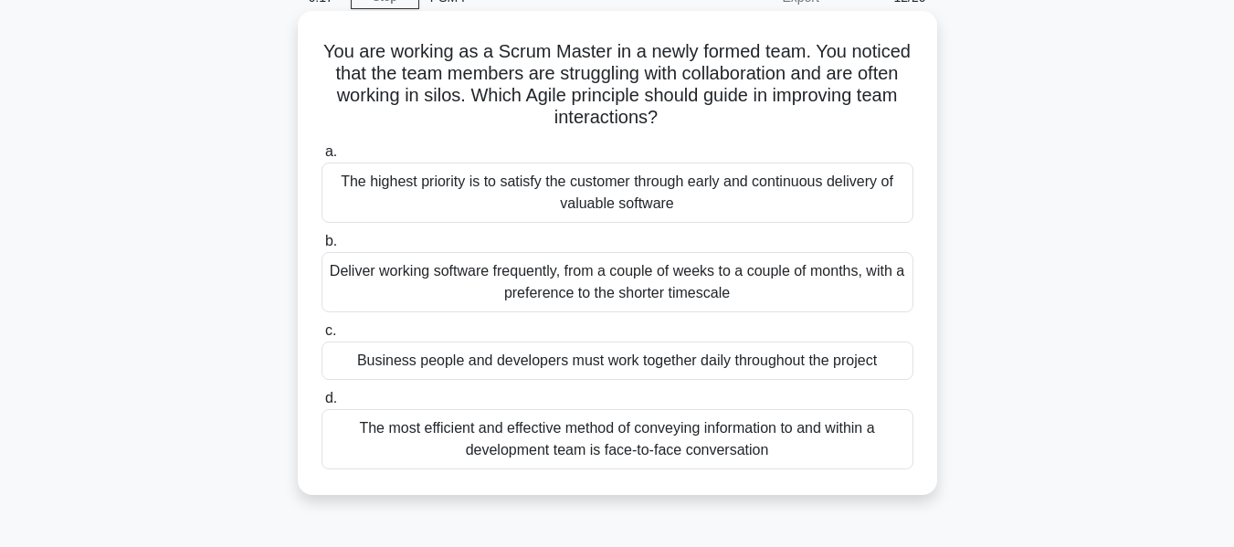
click at [765, 366] on div "Business people and developers must work together daily throughout the project" at bounding box center [617, 361] width 592 height 38
click at [321, 337] on input "c. Business people and developers must work together daily throughout the proje…" at bounding box center [321, 331] width 0 height 12
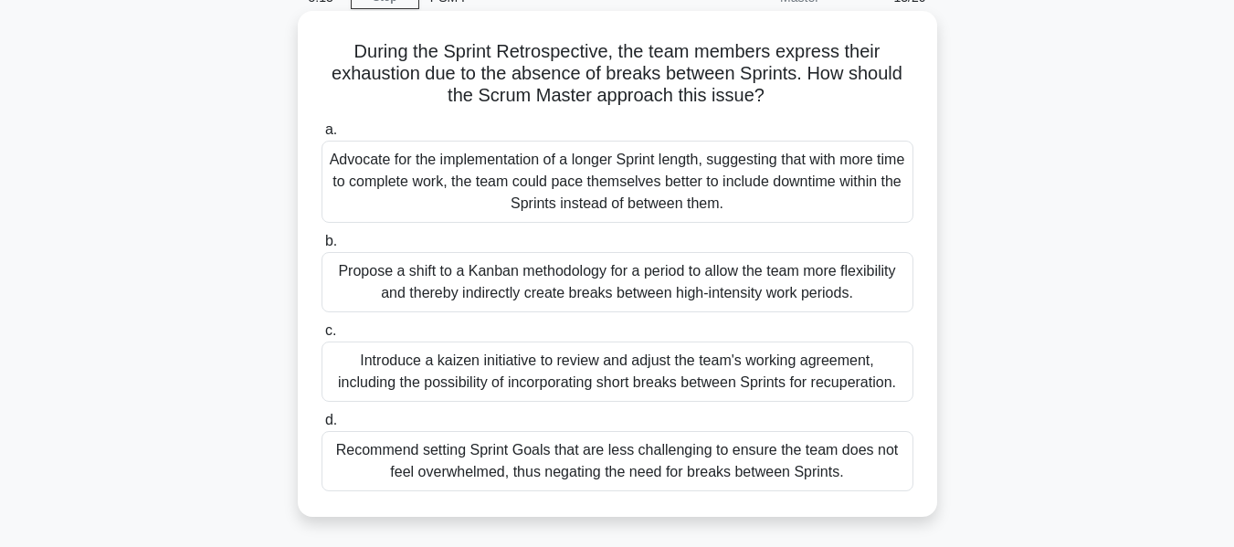
click at [582, 385] on div "Introduce a kaizen initiative to review and adjust the team's working agreement…" at bounding box center [617, 372] width 592 height 60
click at [321, 337] on input "c. Introduce a kaizen initiative to review and adjust the team's working agreem…" at bounding box center [321, 331] width 0 height 12
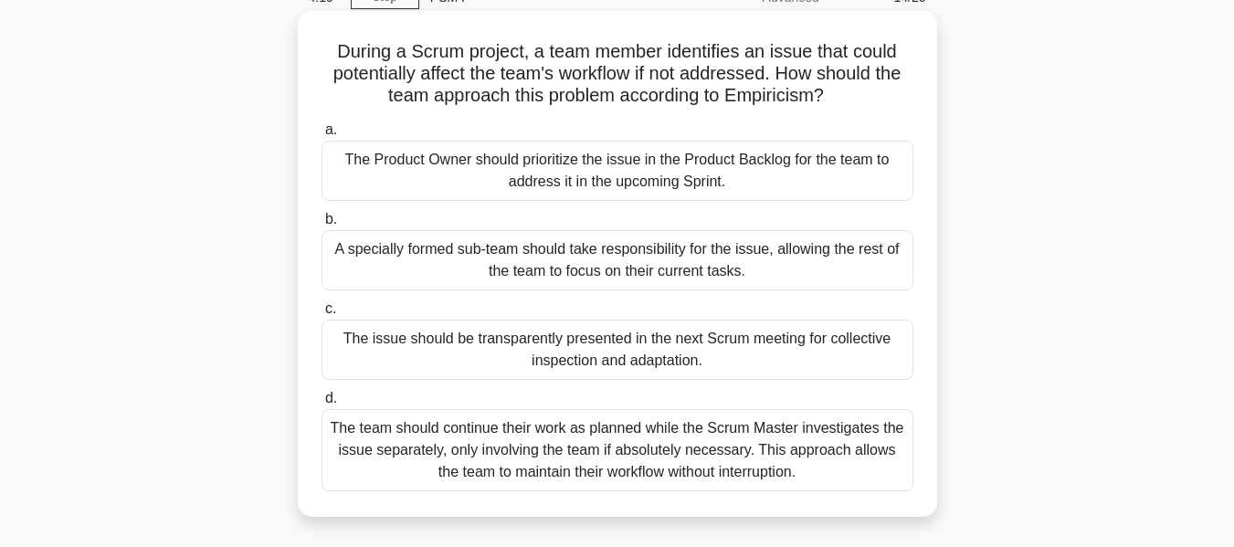
click at [758, 358] on div "The issue should be transparently presented in the next Scrum meeting for colle…" at bounding box center [617, 350] width 592 height 60
click at [321, 315] on input "c. The issue should be transparently presented in the next Scrum meeting for co…" at bounding box center [321, 309] width 0 height 12
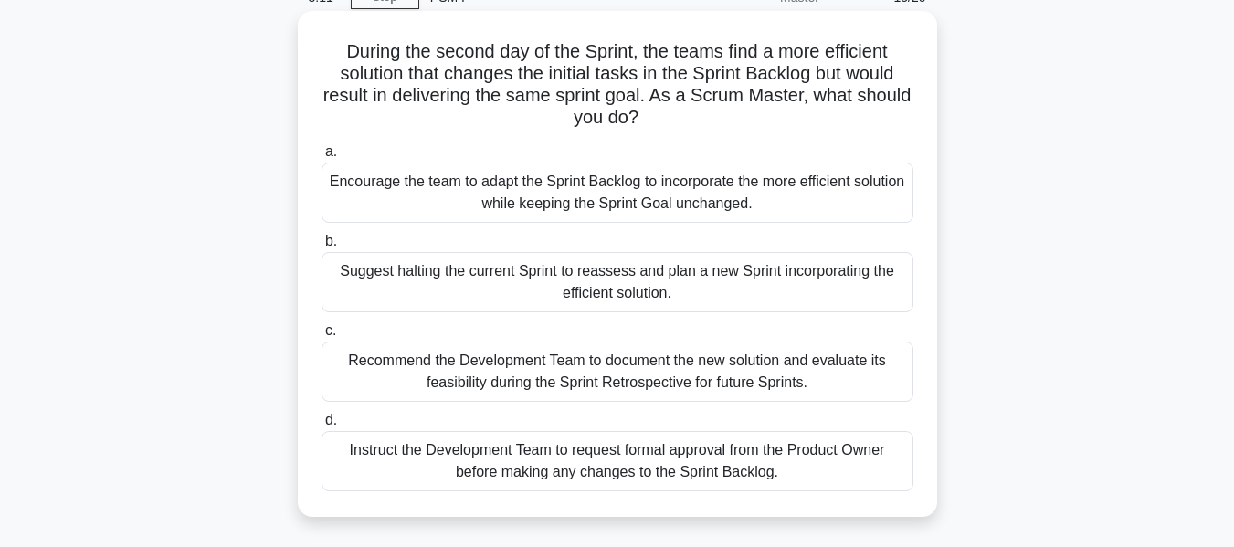
click at [643, 200] on div "Encourage the team to adapt the Sprint Backlog to incorporate the more efficien…" at bounding box center [617, 193] width 592 height 60
click at [321, 158] on input "a. Encourage the team to adapt the Sprint Backlog to incorporate the more effic…" at bounding box center [321, 152] width 0 height 12
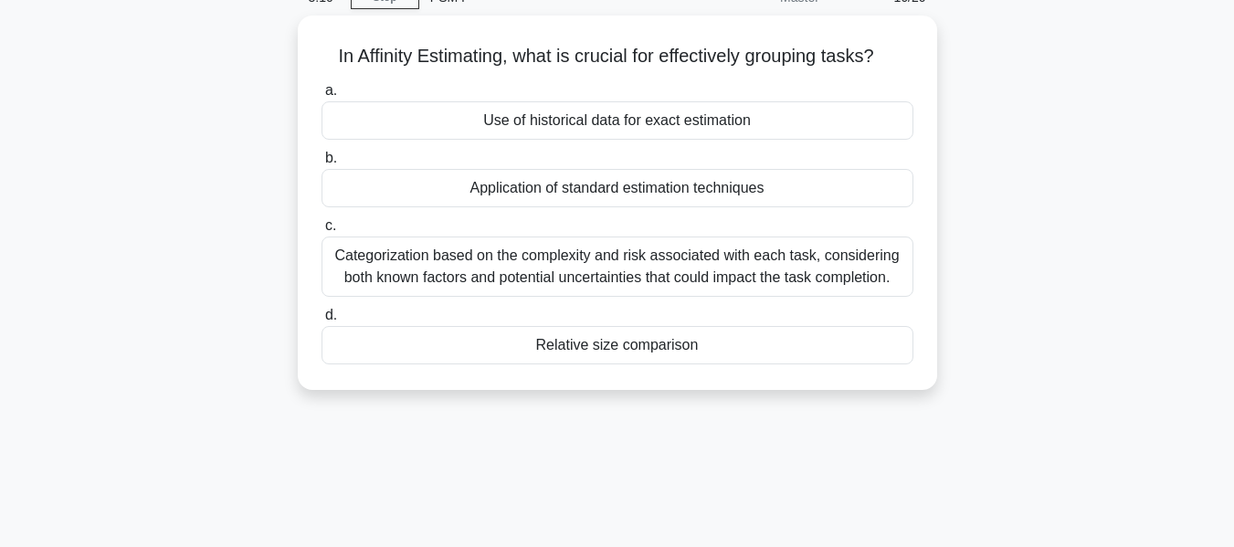
scroll to position [0, 0]
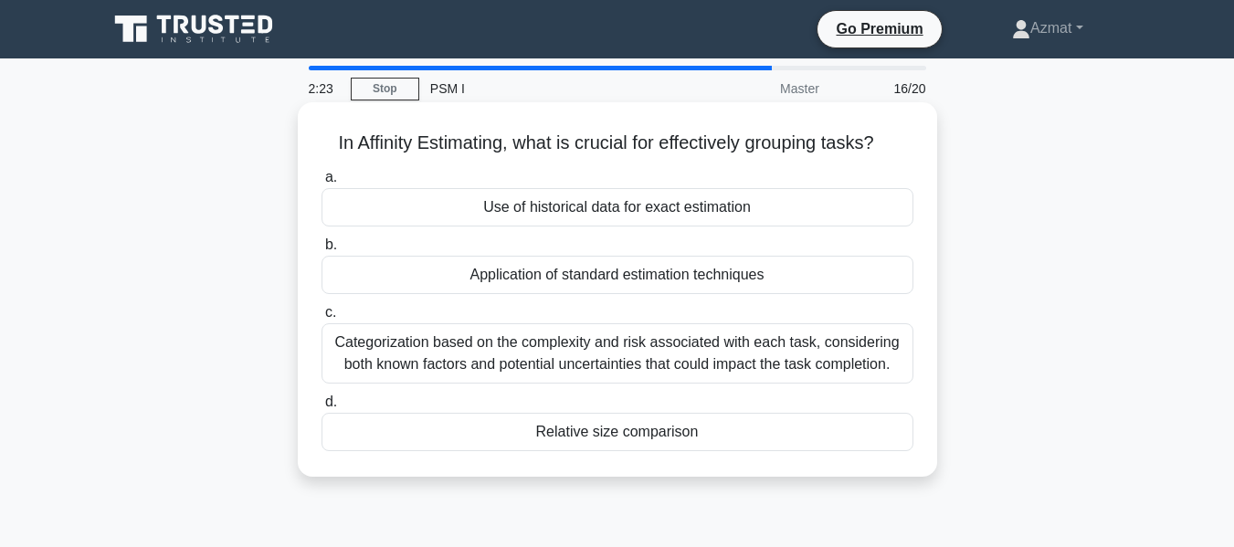
click at [625, 434] on div "Relative size comparison" at bounding box center [617, 432] width 592 height 38
click at [321, 408] on input "d. Relative size comparison" at bounding box center [321, 402] width 0 height 12
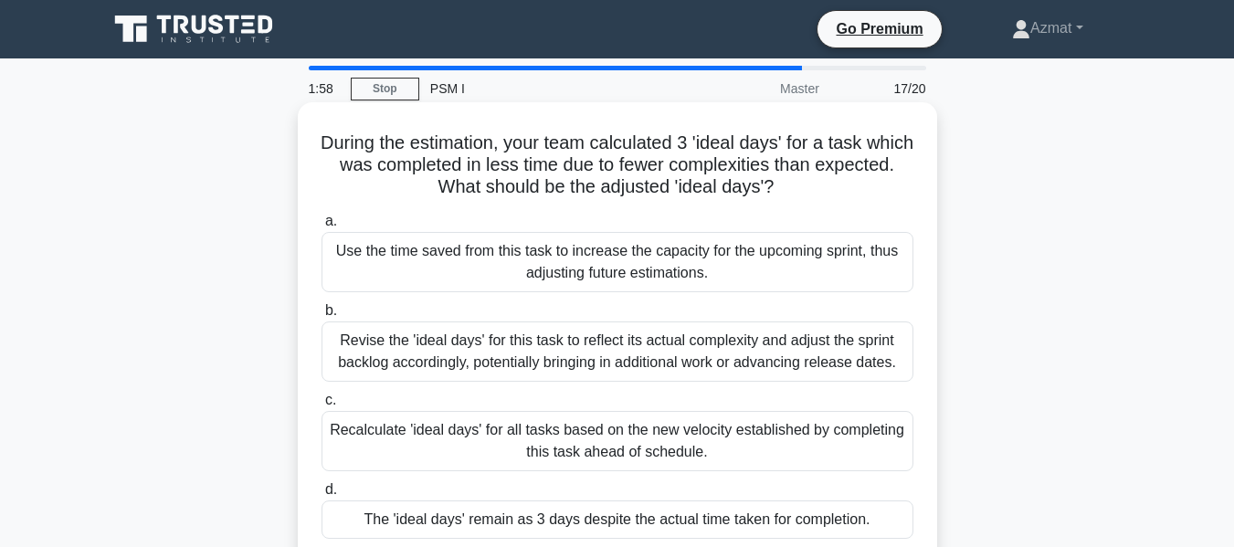
scroll to position [91, 0]
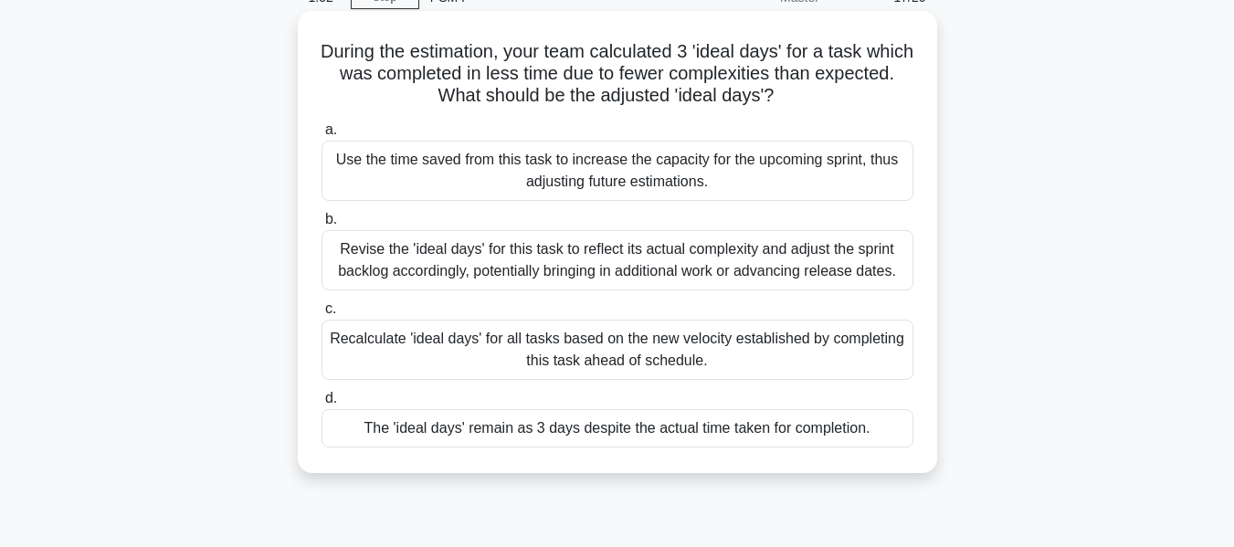
click at [846, 427] on div "The 'ideal days' remain as 3 days despite the actual time taken for completion." at bounding box center [617, 428] width 592 height 38
click at [321, 405] on input "d. The 'ideal days' remain as 3 days despite the actual time taken for completi…" at bounding box center [321, 399] width 0 height 12
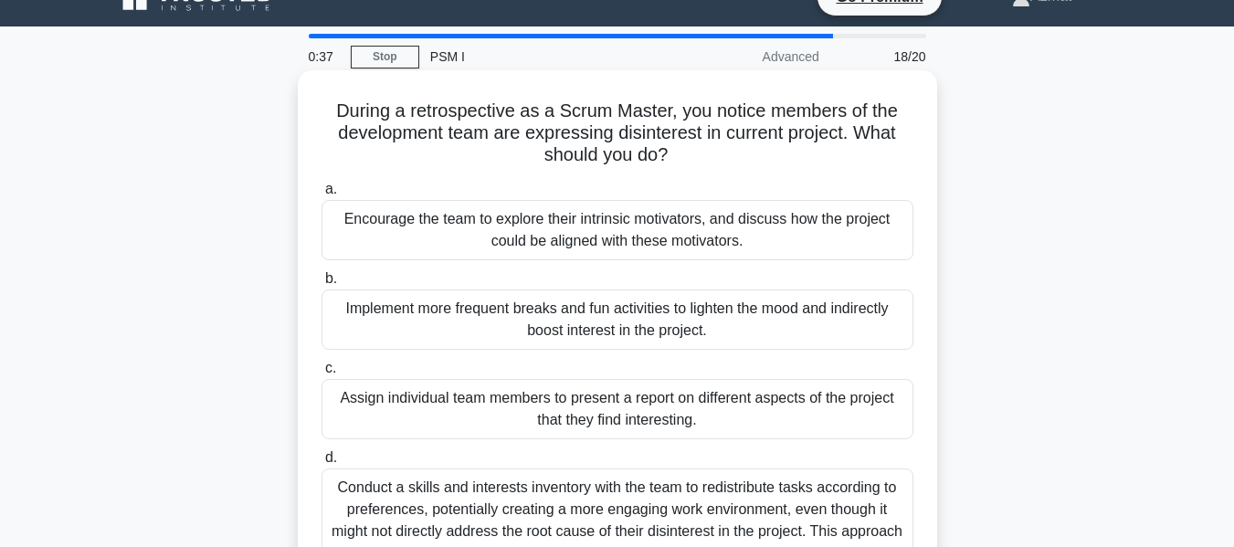
scroll to position [0, 0]
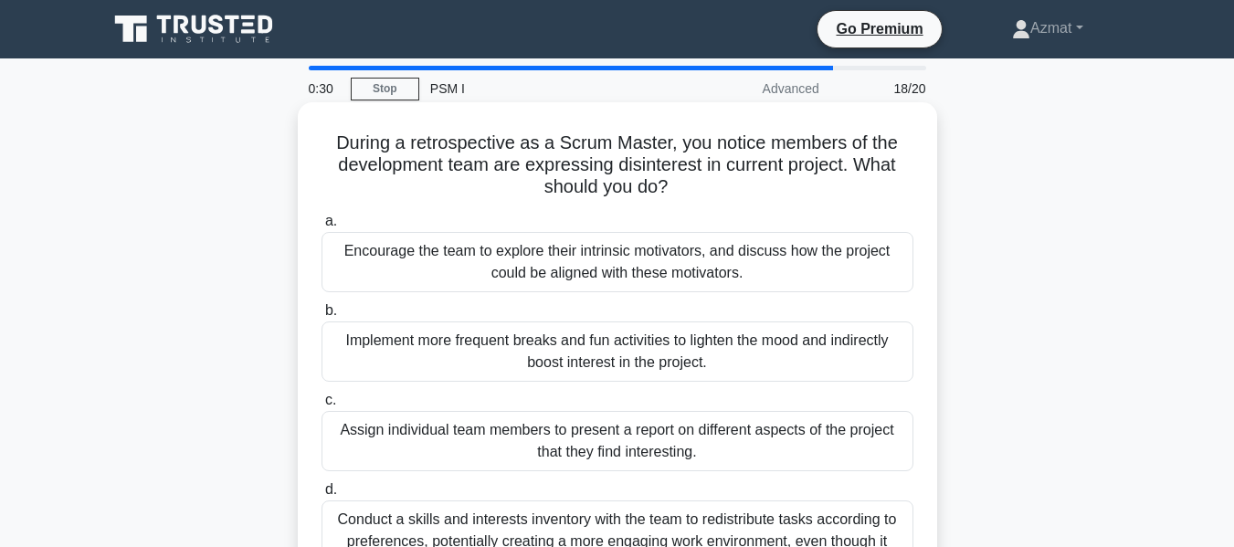
click at [689, 252] on div "Encourage the team to explore their intrinsic motivators, and discuss how the p…" at bounding box center [617, 262] width 592 height 60
click at [321, 227] on input "a. Encourage the team to explore their intrinsic motivators, and discuss how th…" at bounding box center [321, 221] width 0 height 12
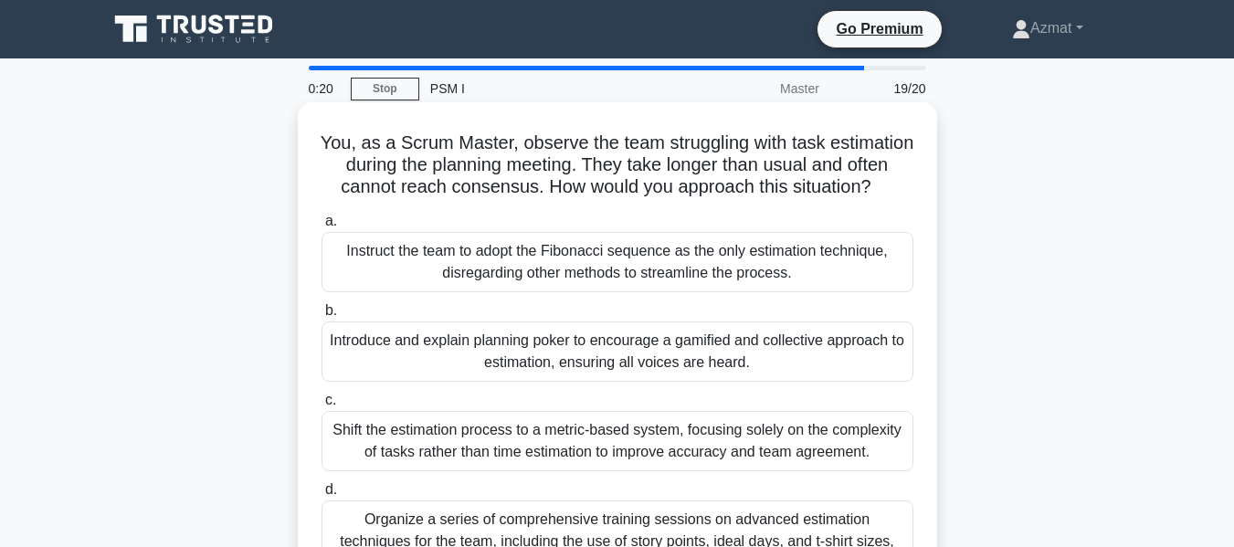
scroll to position [91, 0]
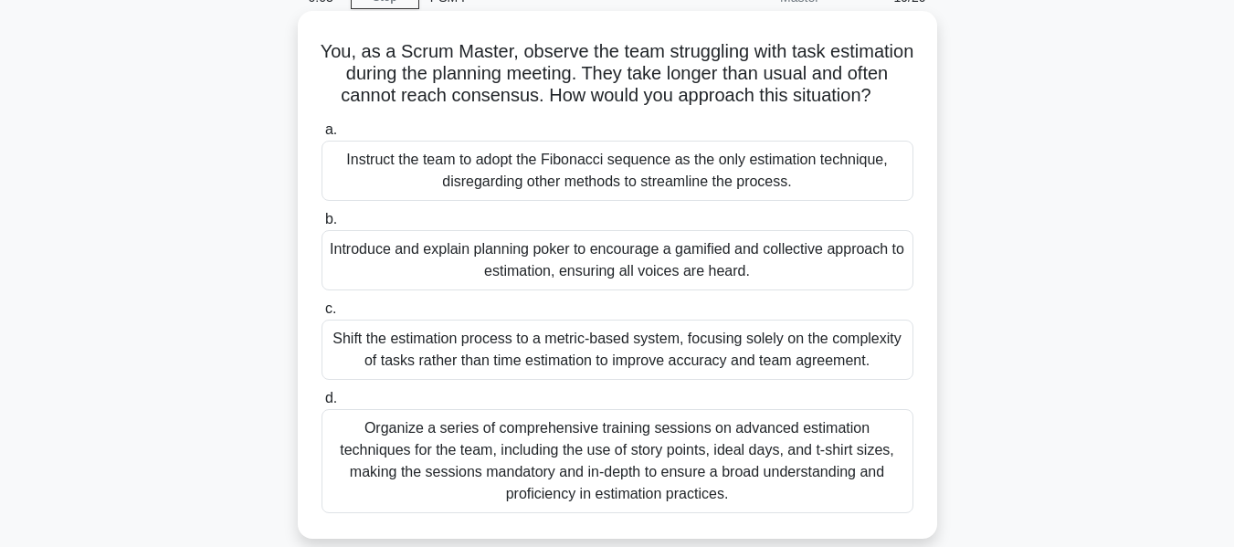
click at [818, 282] on div "Introduce and explain planning poker to encourage a gamified and collective app…" at bounding box center [617, 260] width 592 height 60
click at [321, 226] on input "b. Introduce and explain planning poker to encourage a gamified and collective …" at bounding box center [321, 220] width 0 height 12
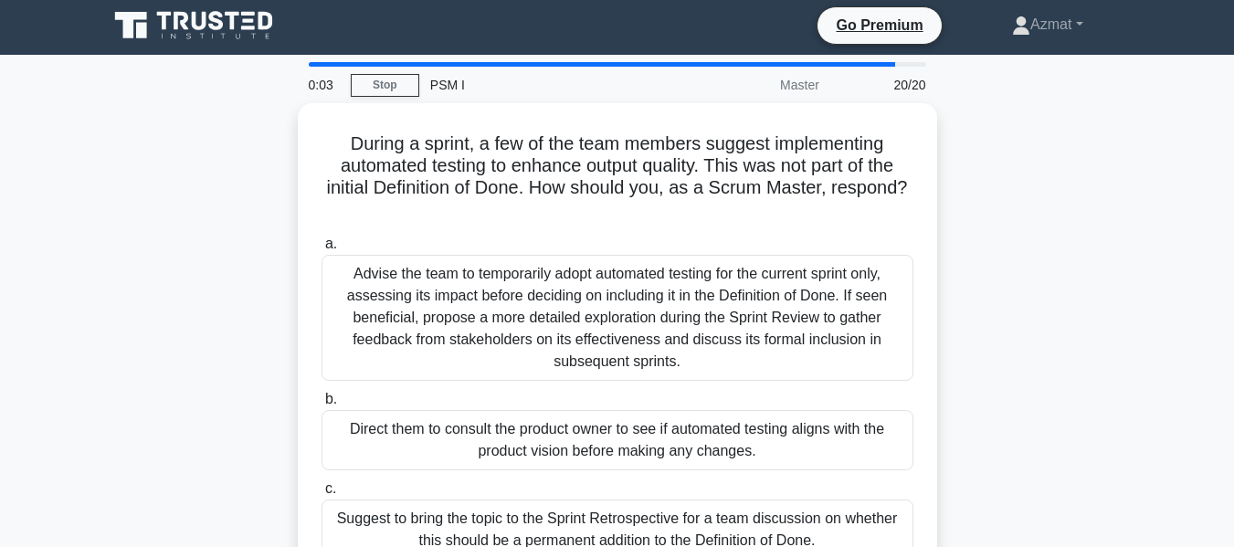
scroll to position [0, 0]
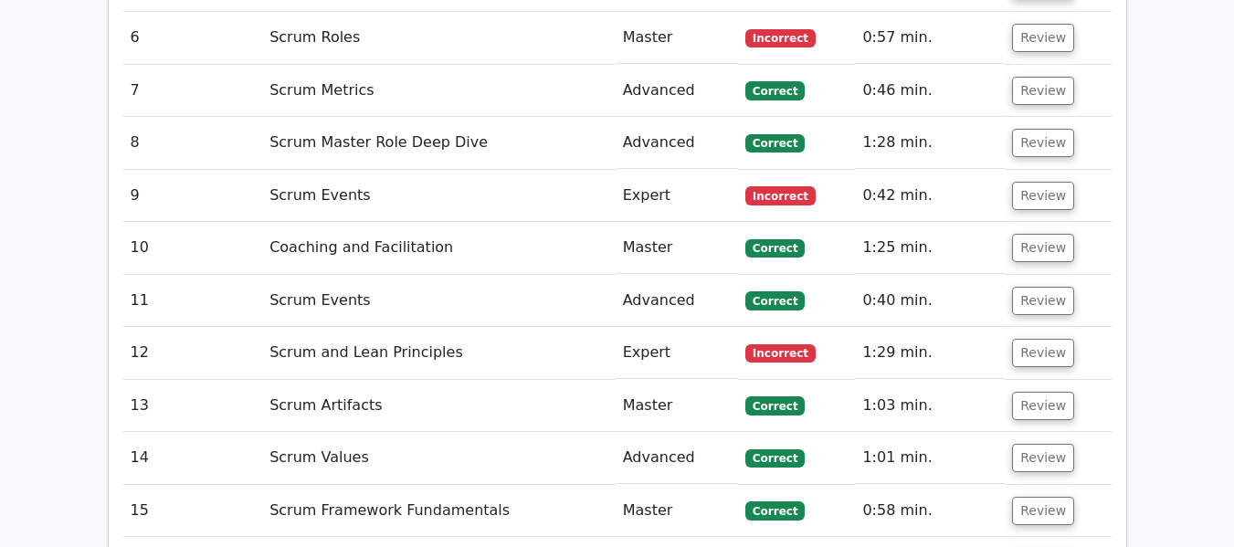
scroll to position [3105, 0]
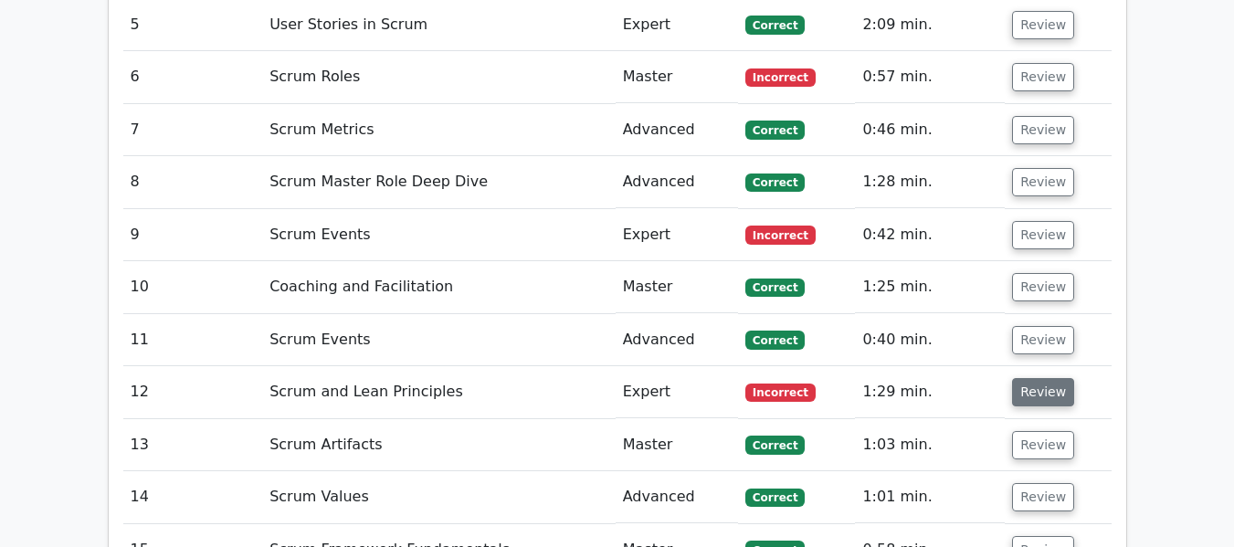
click at [1017, 378] on button "Review" at bounding box center [1043, 392] width 62 height 28
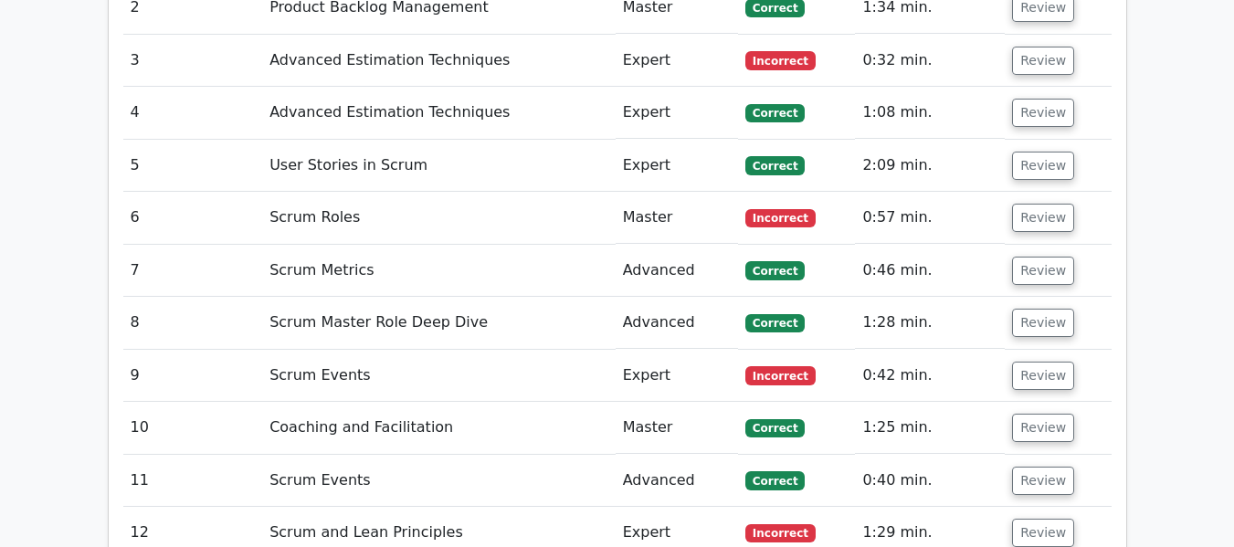
scroll to position [2922, 0]
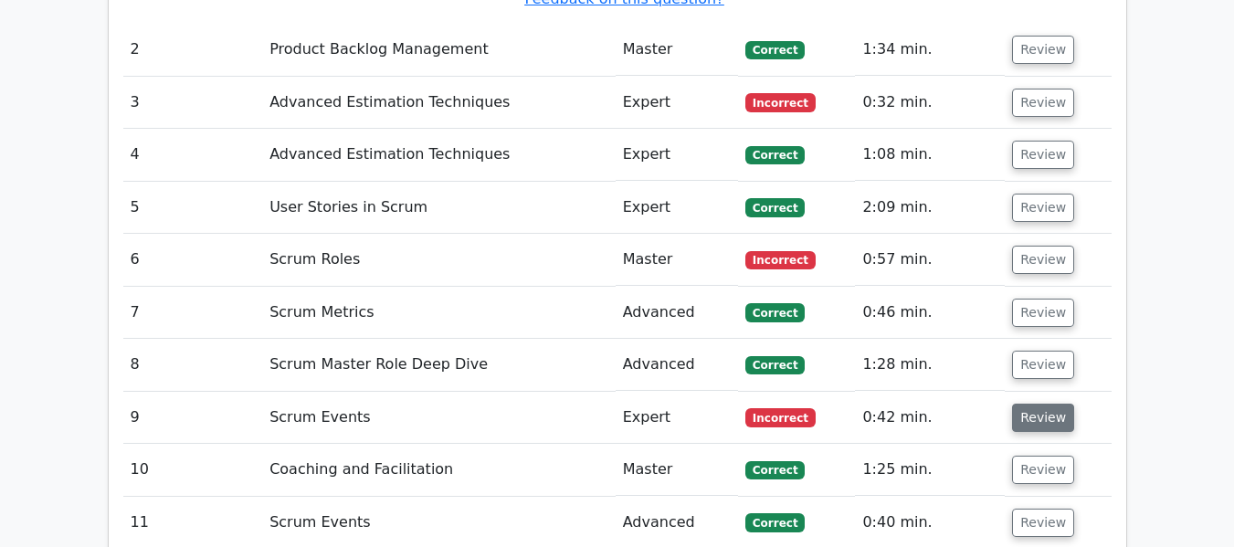
click at [1044, 404] on button "Review" at bounding box center [1043, 418] width 62 height 28
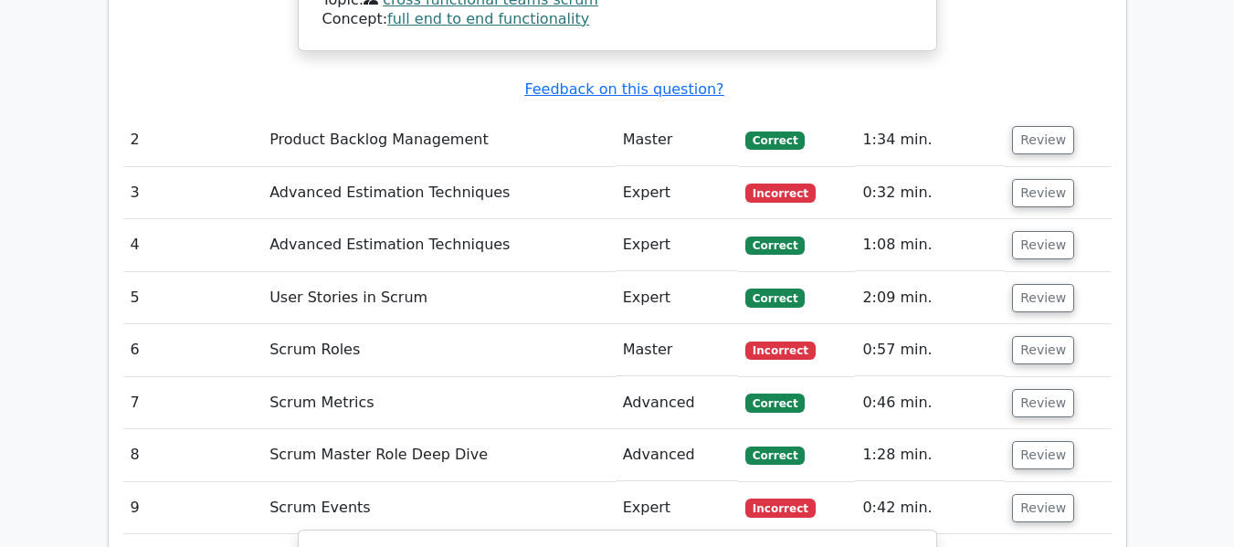
scroll to position [2831, 0]
click at [1041, 337] on button "Review" at bounding box center [1043, 351] width 62 height 28
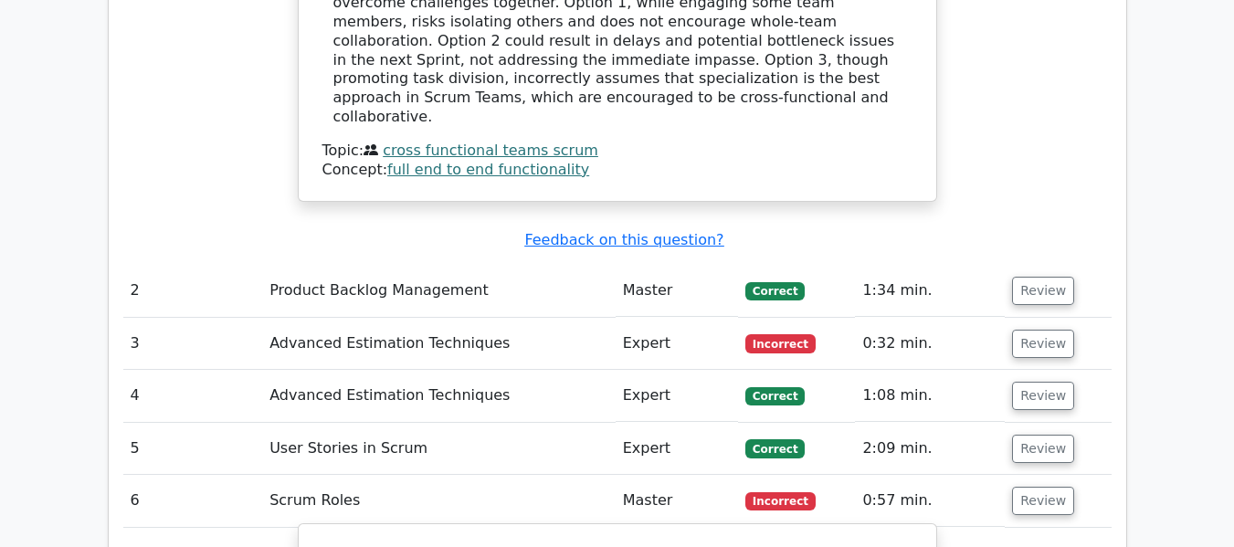
scroll to position [2648, 0]
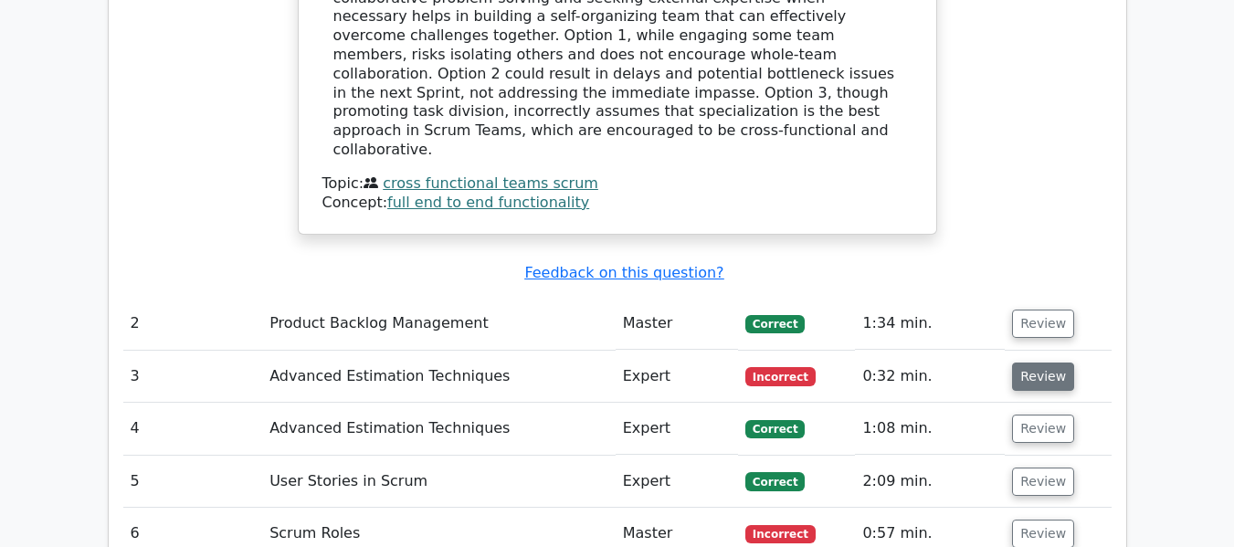
click at [1046, 363] on button "Review" at bounding box center [1043, 377] width 62 height 28
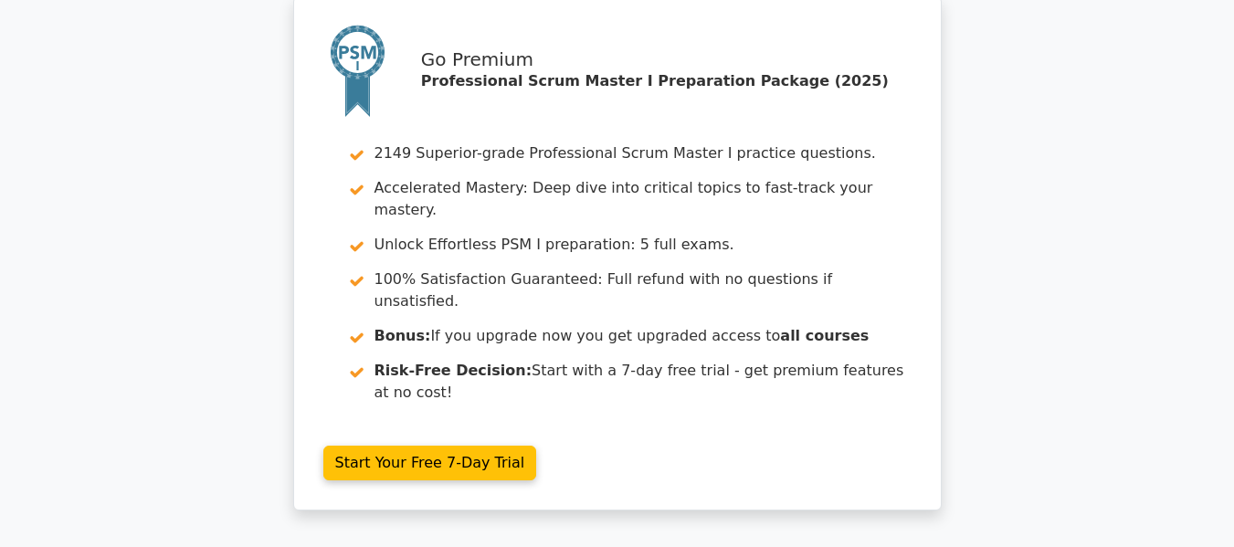
scroll to position [7447, 0]
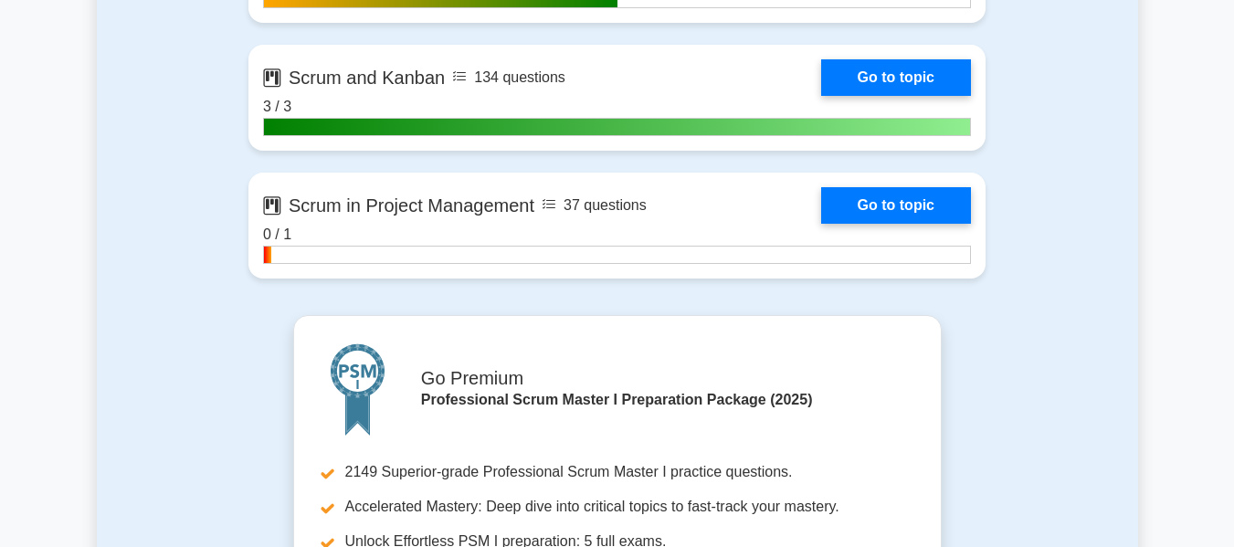
scroll to position [4839, 0]
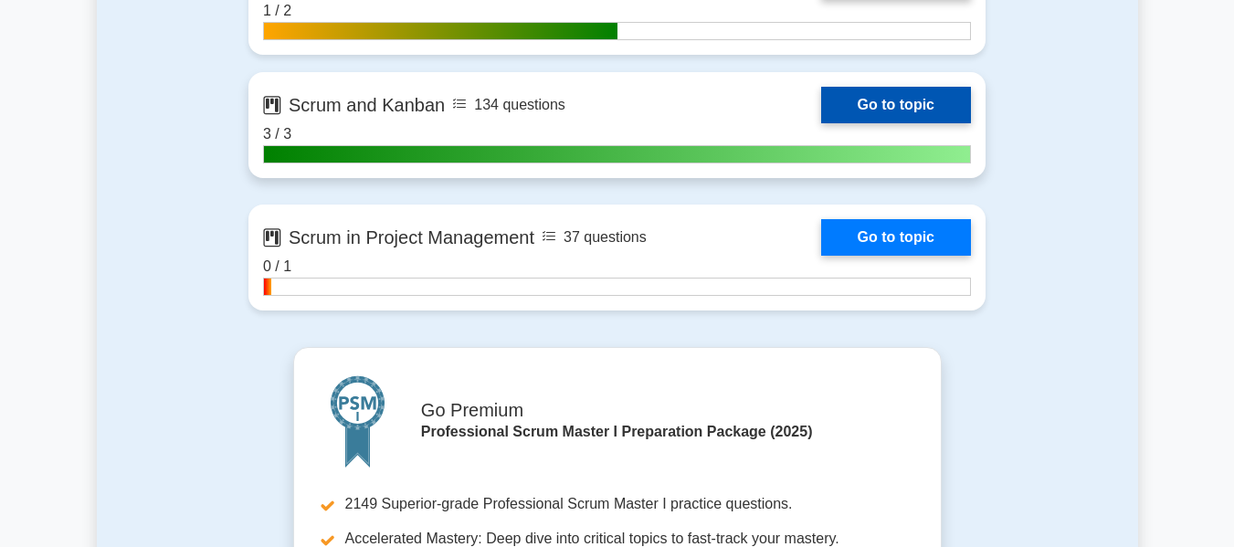
click at [866, 108] on link "Go to topic" at bounding box center [896, 105] width 150 height 37
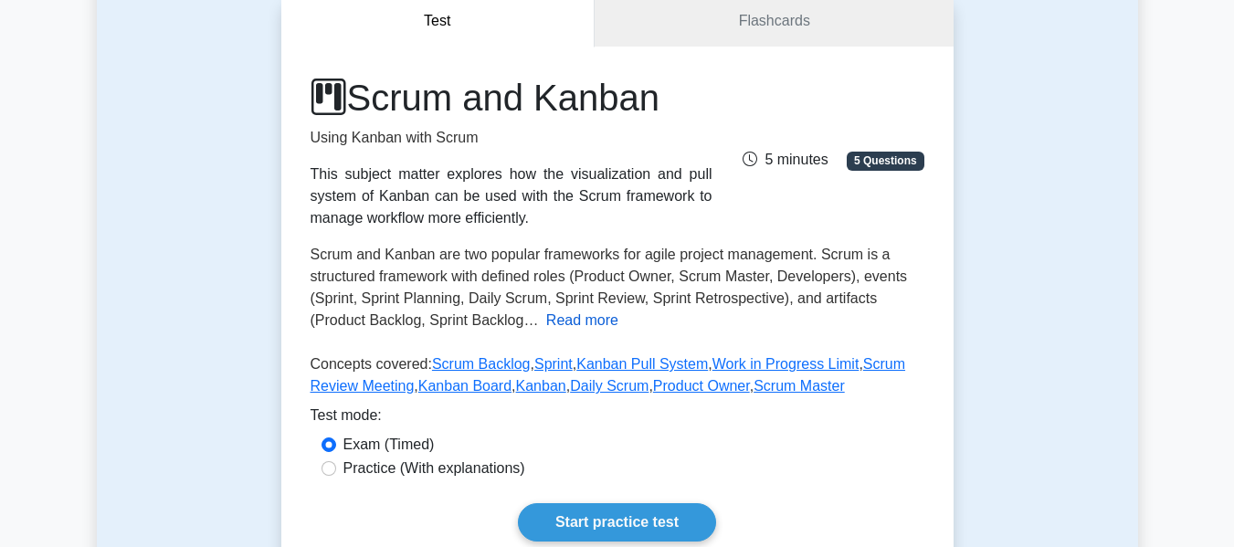
click at [546, 310] on button "Read more" at bounding box center [582, 321] width 72 height 22
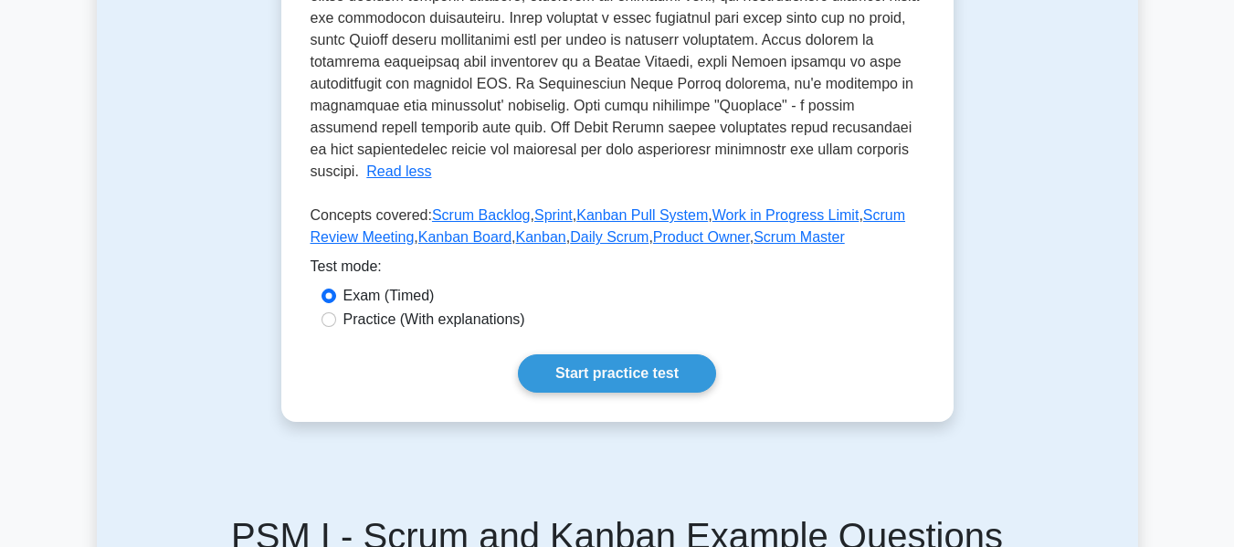
scroll to position [730, 0]
